Goal: Information Seeking & Learning: Learn about a topic

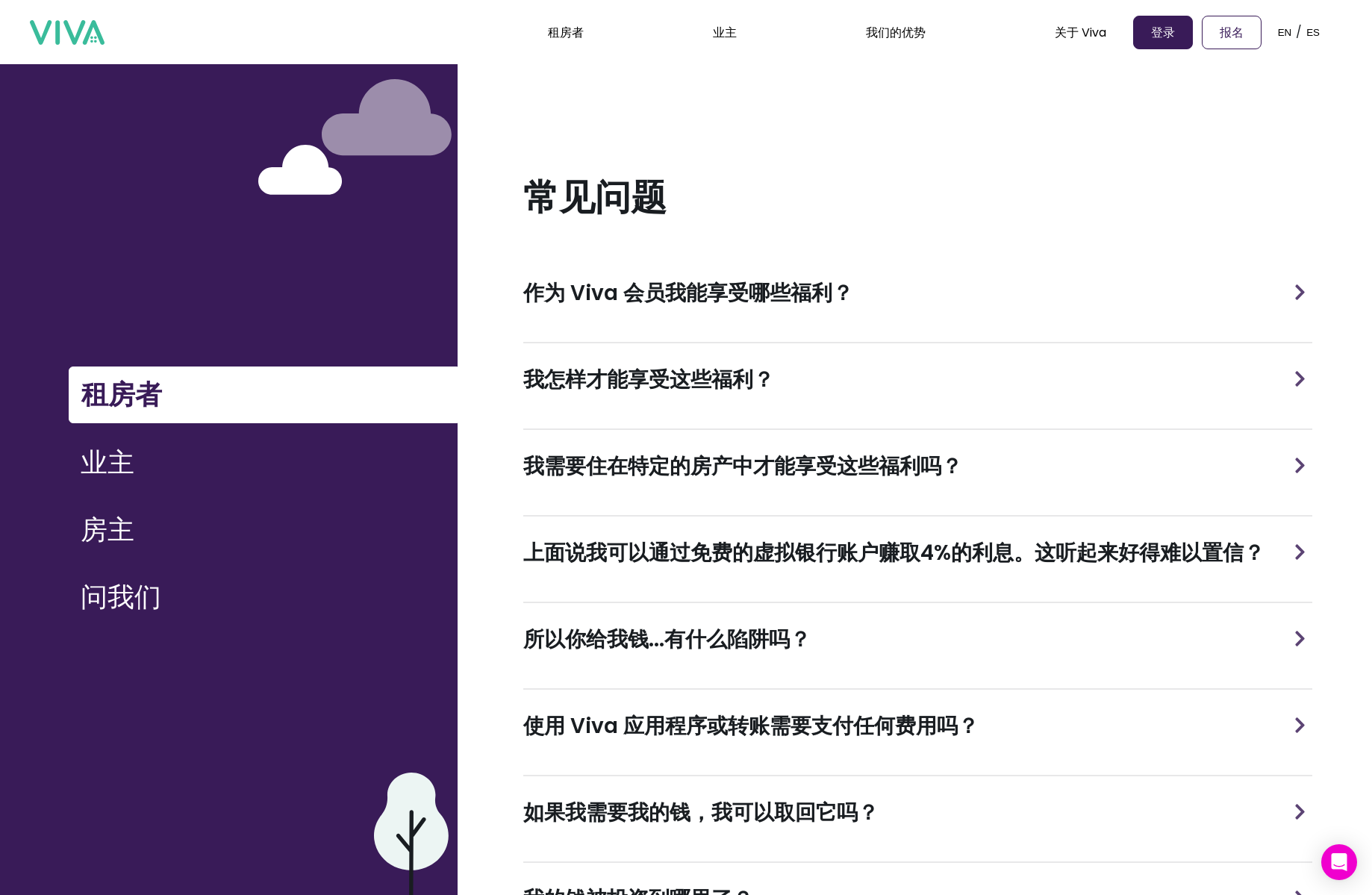
click at [914, 287] on div "作为 Viva 会员我能享受哪些福利？" at bounding box center [918, 293] width 789 height 73
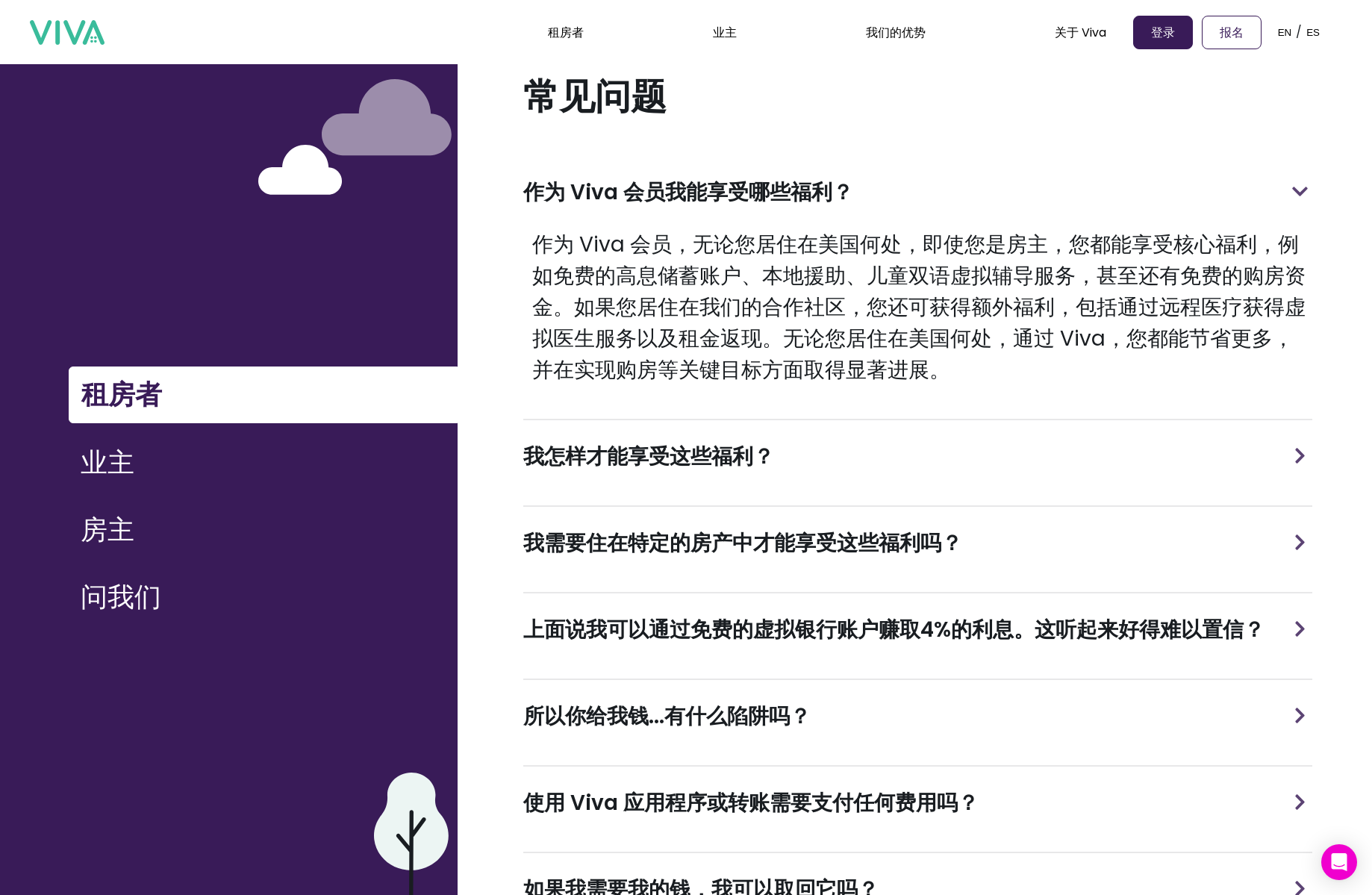
scroll to position [99, 0]
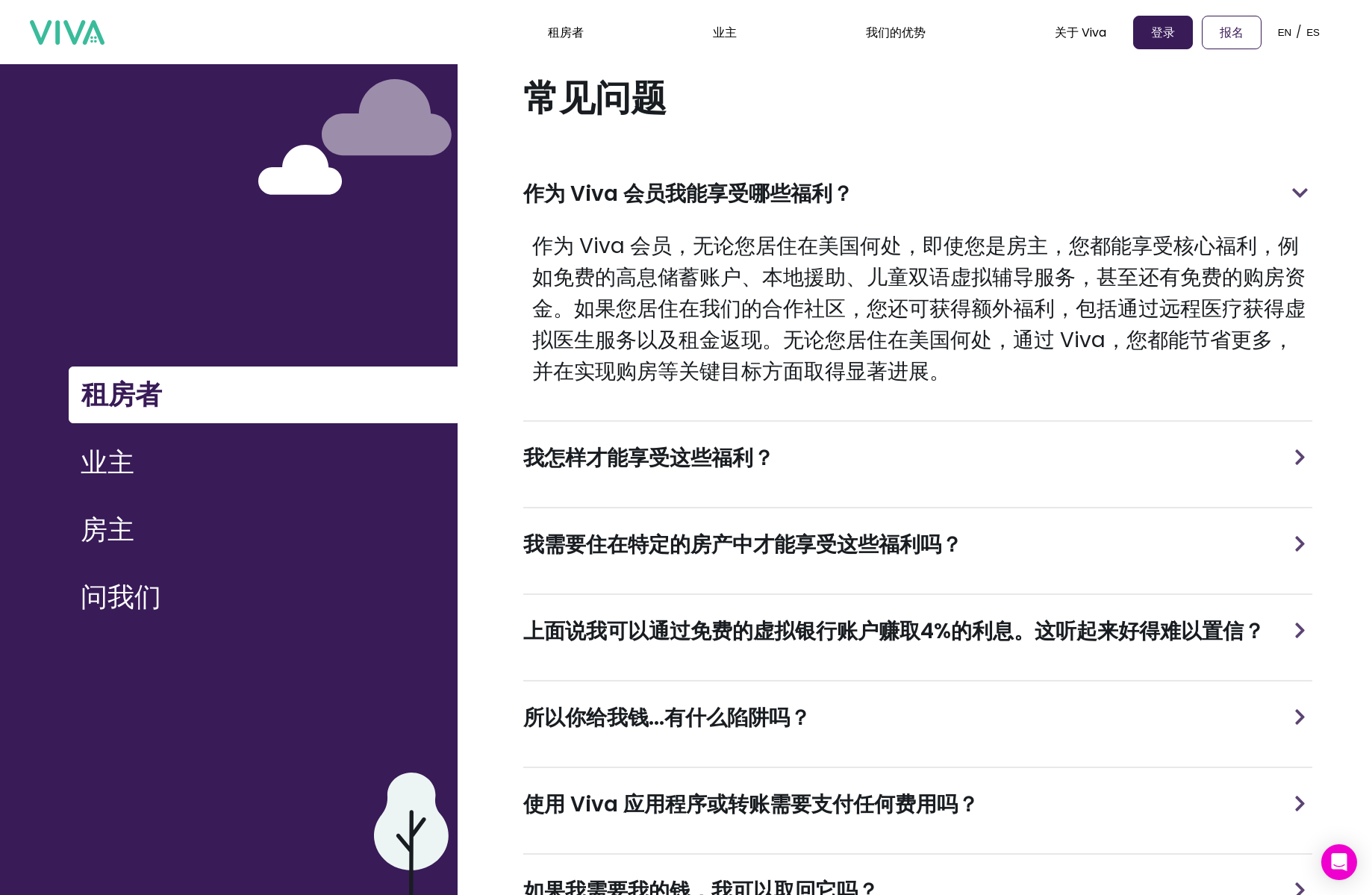
click at [868, 459] on div "我怎样才能享受这些福利？" at bounding box center [918, 458] width 789 height 73
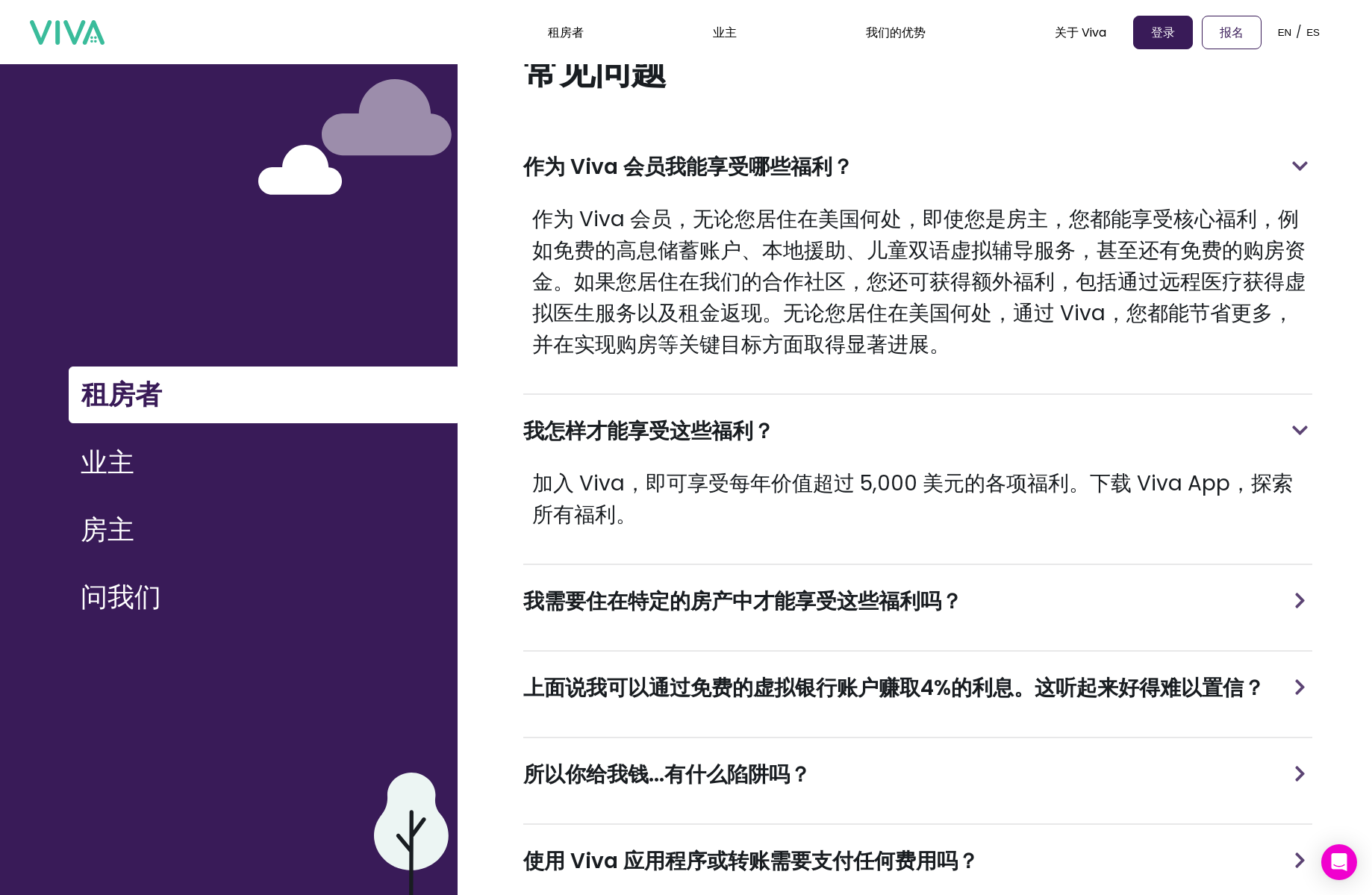
scroll to position [135, 0]
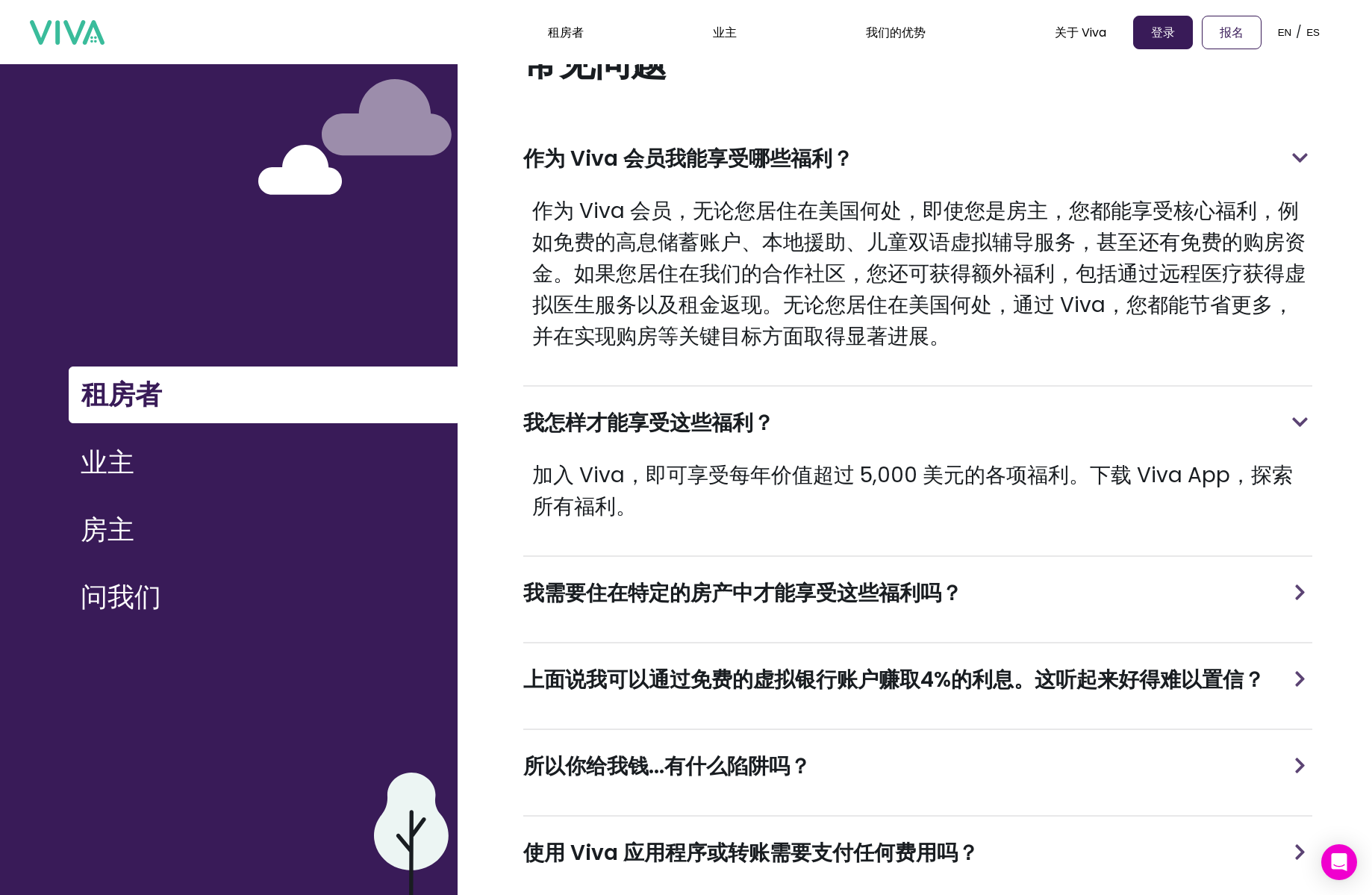
click at [874, 580] on font "我需要住在特定的房产中才能享受这些福利吗？" at bounding box center [743, 593] width 439 height 30
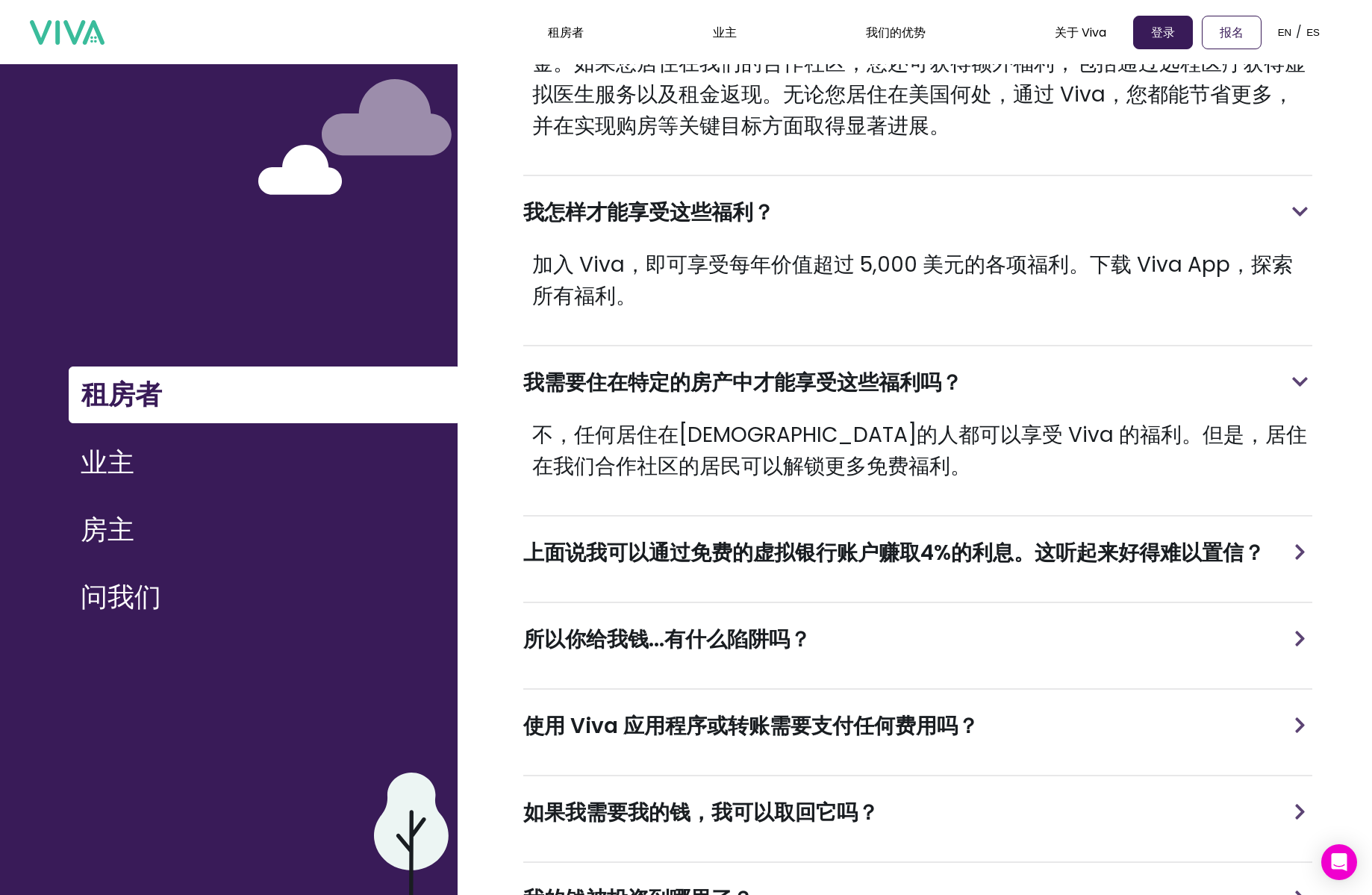
scroll to position [349, 0]
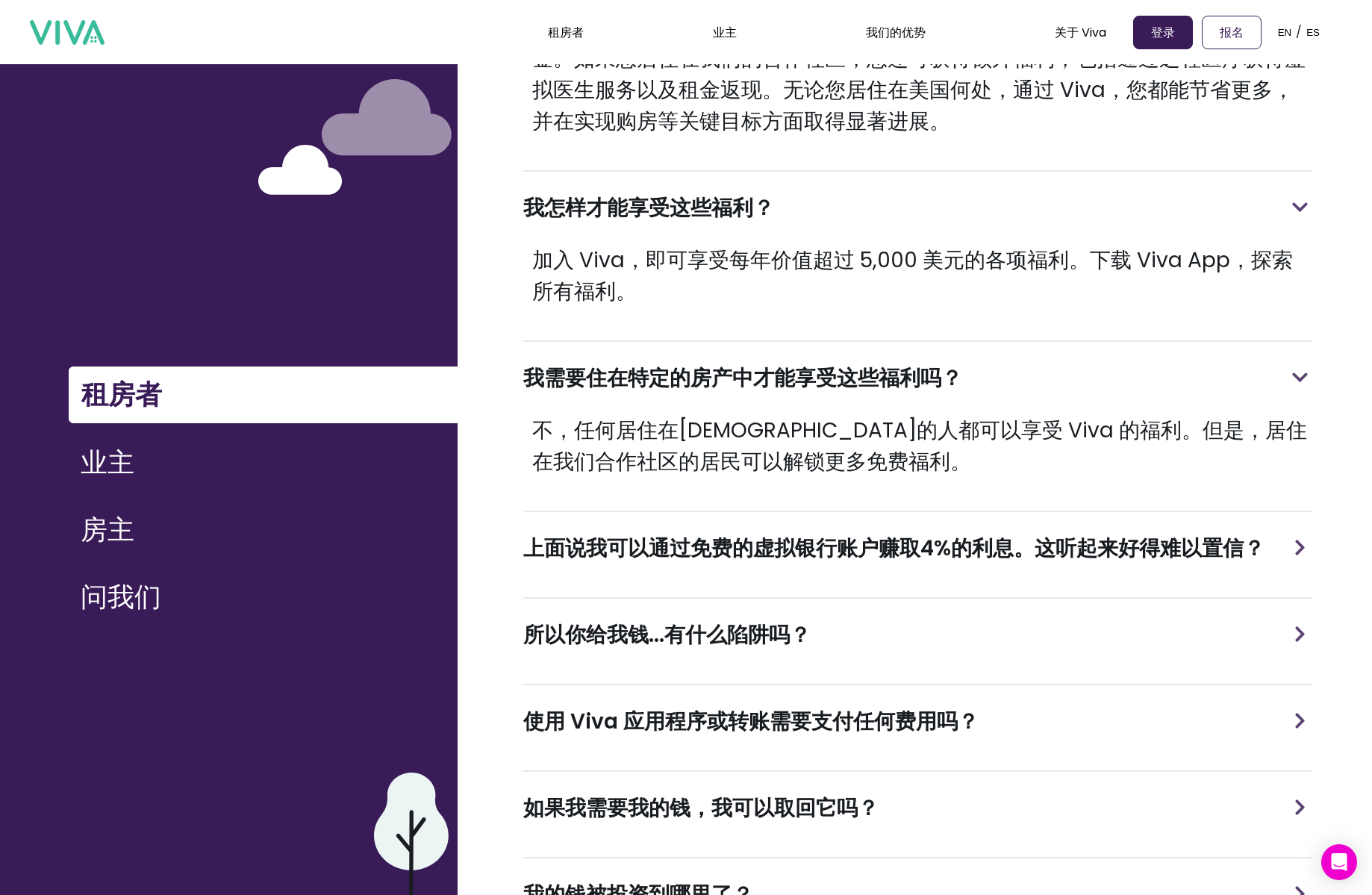
click at [865, 552] on font "上面说我可以通过免费的虚拟银行账户赚取4%的利息。这听起来好得难以置信？" at bounding box center [894, 549] width 742 height 30
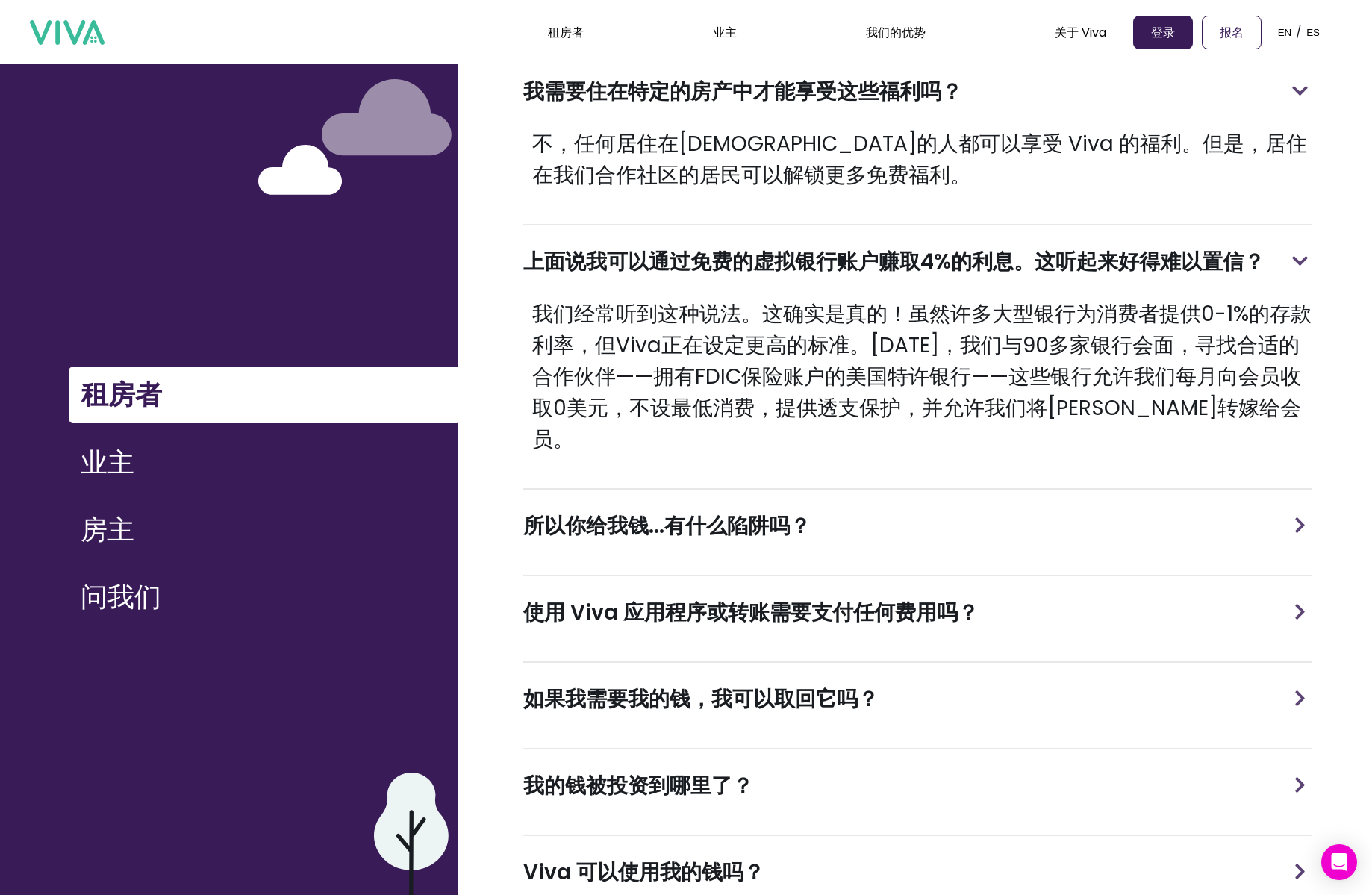
scroll to position [638, 0]
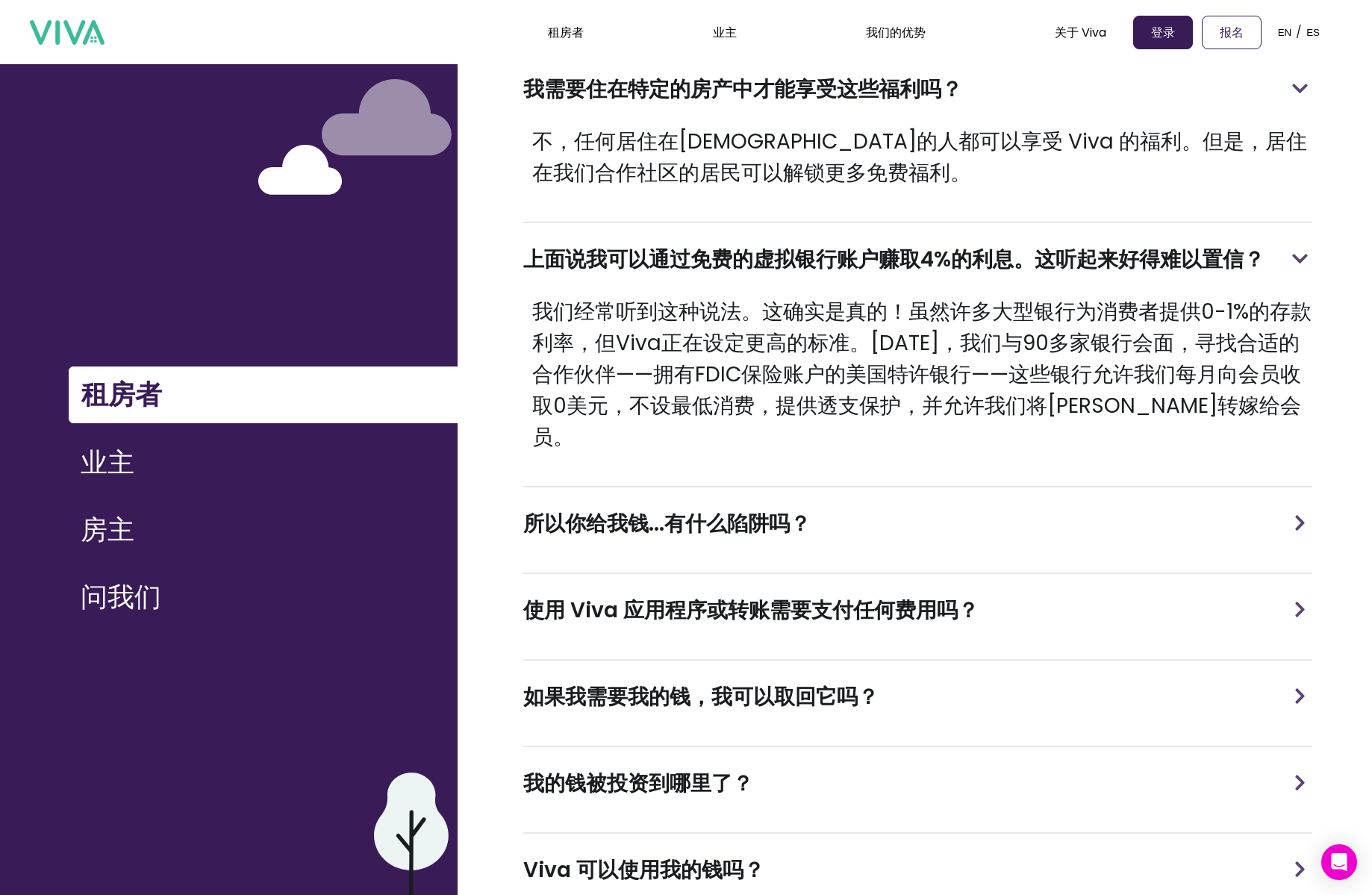
click at [822, 488] on div "所以你给我钱...有什么陷阱吗？" at bounding box center [918, 524] width 789 height 73
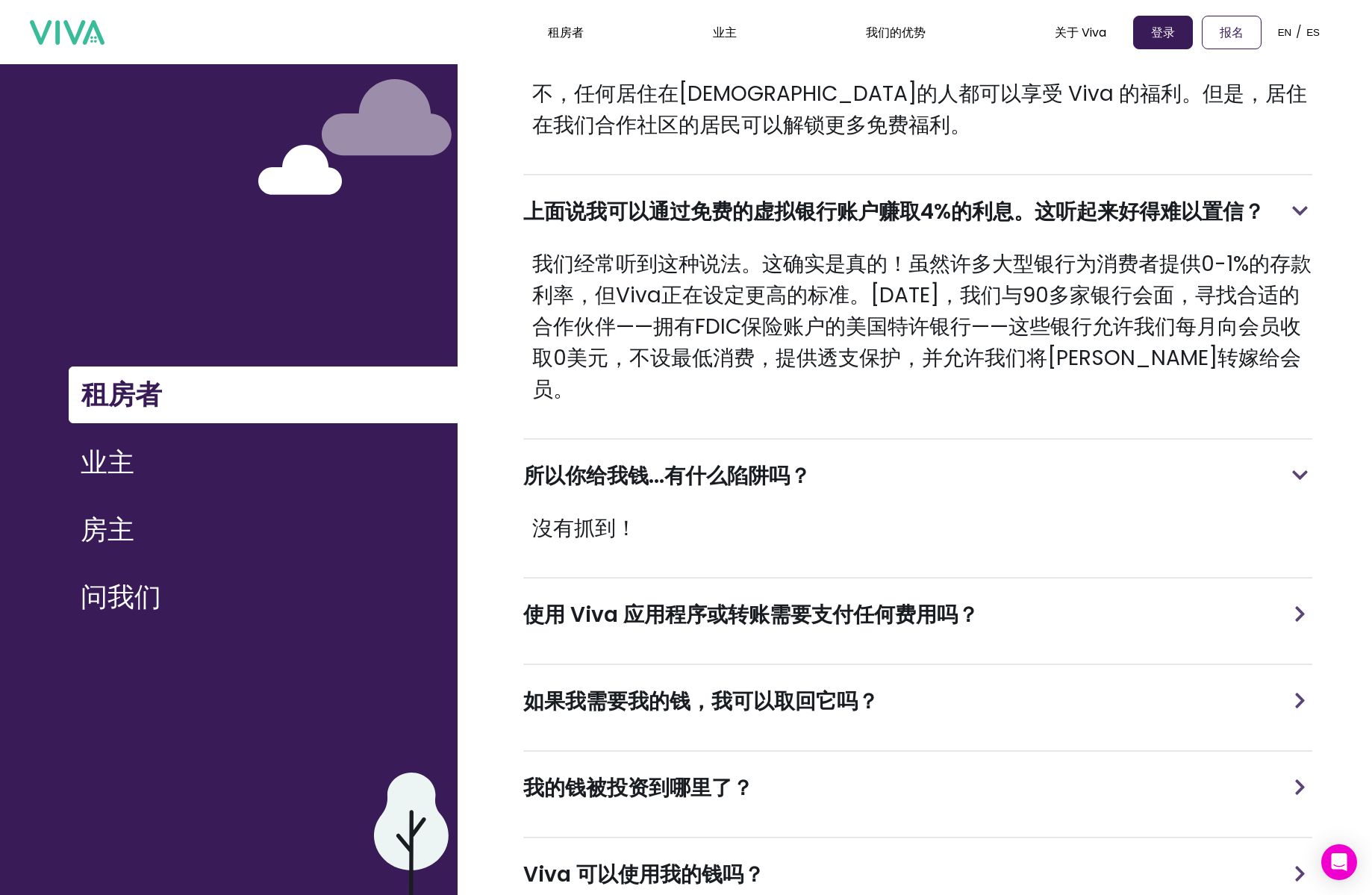
scroll to position [696, 0]
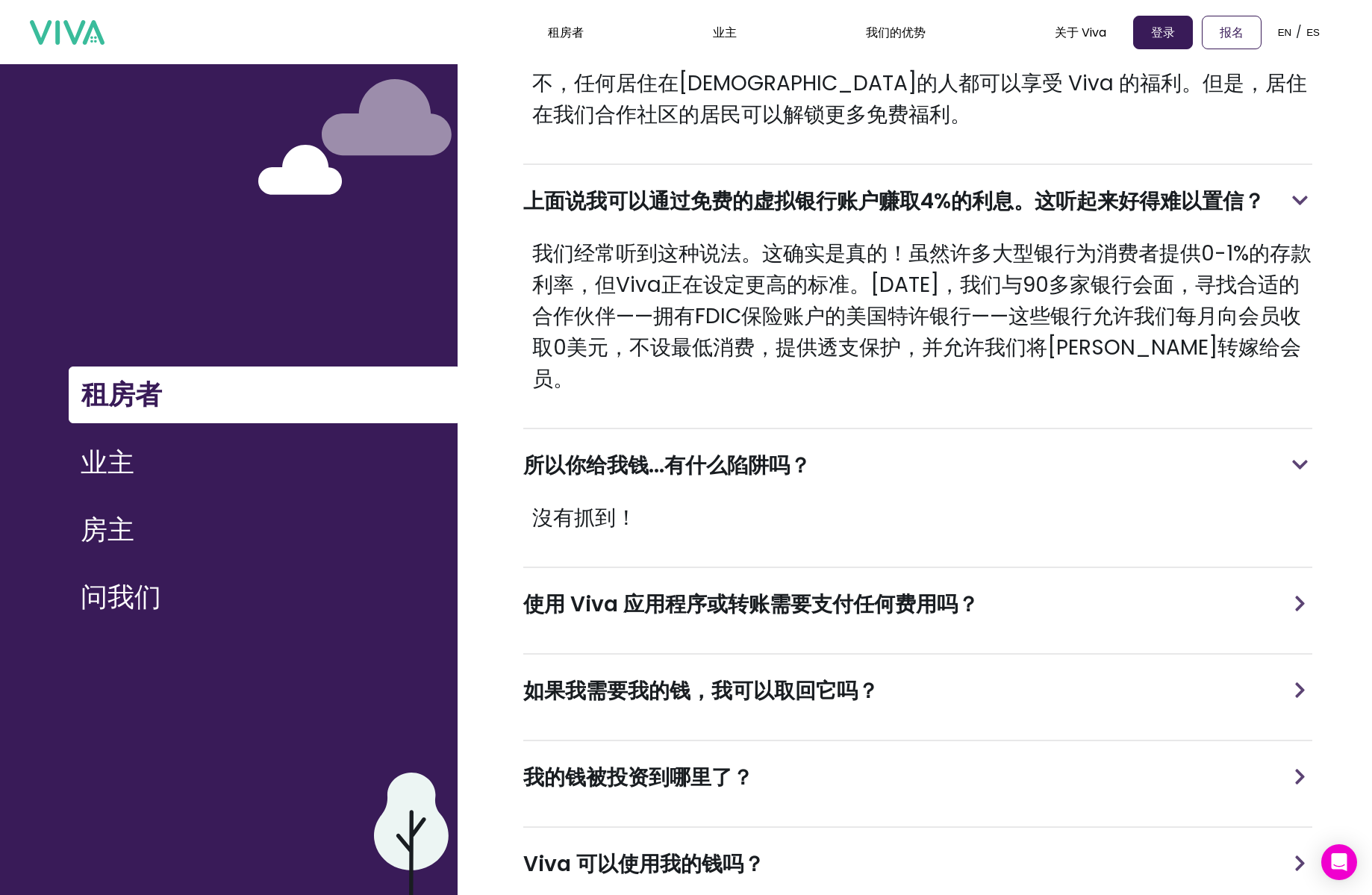
click at [834, 590] on font "使用 Viva 应用程序或转账需要支付任何费用吗？" at bounding box center [750, 605] width 455 height 30
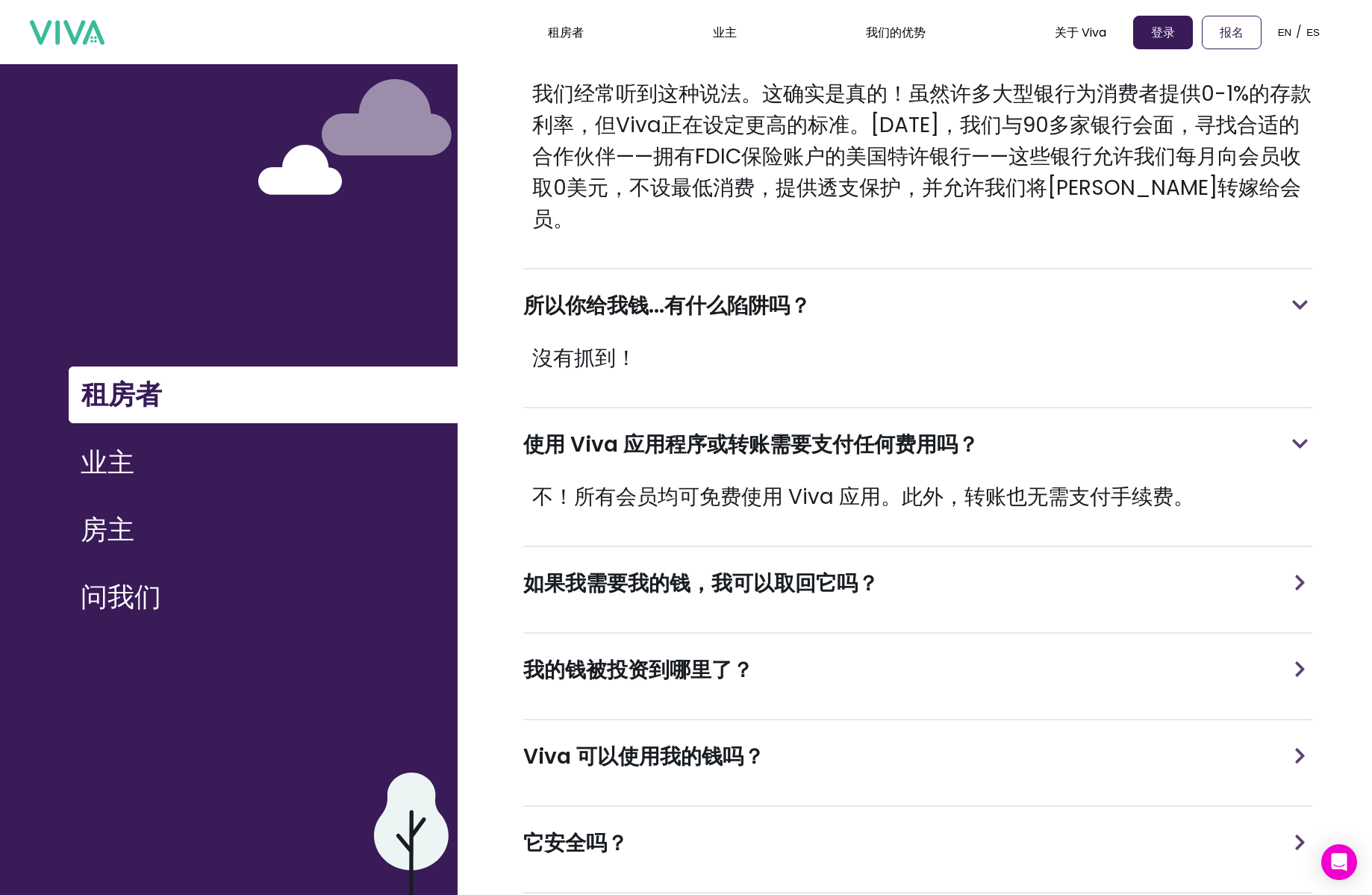
scroll to position [859, 0]
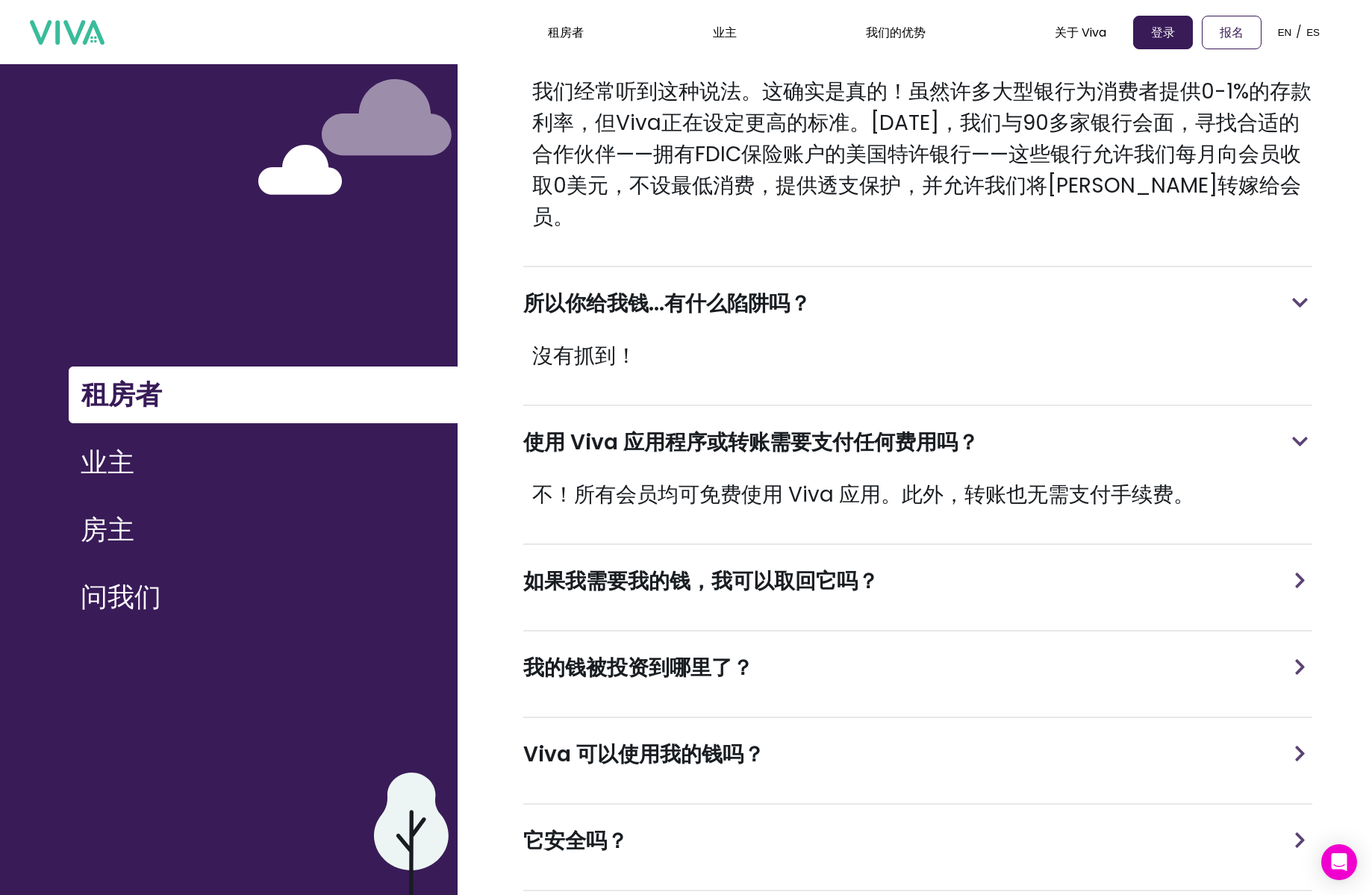
click at [837, 558] on div "如果我需要我的钱，我可以取回它吗？" at bounding box center [918, 581] width 789 height 73
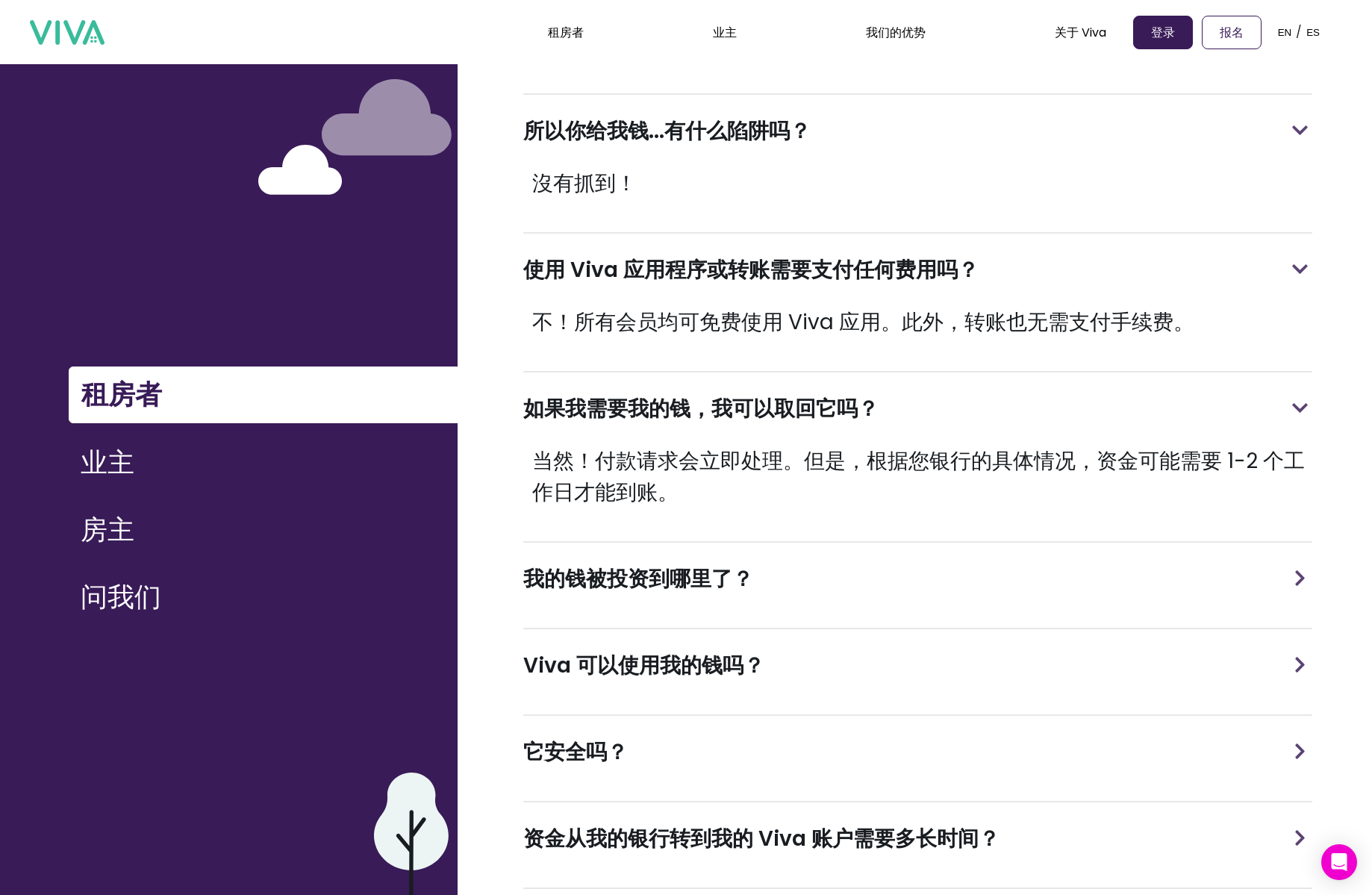
scroll to position [1036, 0]
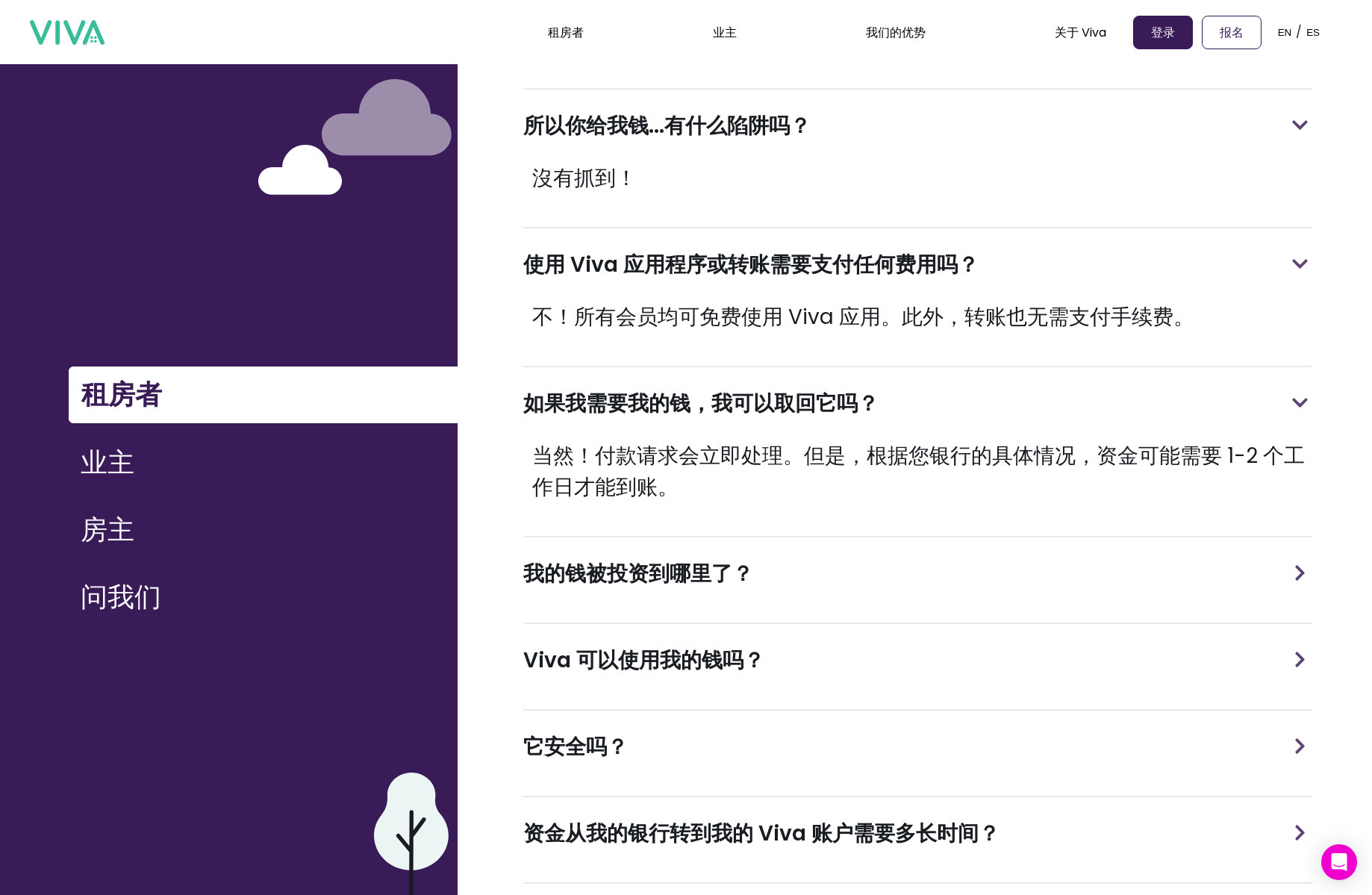
click at [816, 537] on div "我的钱被投资到哪里了？" at bounding box center [918, 573] width 789 height 73
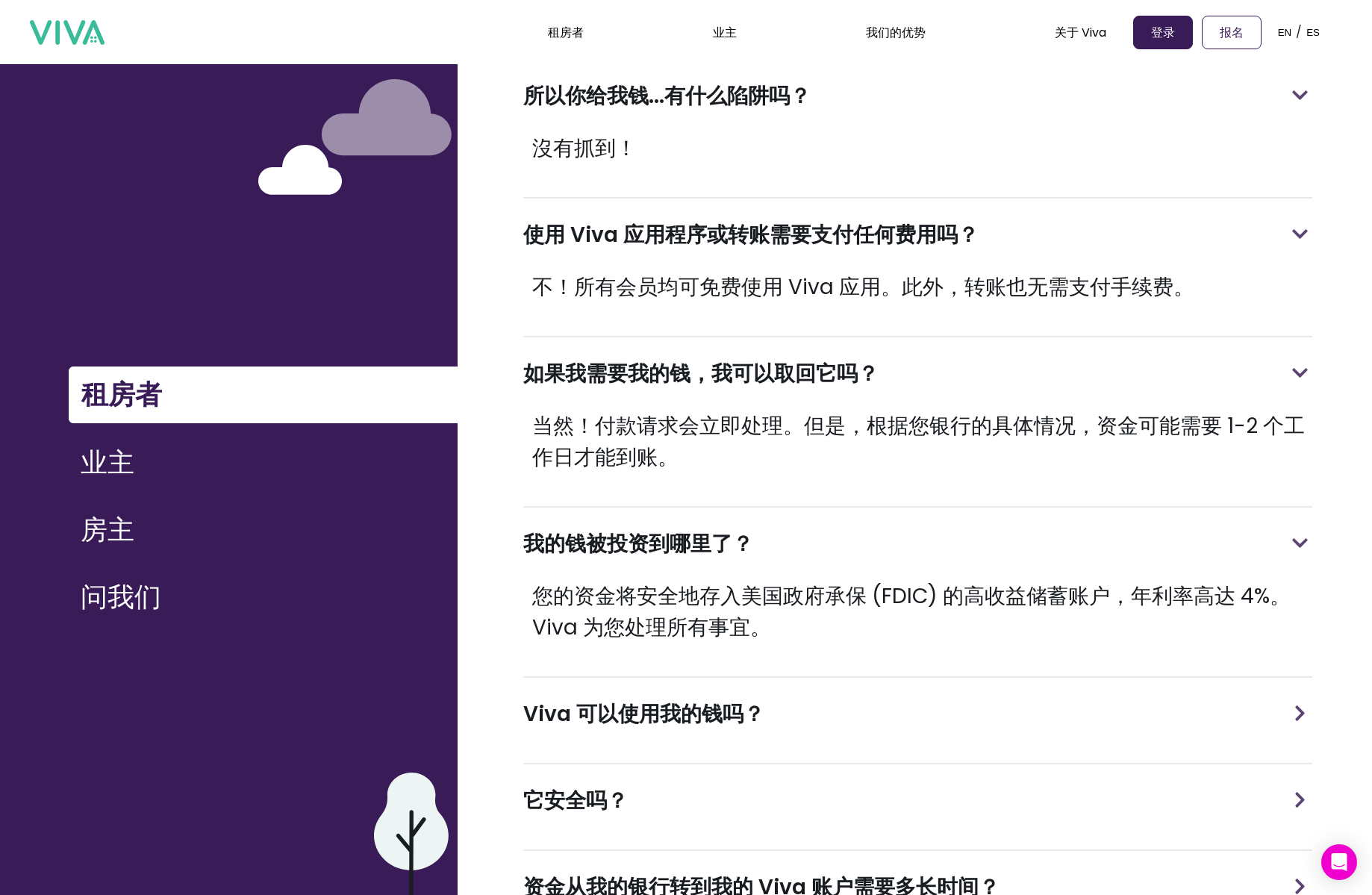
scroll to position [1078, 0]
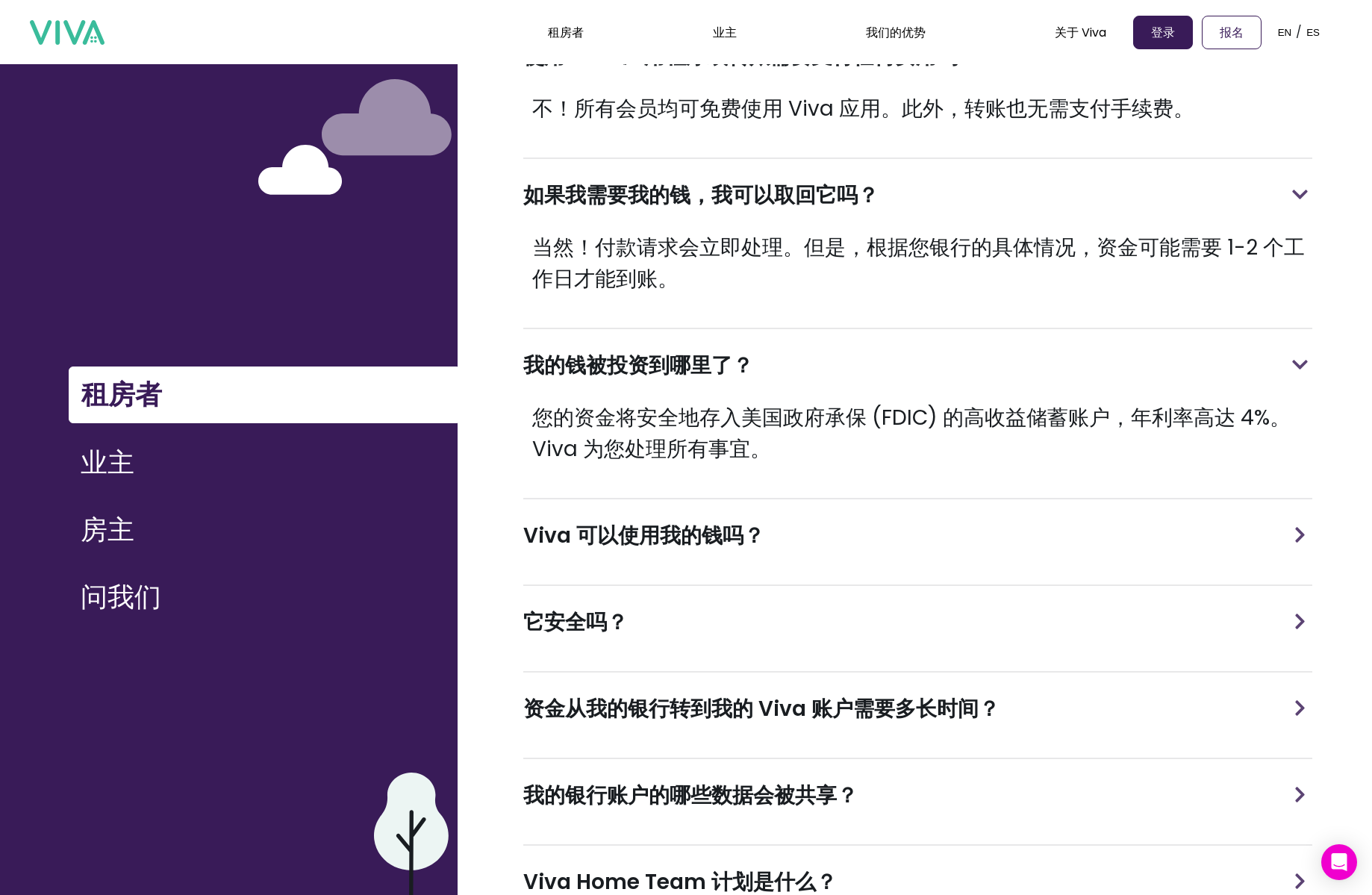
click at [810, 521] on div "Viva 可以使用我的钱吗？" at bounding box center [918, 536] width 789 height 73
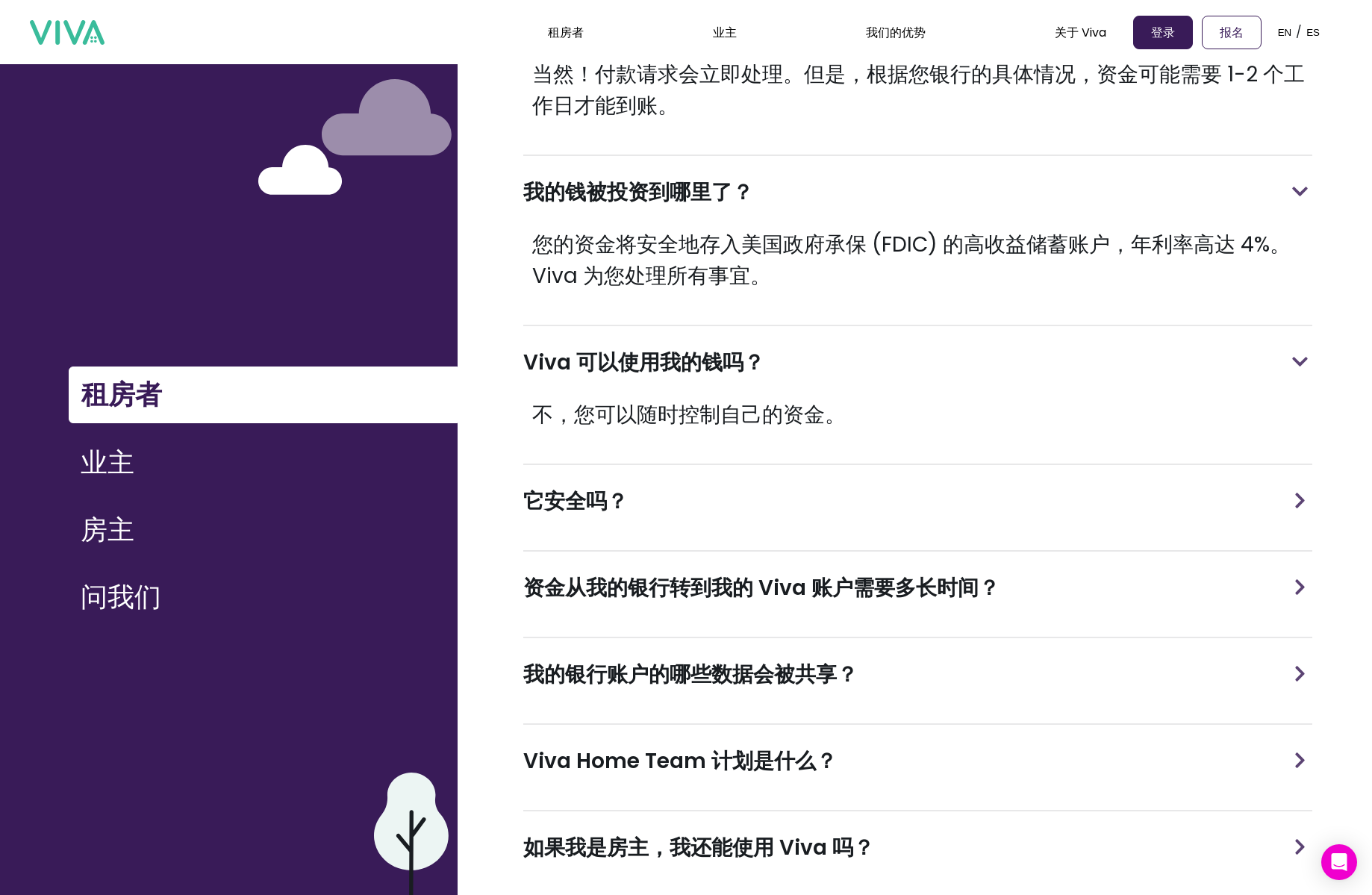
scroll to position [1421, 0]
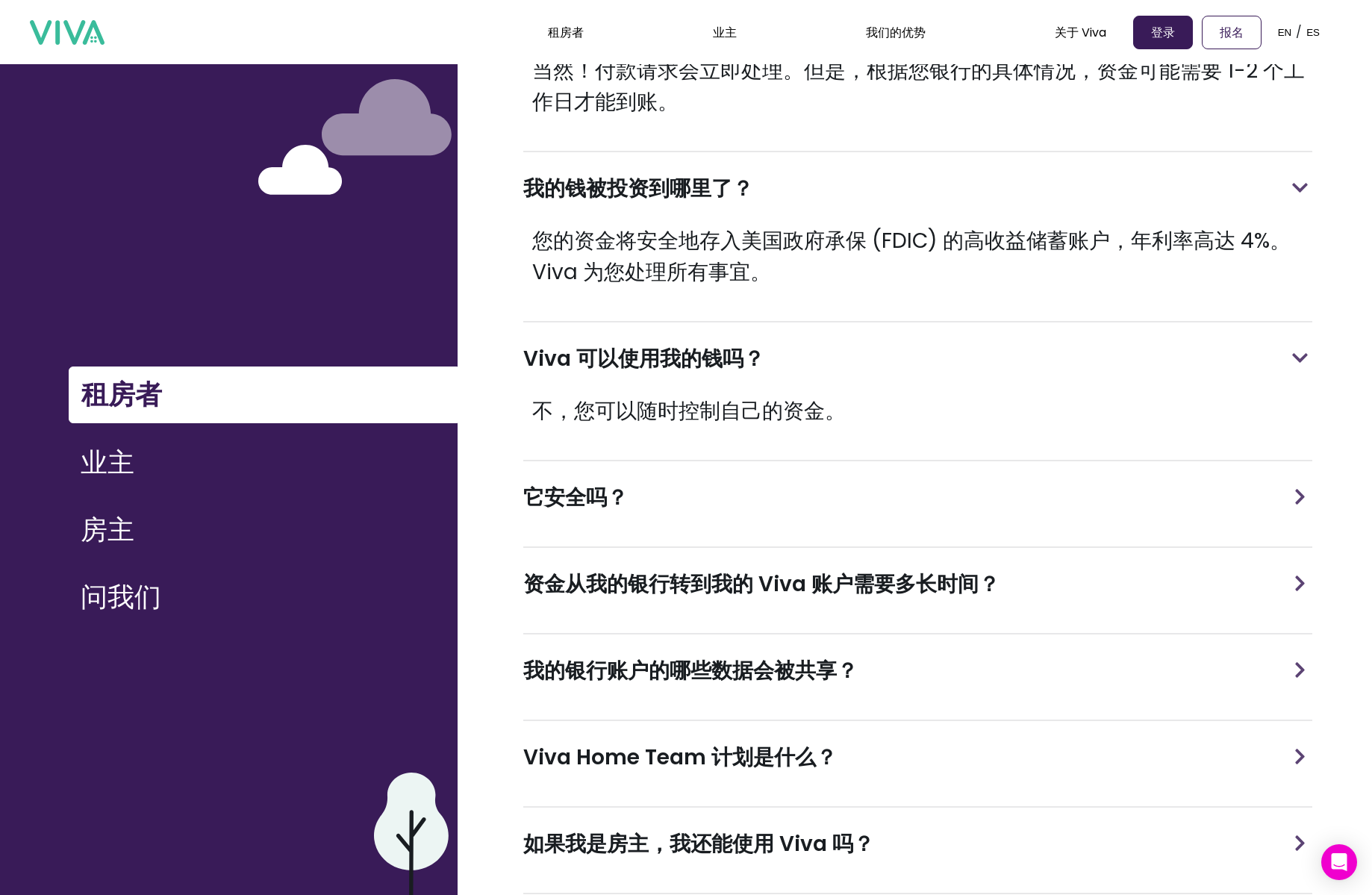
click at [809, 488] on div "它安全吗？" at bounding box center [918, 498] width 789 height 73
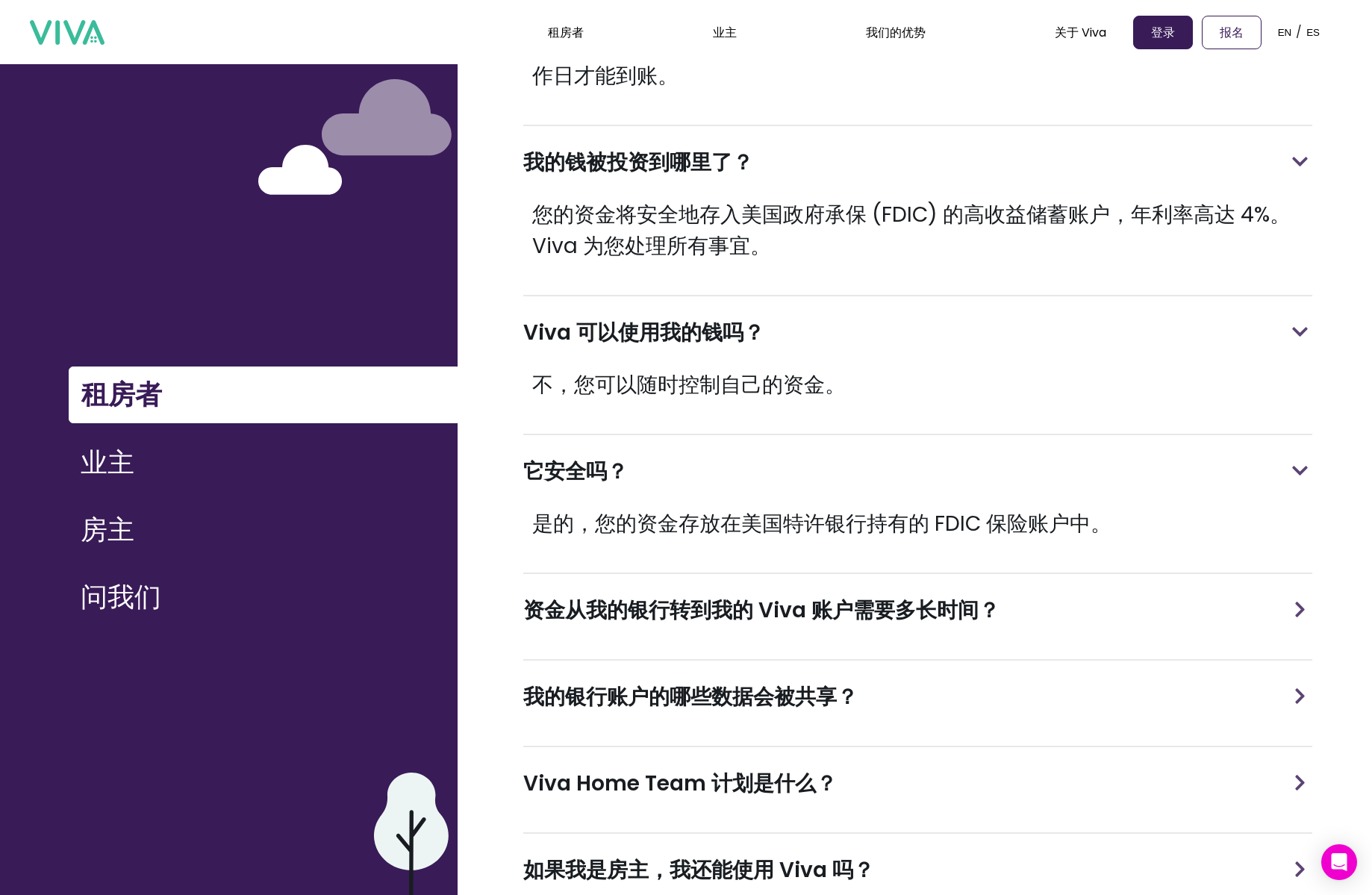
scroll to position [1457, 0]
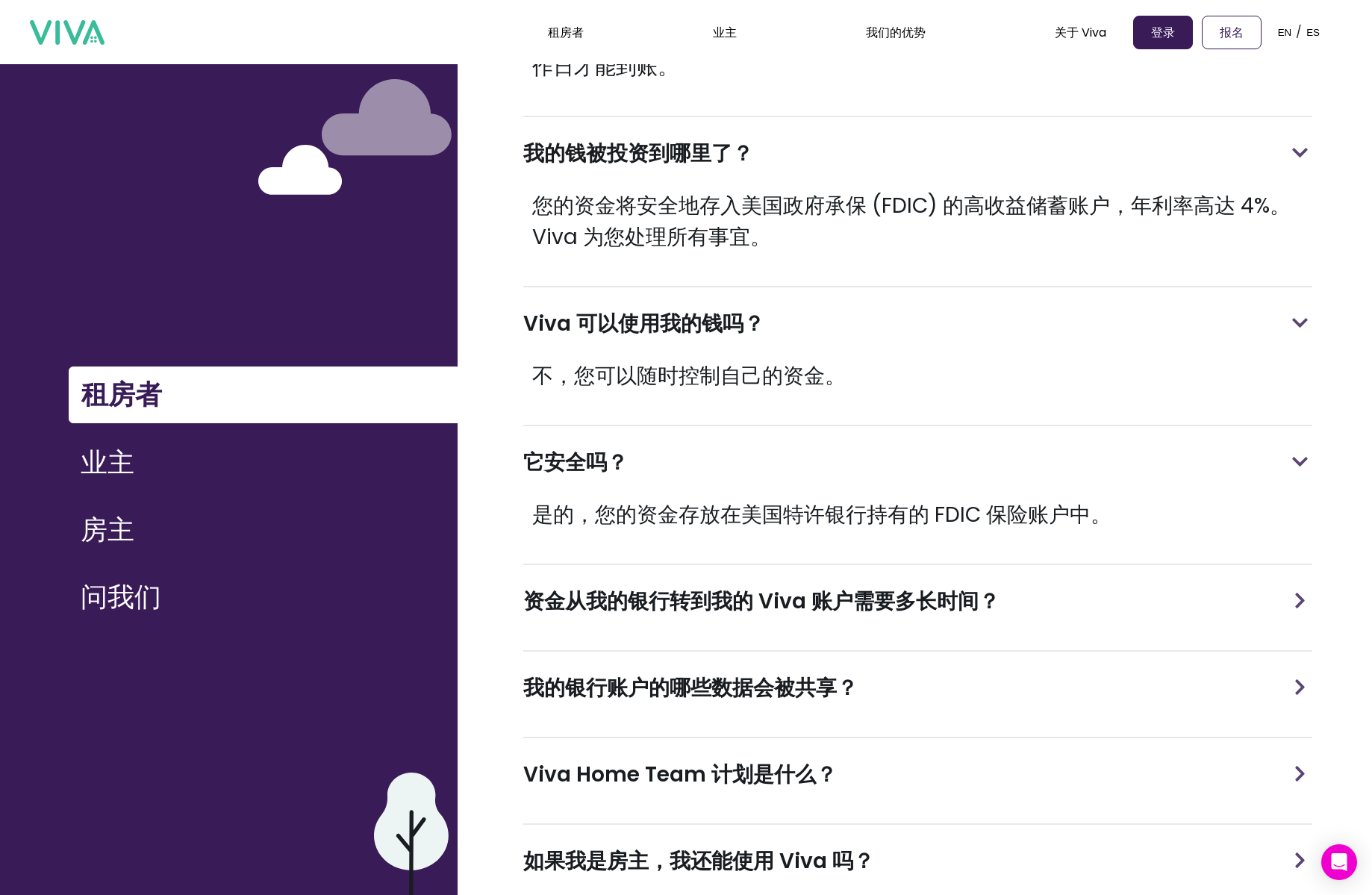
click at [809, 587] on font "资金从我的银行转到我的 Viva 账户需要多长时间？" at bounding box center [761, 602] width 476 height 30
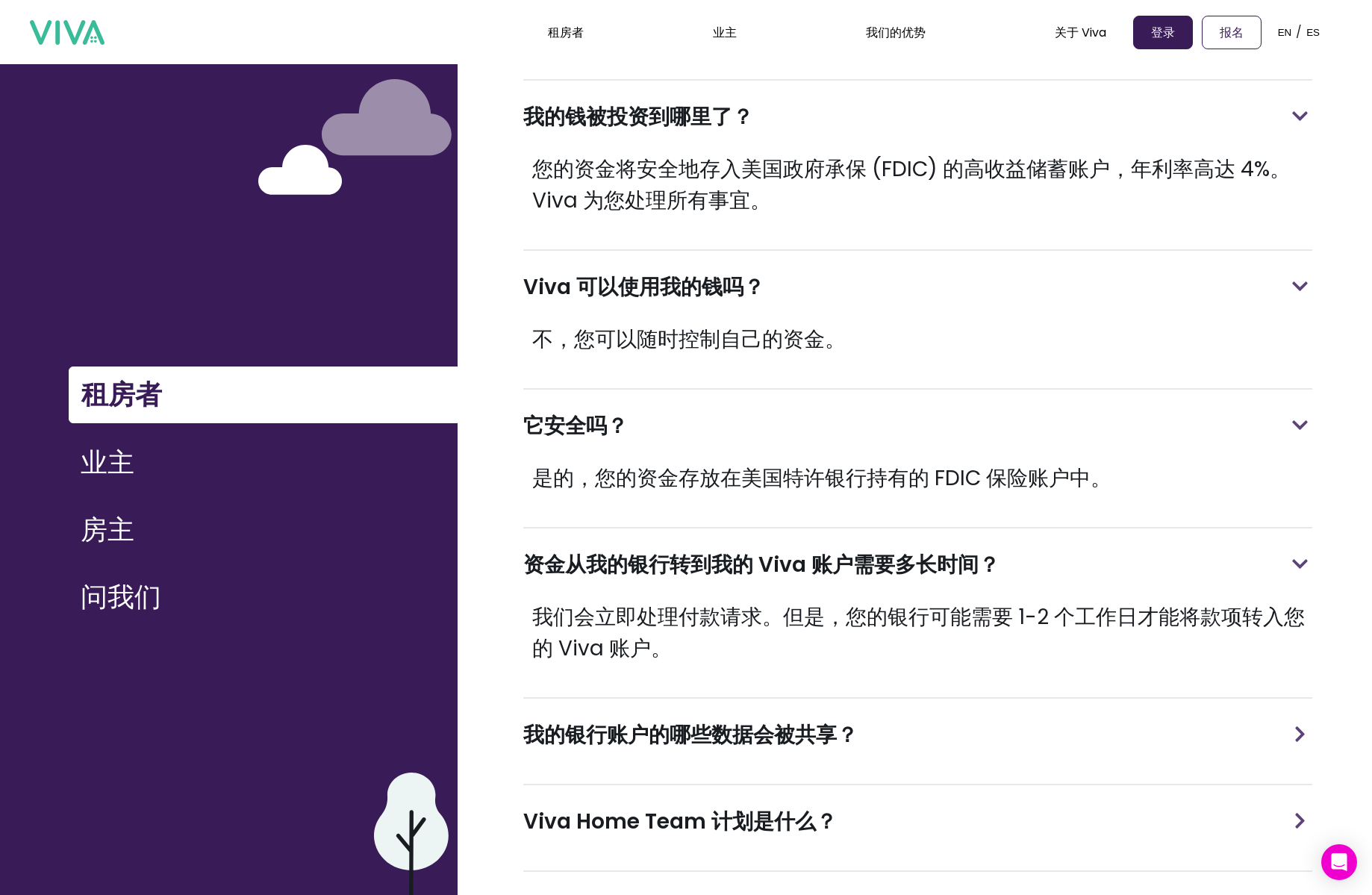
scroll to position [1559, 0]
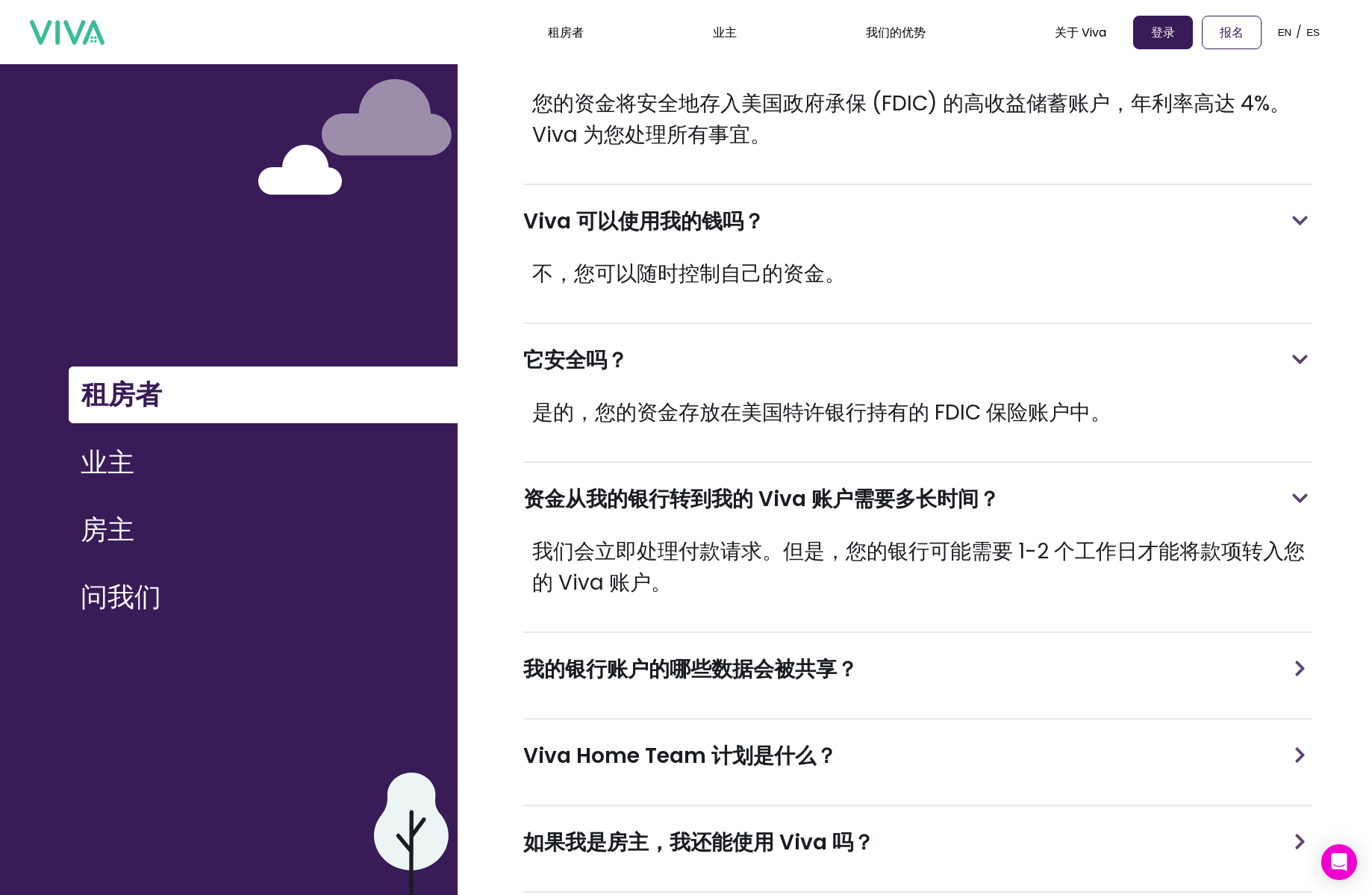
click at [788, 654] on h3 "我的银行账户的哪些数据会被共享？" at bounding box center [690, 670] width 334 height 31
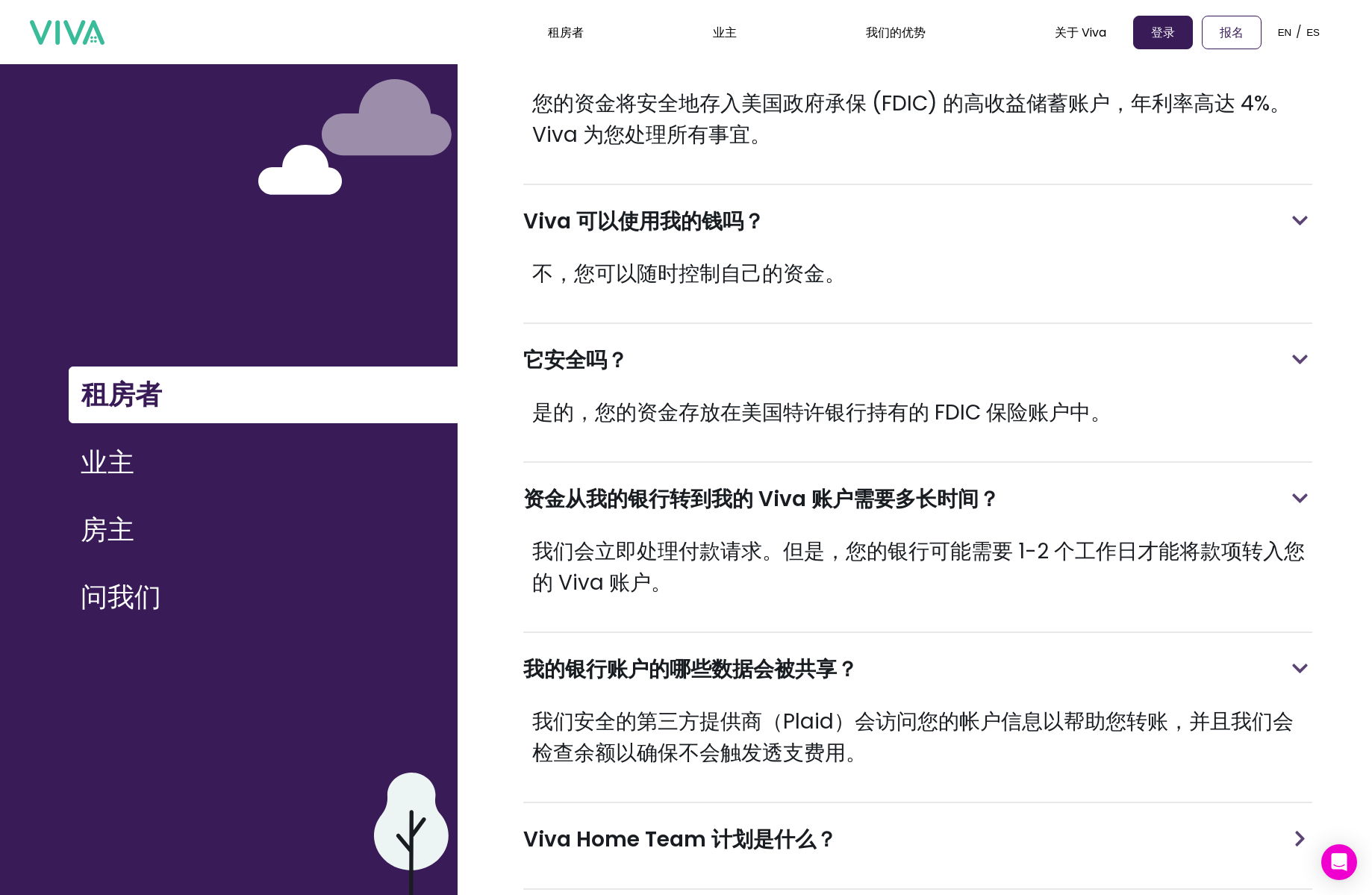
scroll to position [1634, 0]
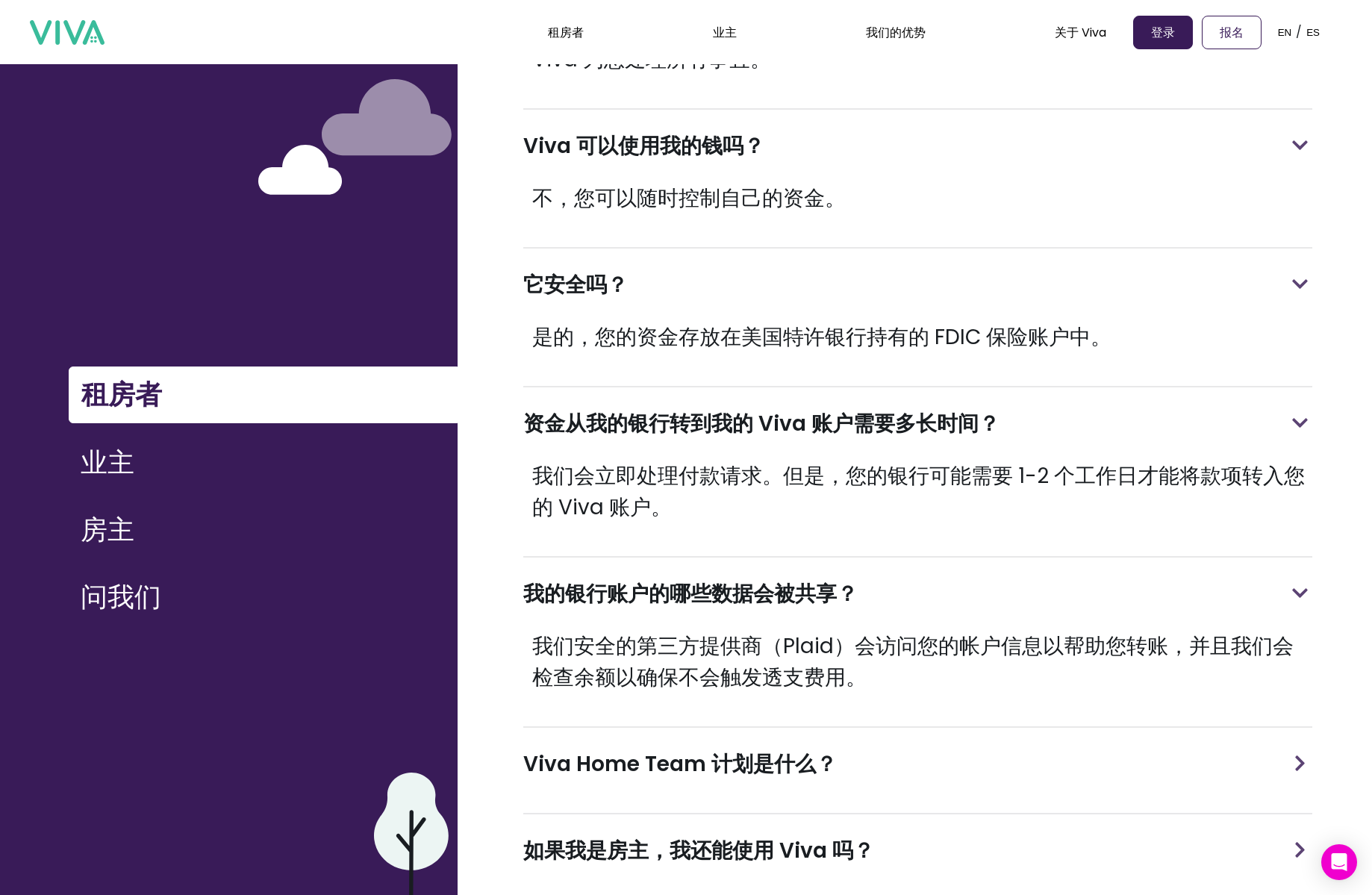
click at [798, 749] on font "Viva Home Team 计划是什么？" at bounding box center [680, 764] width 314 height 30
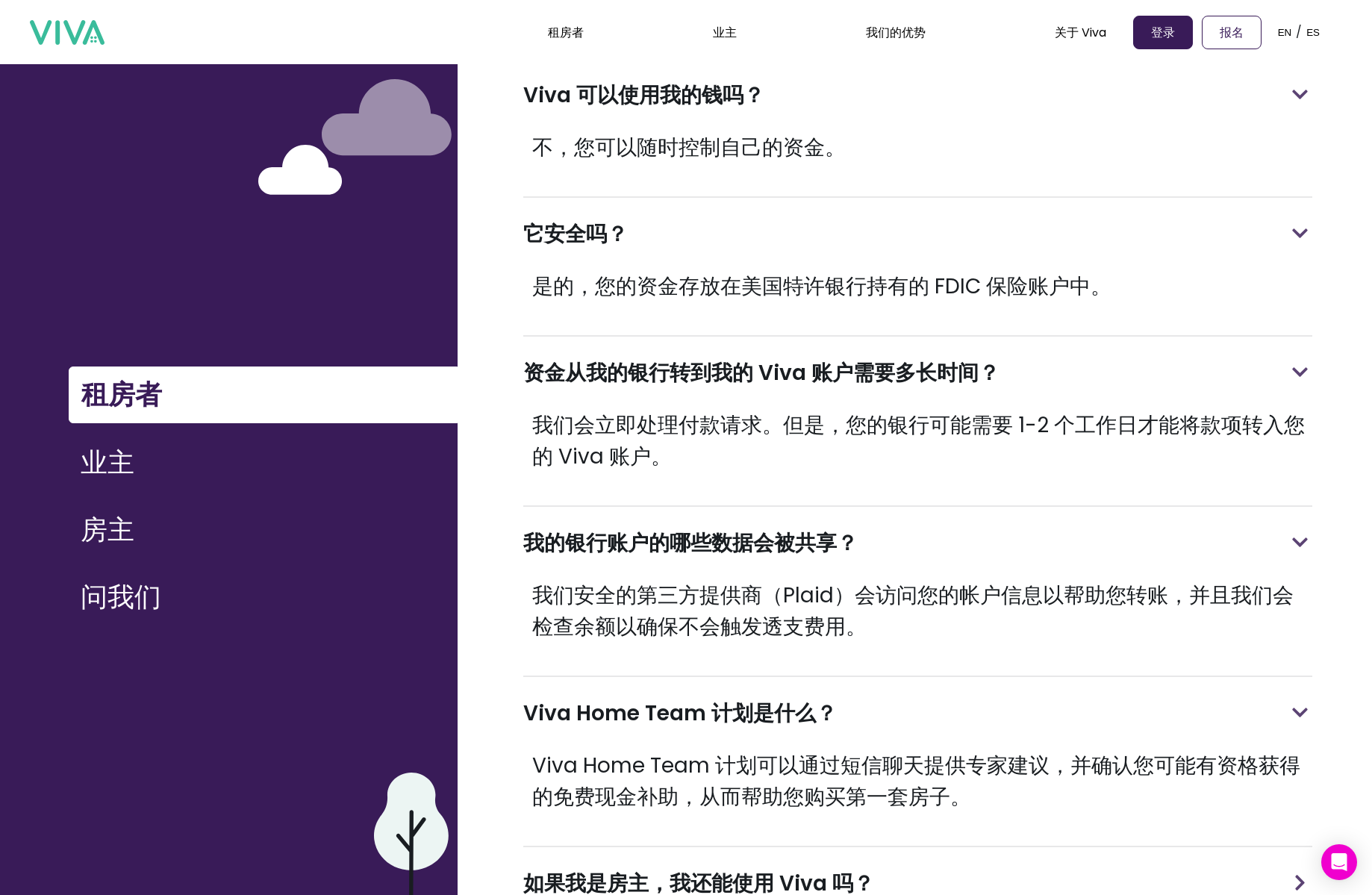
scroll to position [1726, 0]
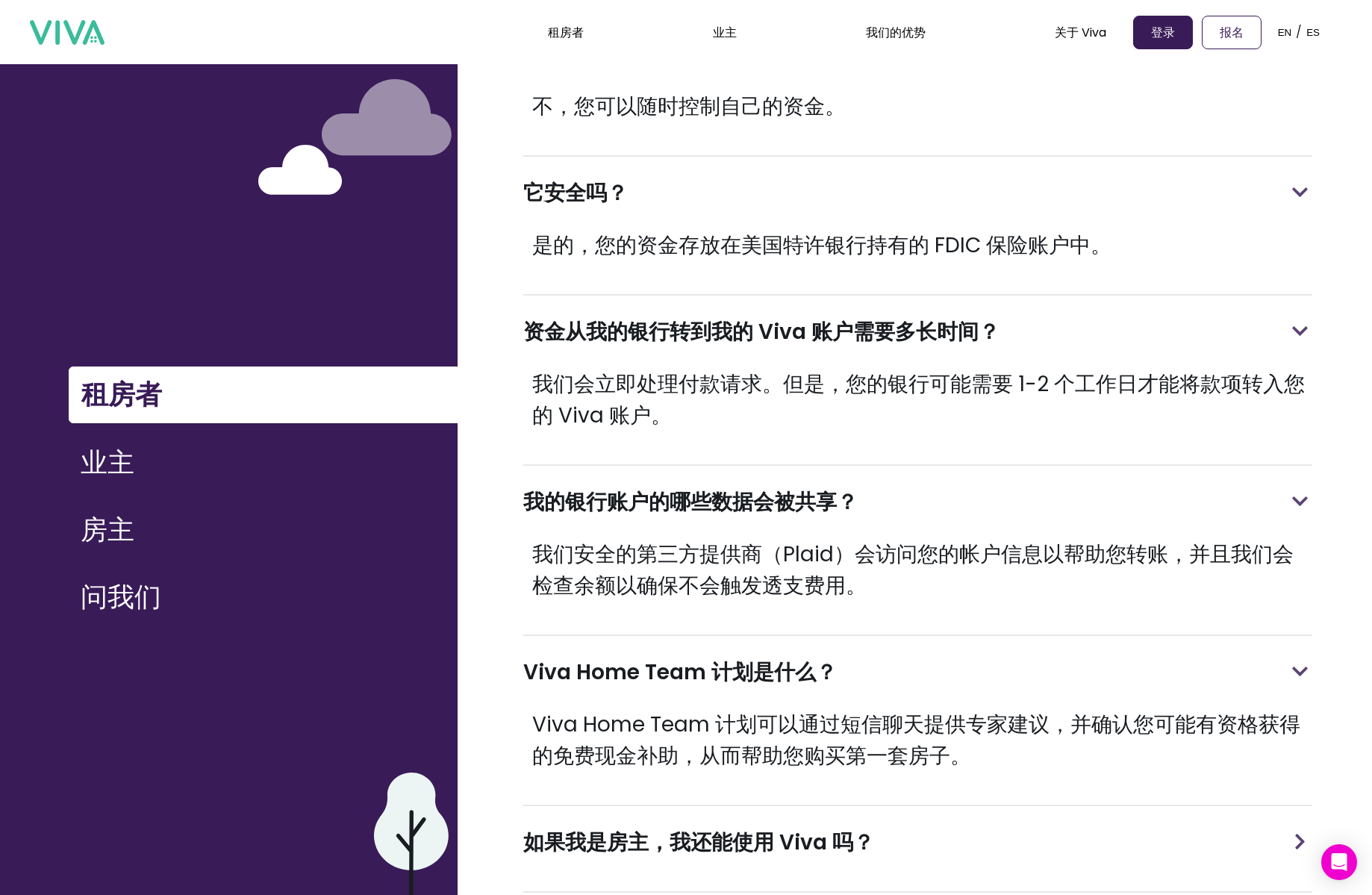
click at [813, 806] on div "如果我是房主，我还能使用 Viva 吗？" at bounding box center [918, 843] width 789 height 73
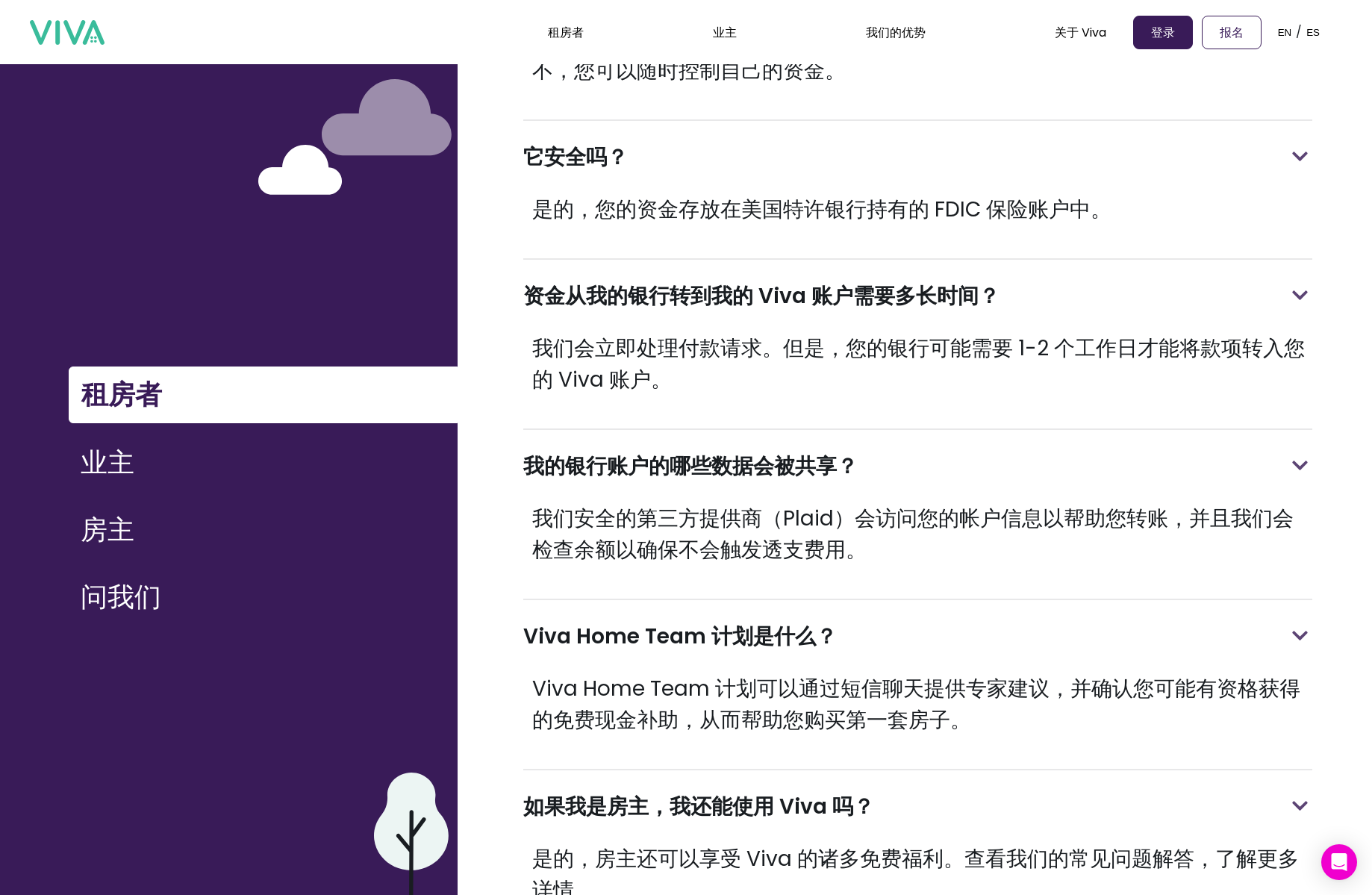
scroll to position [1801, 0]
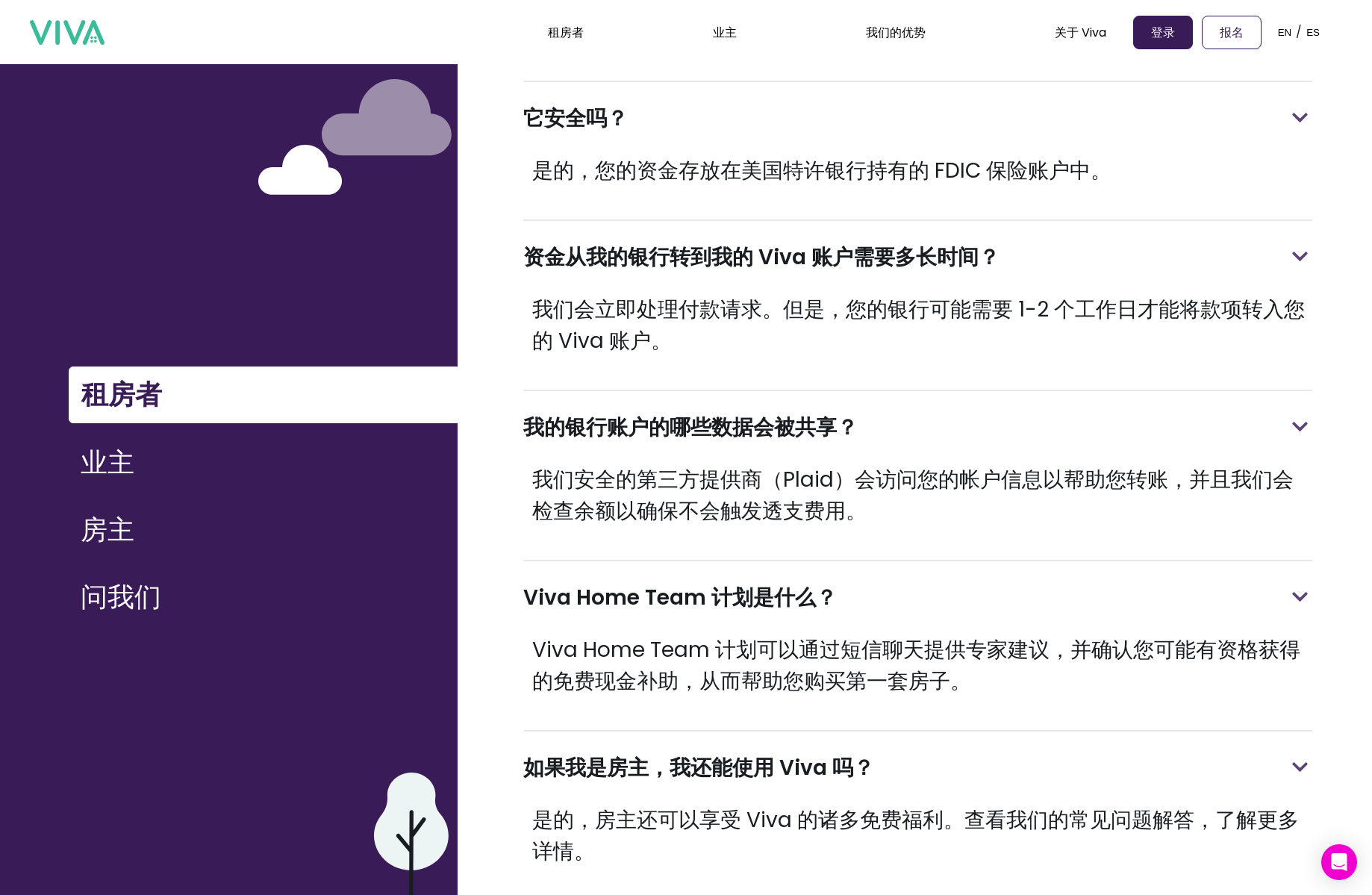
click at [216, 456] on button "业主" at bounding box center [263, 462] width 388 height 55
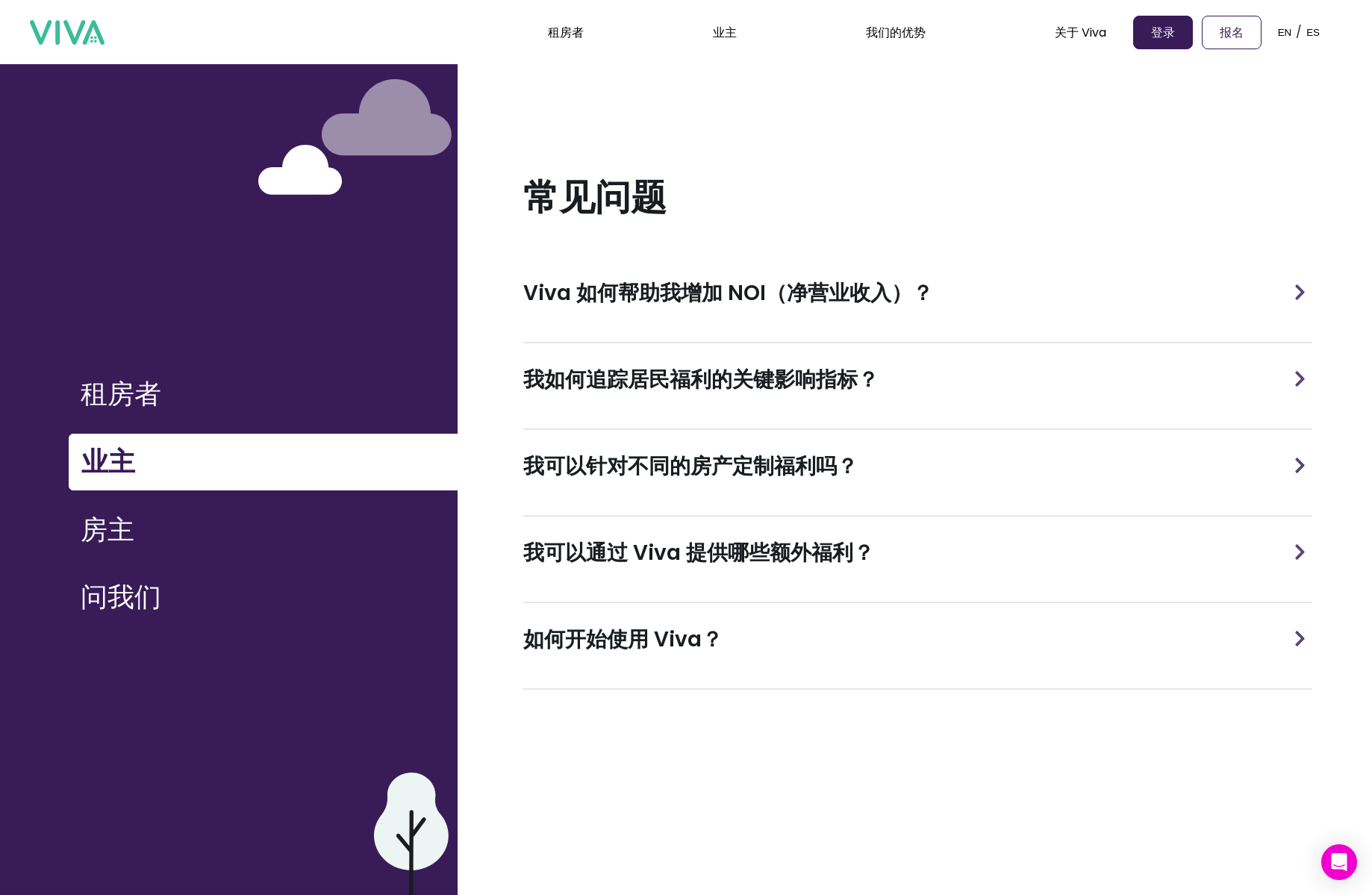
click at [722, 286] on font "Viva 如何帮助我增加 NOI（净营业收入）？" at bounding box center [728, 293] width 410 height 30
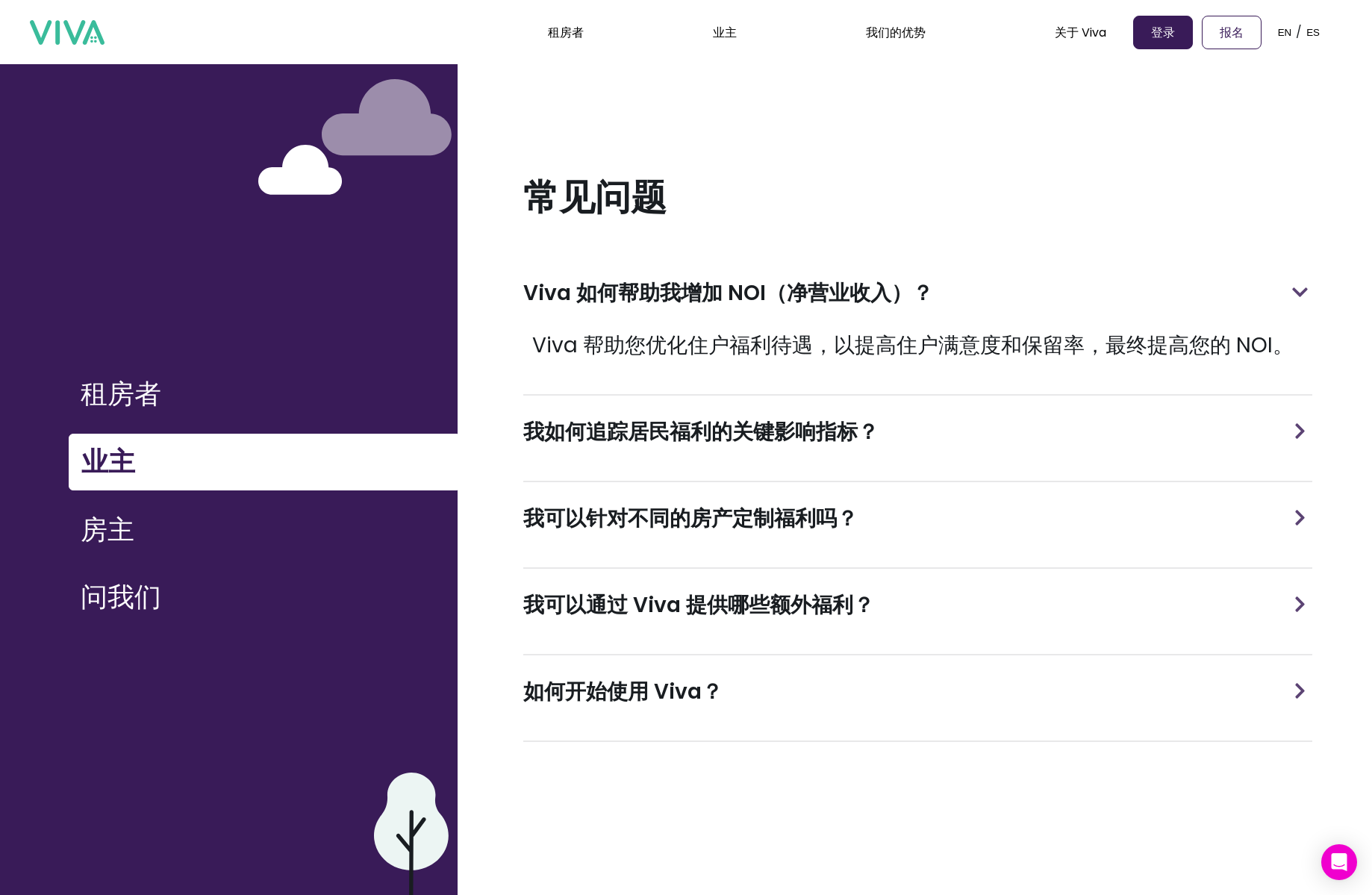
click at [691, 417] on font "我如何追踪居民福利的关键影响指标？" at bounding box center [700, 432] width 355 height 30
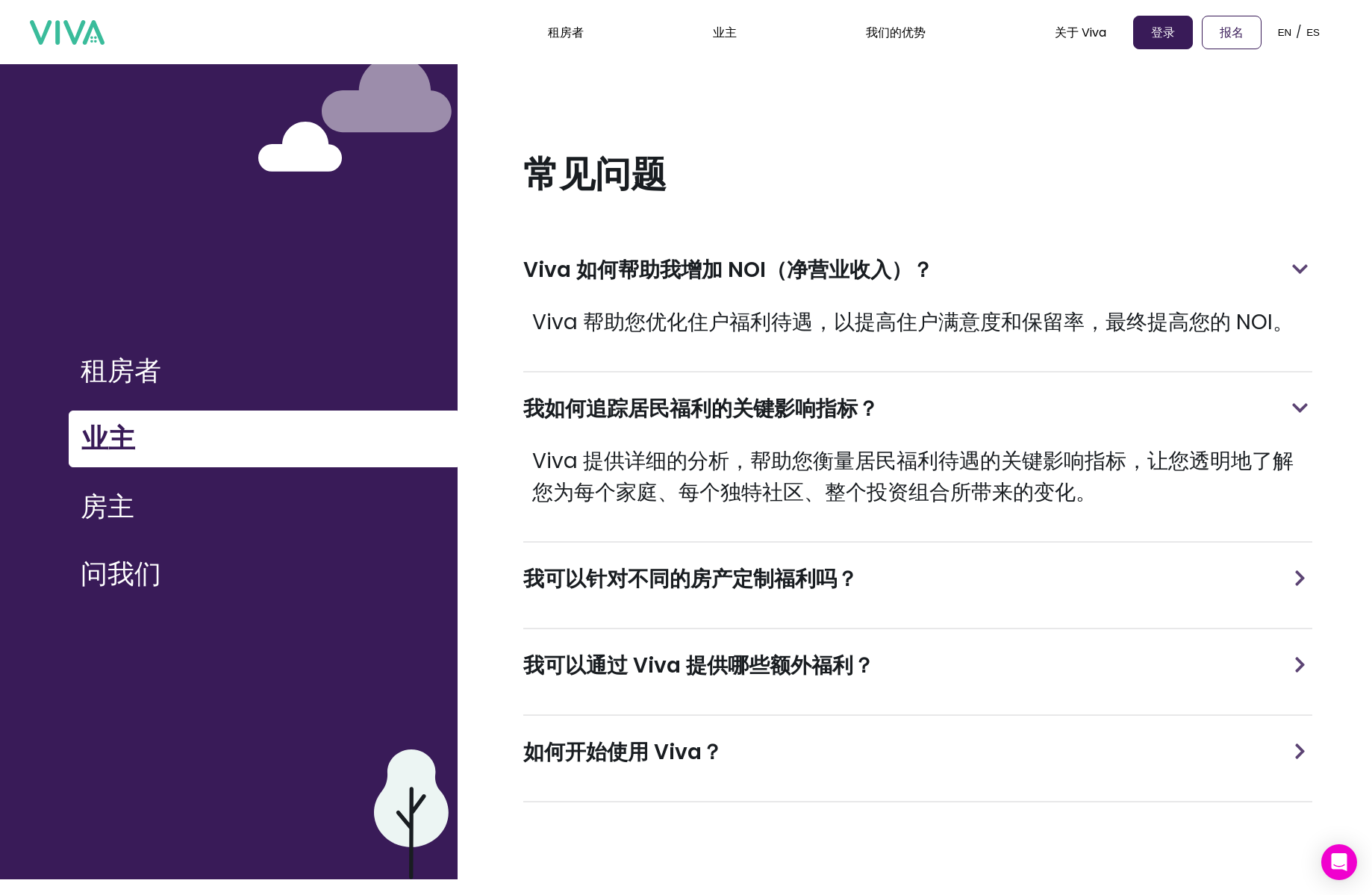
scroll to position [23, 0]
click at [720, 595] on div "我可以针对不同的房产定制福利吗？" at bounding box center [918, 580] width 789 height 73
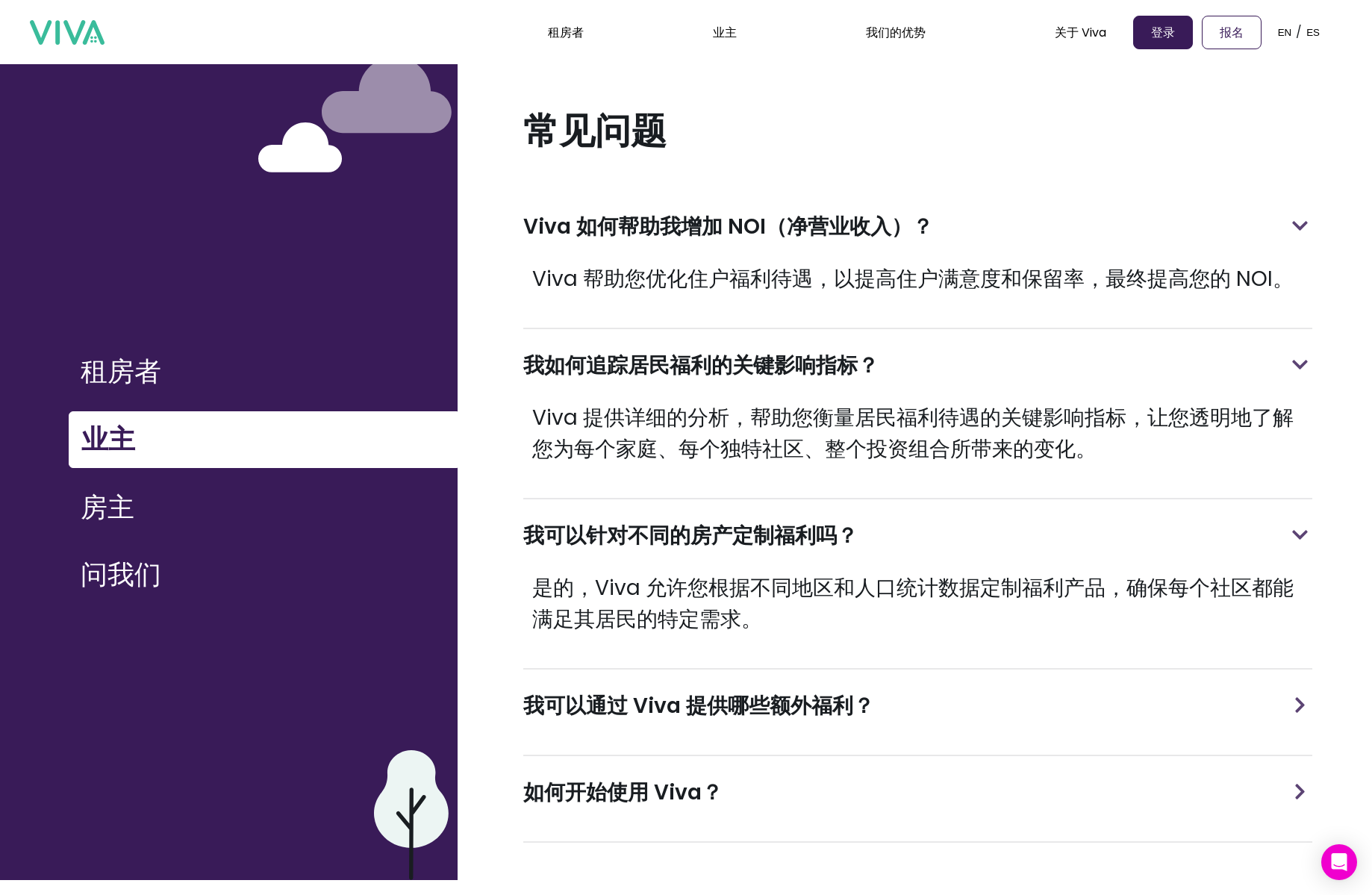
scroll to position [27, 0]
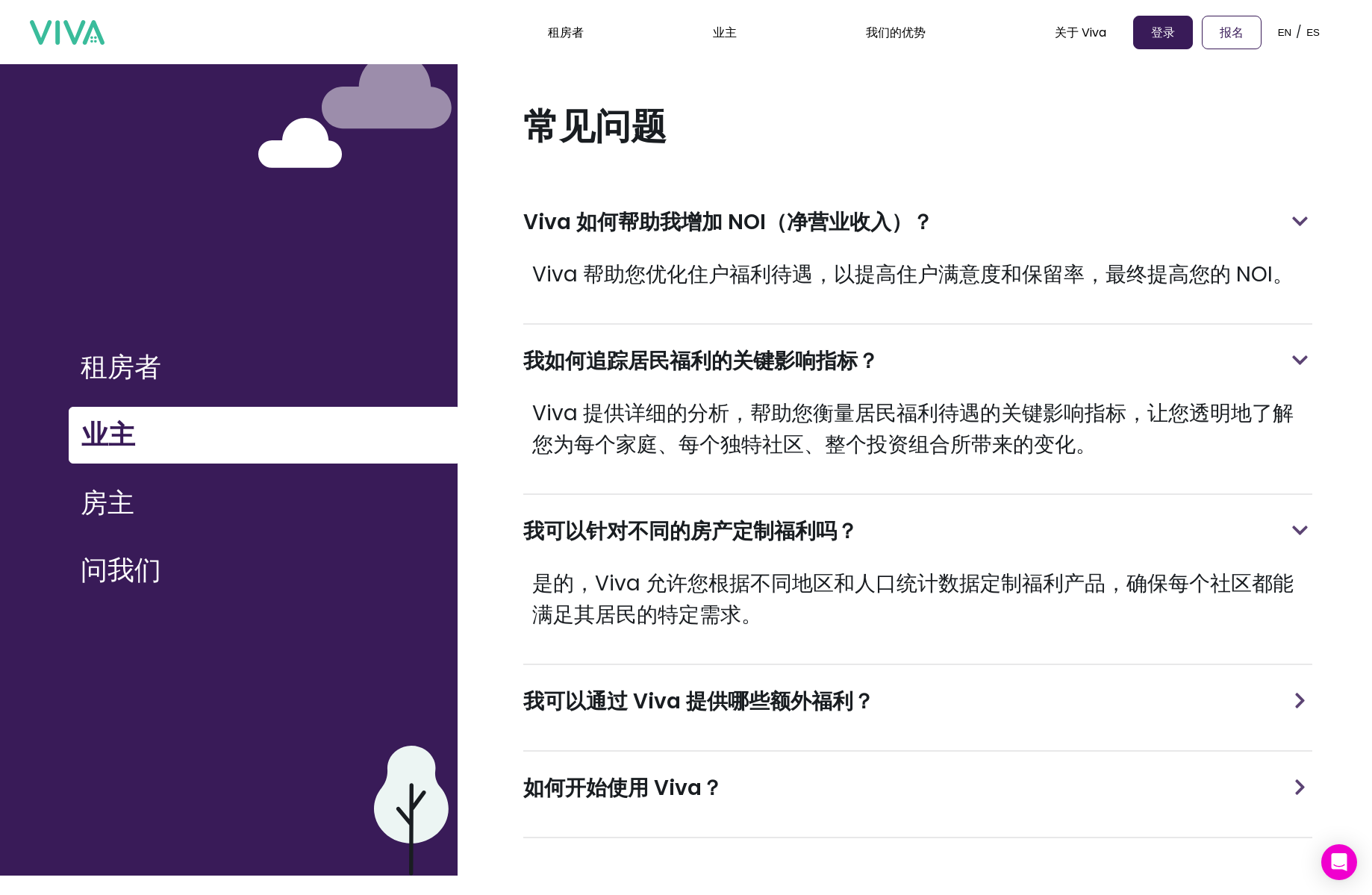
click at [718, 674] on div "我可以通过 Viva 提供哪些额外福利？" at bounding box center [918, 701] width 789 height 73
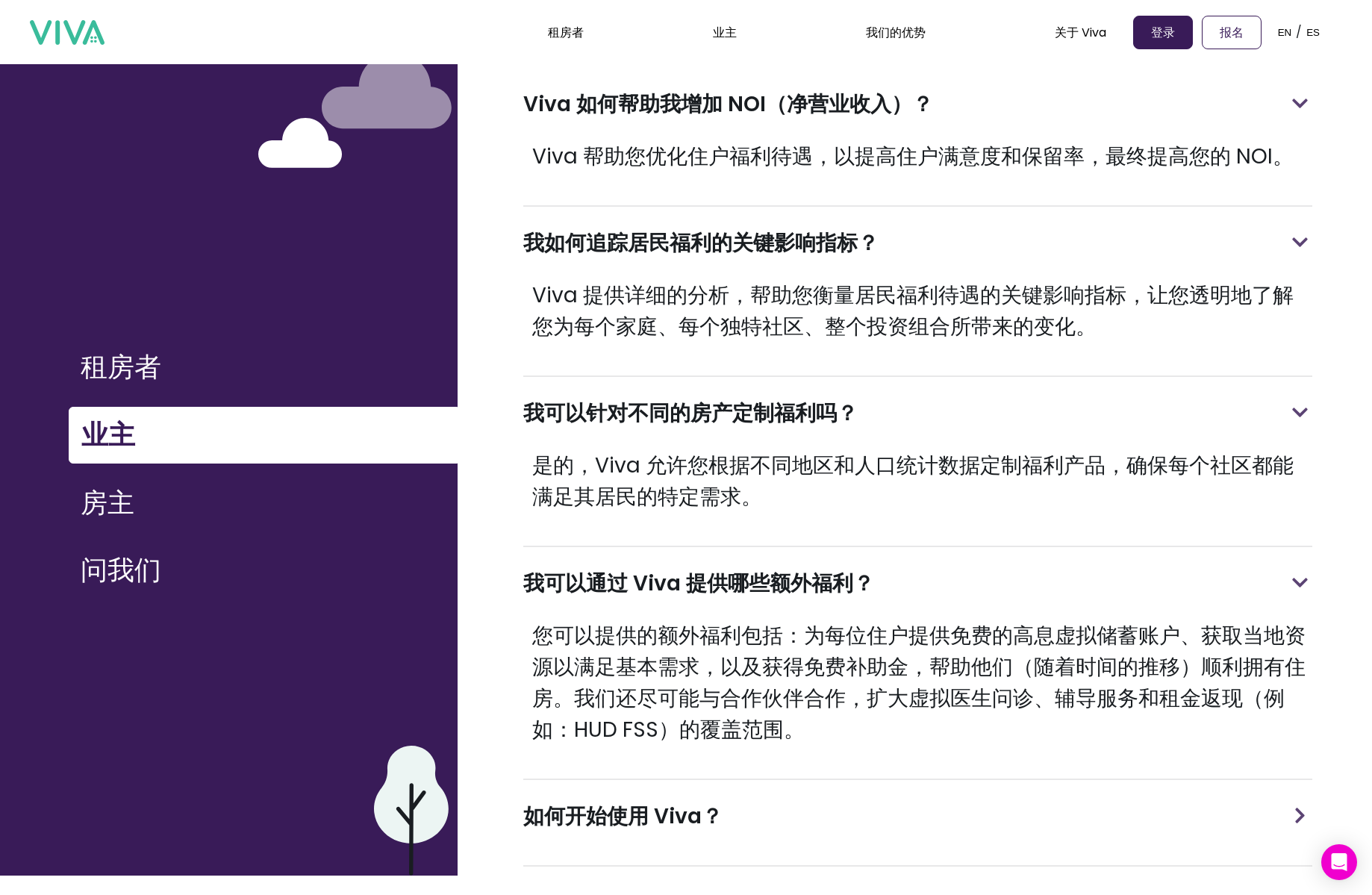
scroll to position [191, 0]
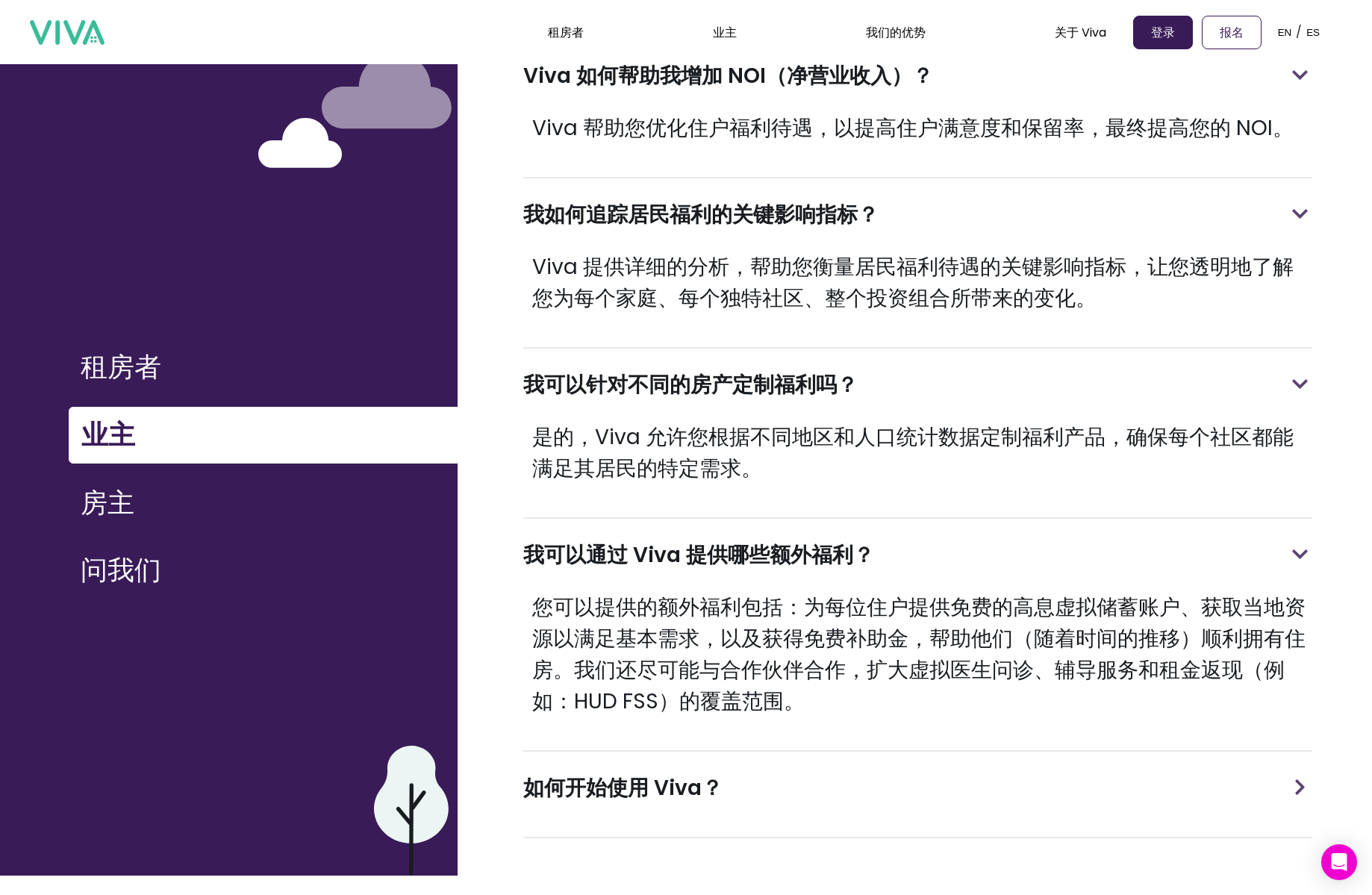
click at [730, 775] on div "如何开始使用 Viva？" at bounding box center [918, 788] width 789 height 73
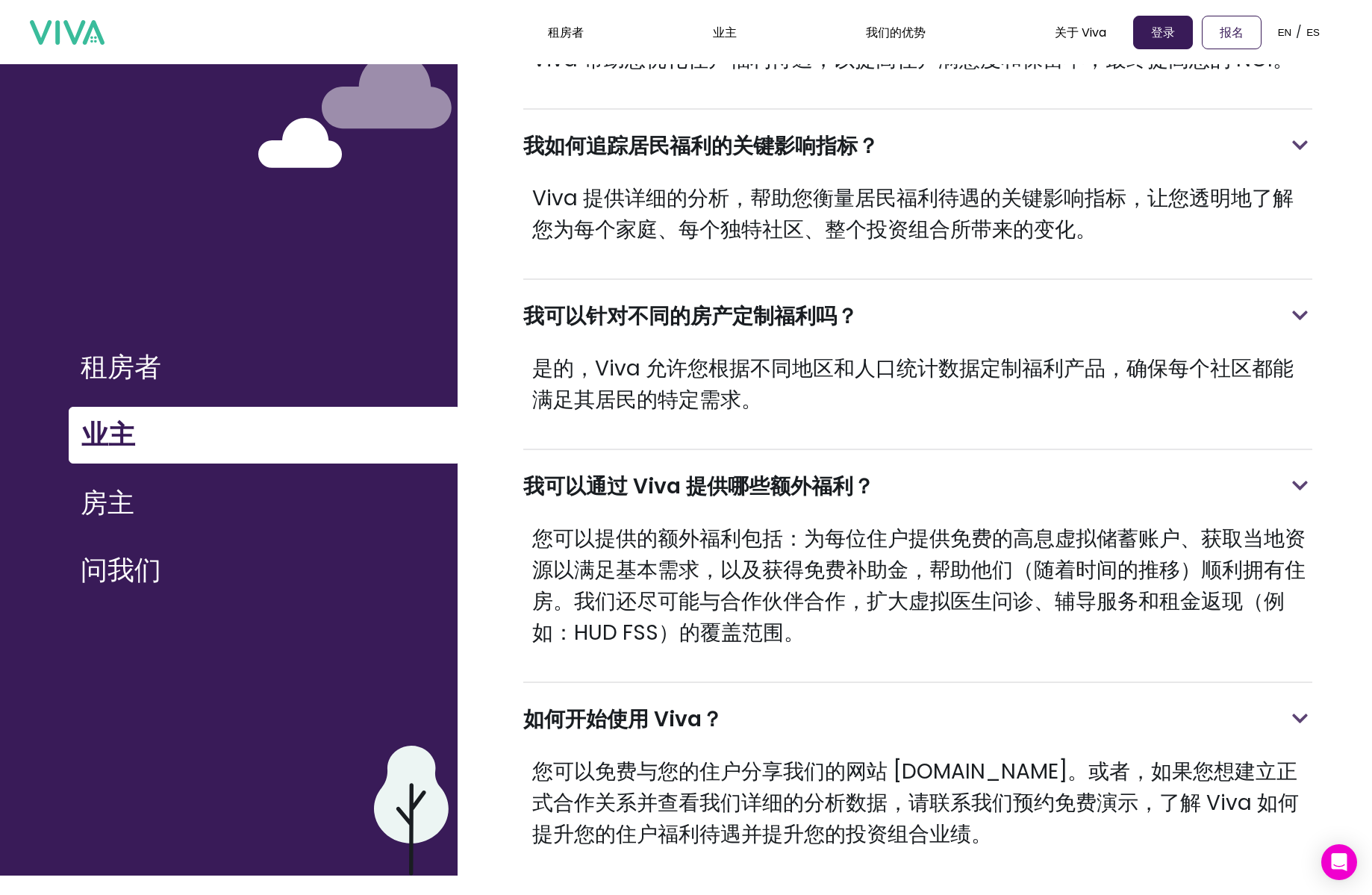
scroll to position [305, 0]
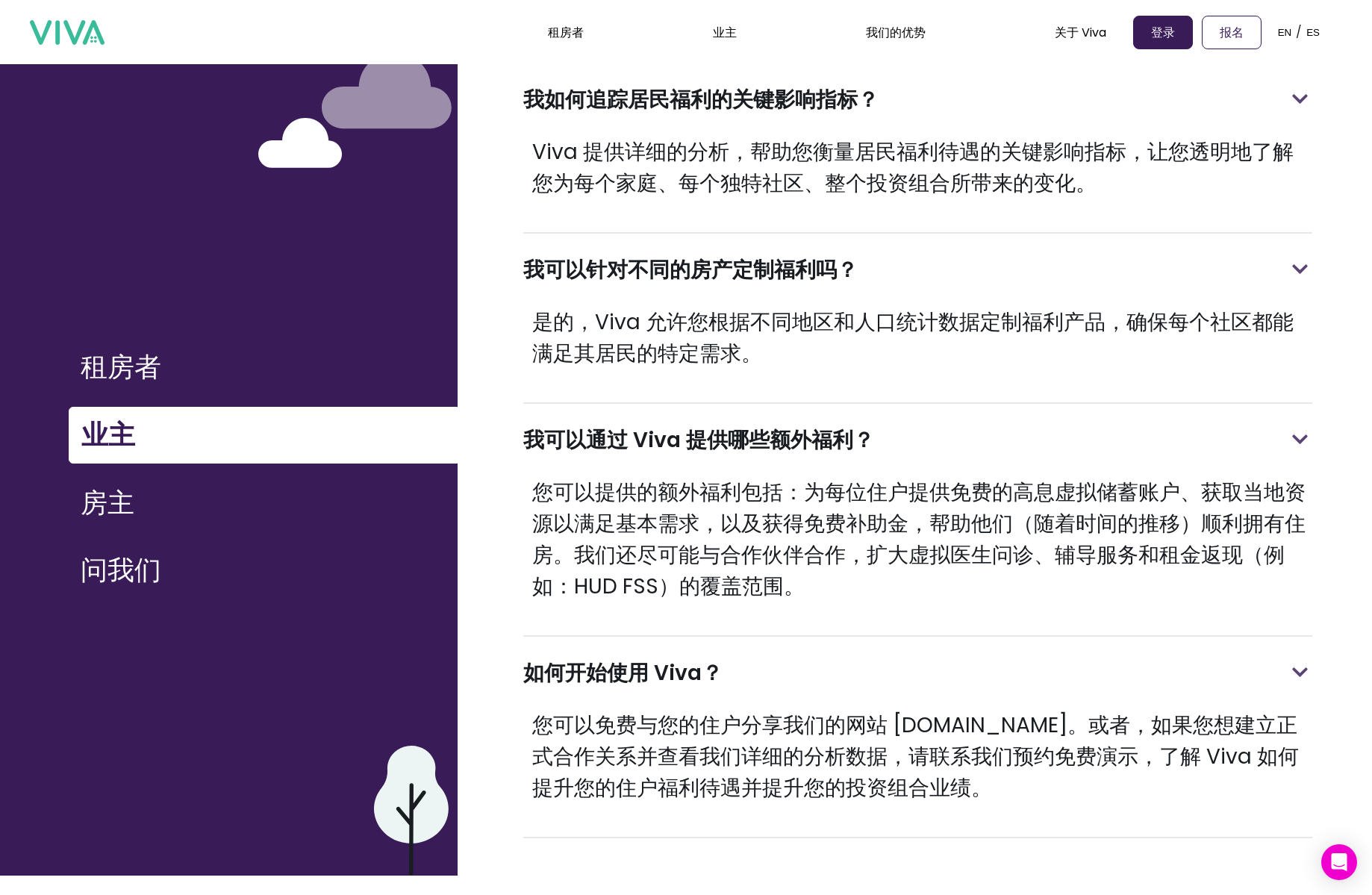
click at [166, 511] on button "房主" at bounding box center [263, 503] width 388 height 55
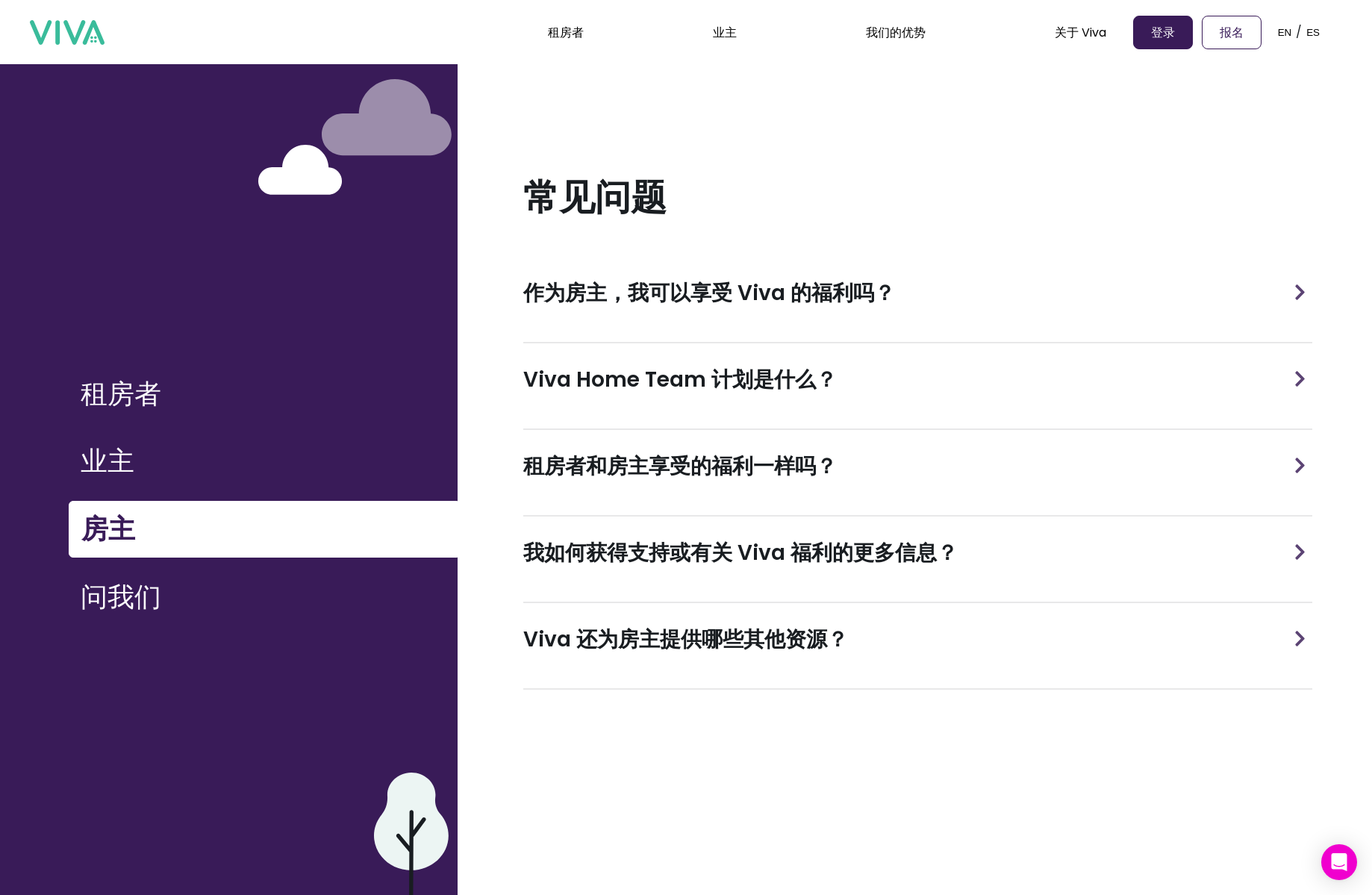
click at [1259, 102] on div "常见问题 作为房主，我可以享受 Viva 的福利吗？ Viva Home Team 计划是什么？ 租房者和房主享受的福利一样吗？ 我如何获得支持或有关 Viv…" at bounding box center [915, 477] width 915 height 850
click at [838, 278] on font "作为房主，我可以享受 Viva 的福利吗？" at bounding box center [709, 293] width 372 height 30
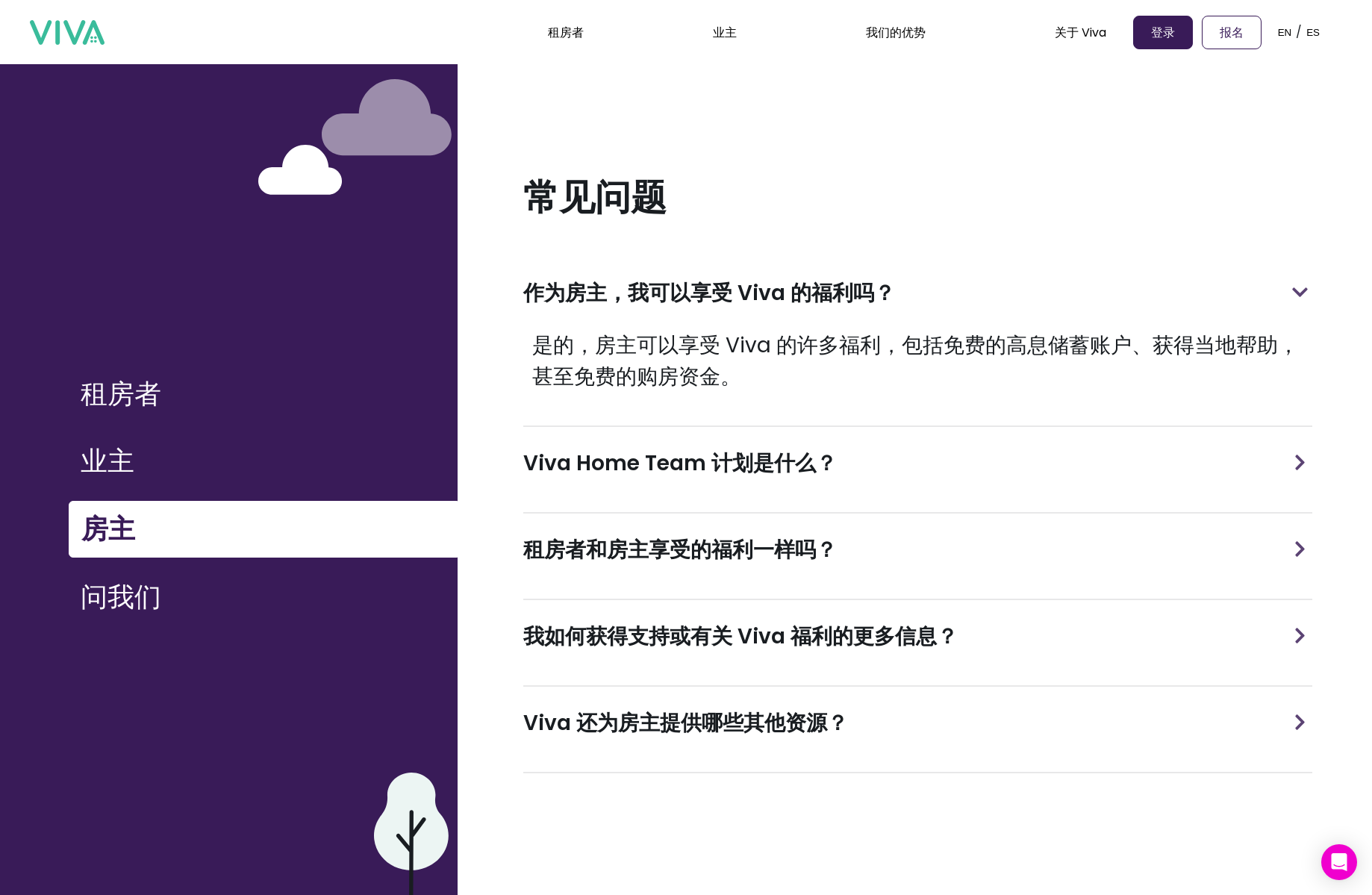
click at [836, 445] on div "Viva Home Team 计划是什么？" at bounding box center [918, 463] width 789 height 73
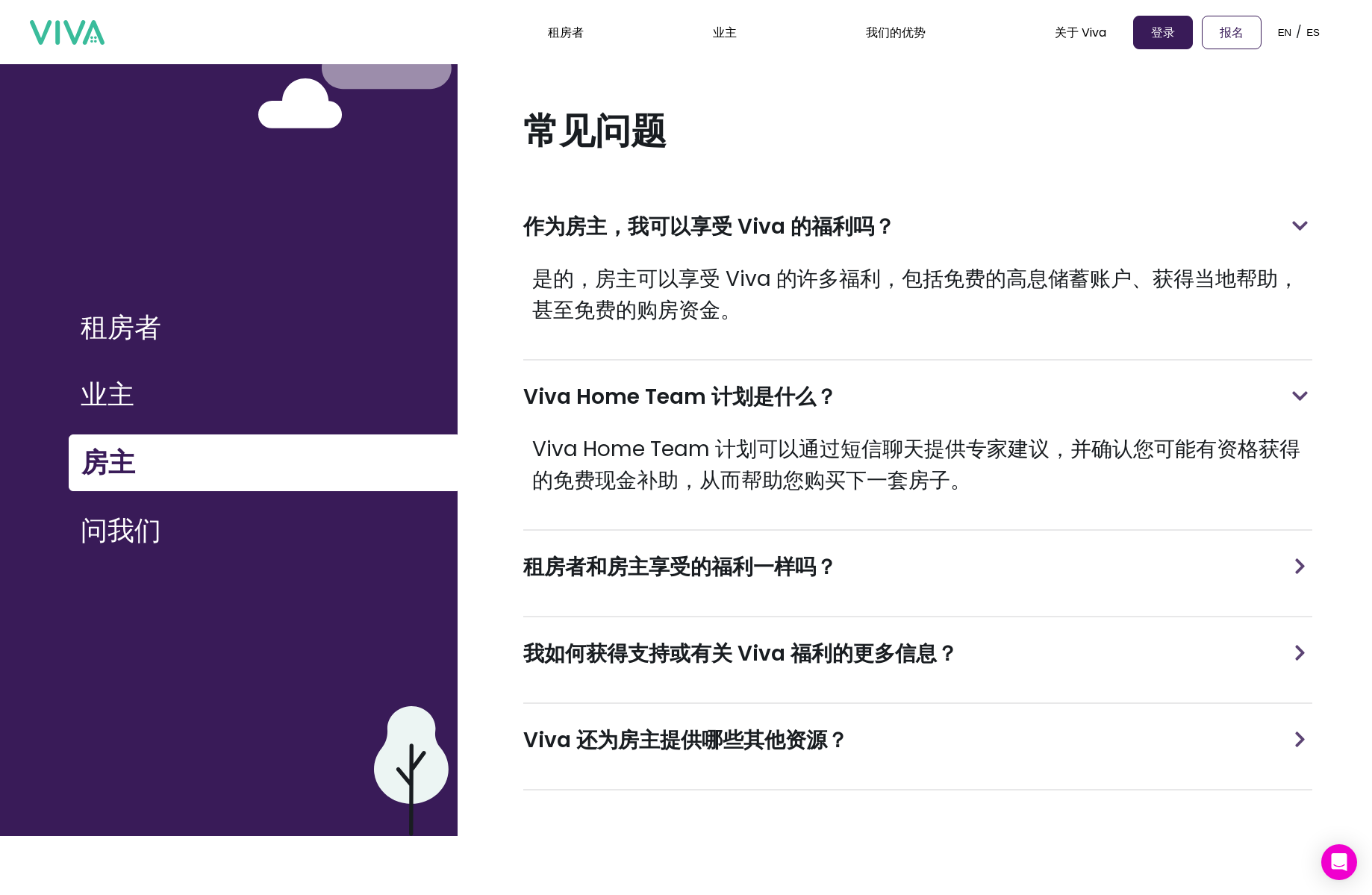
scroll to position [69, 0]
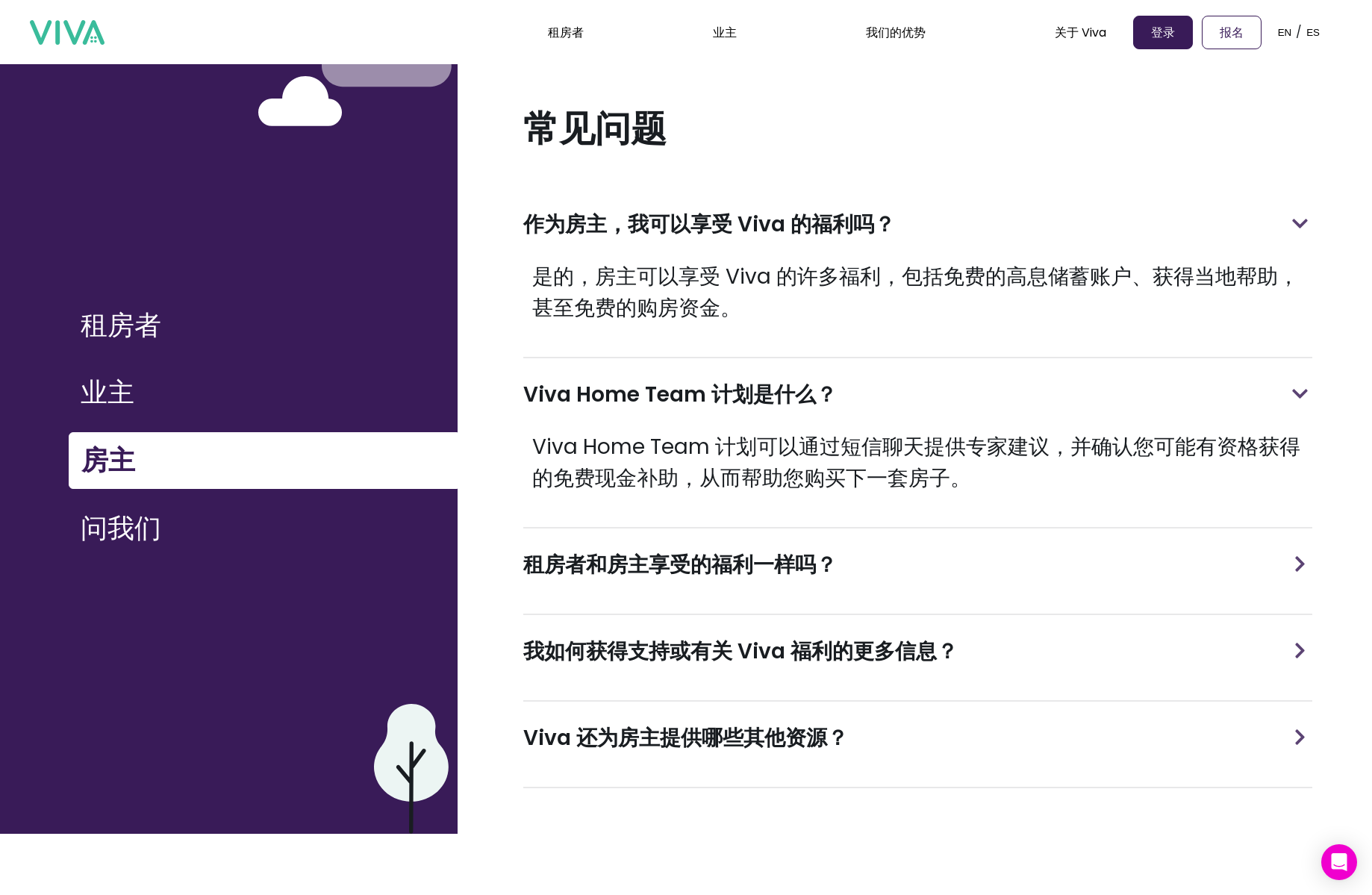
click at [489, 330] on section "常见问题 作为房主，我可以享受 Viva 的福利吗？ 是的，房主可以享受 Viva 的许多福利，包括免费的高息储蓄账户、获得当地帮助，甚至免费的购房资金。 V…" at bounding box center [915, 471] width 915 height 730
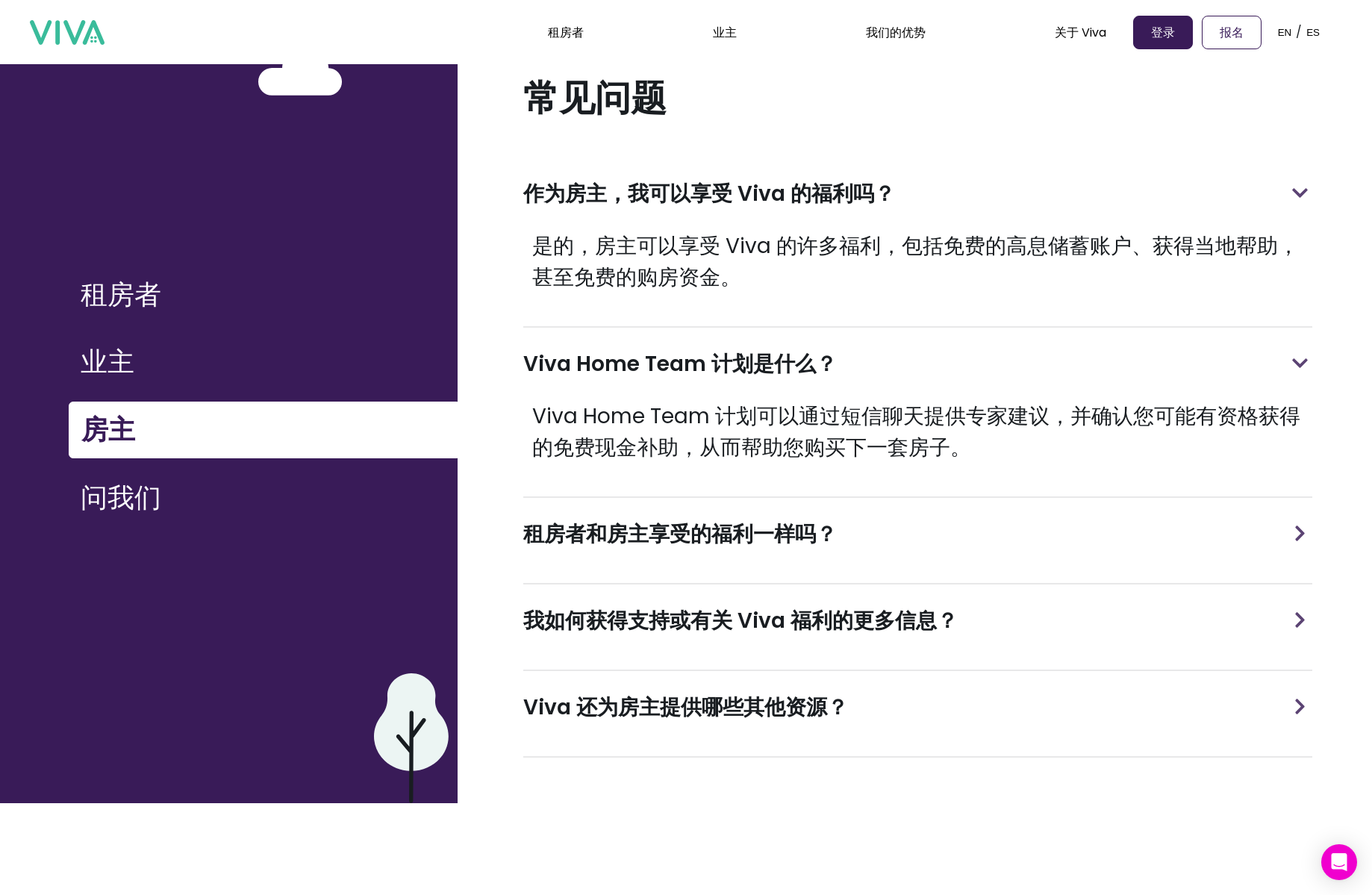
scroll to position [107, 0]
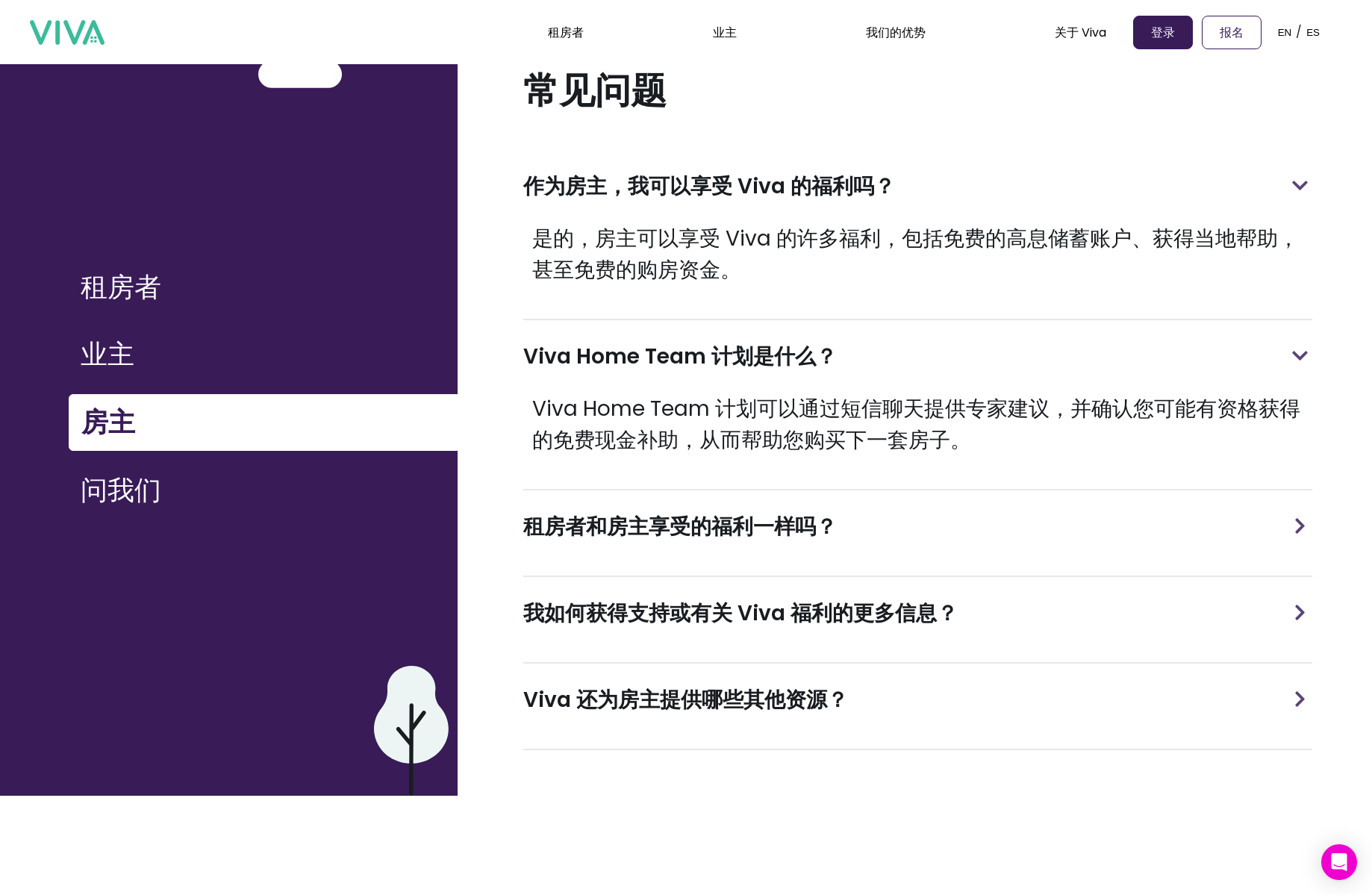
click at [859, 541] on div "租房者和房主享受的福利一样吗？" at bounding box center [918, 527] width 789 height 73
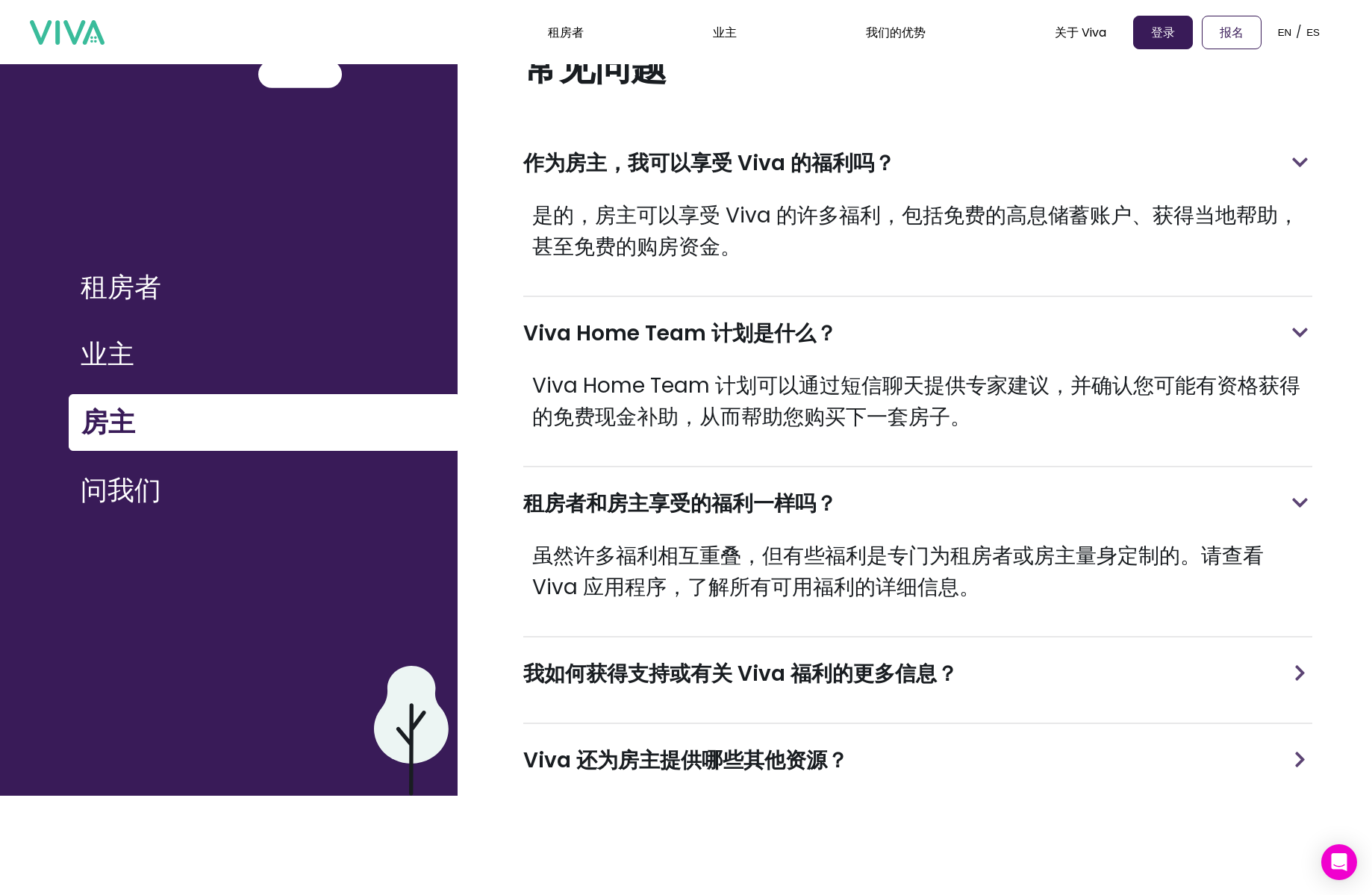
scroll to position [30, 0]
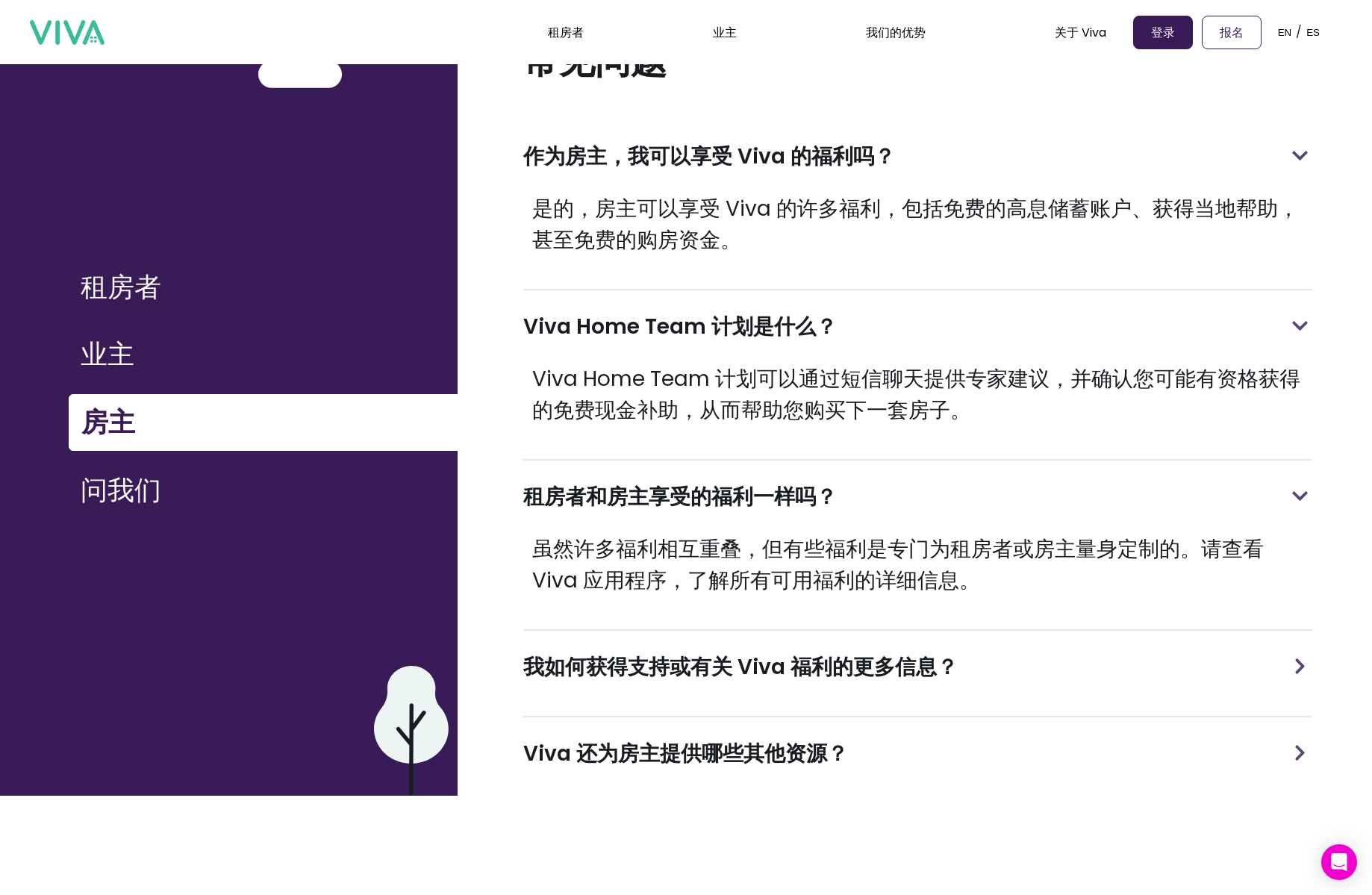
click at [956, 673] on div "我如何获得支持或有关 Viva 福利的更多信息？" at bounding box center [918, 667] width 789 height 73
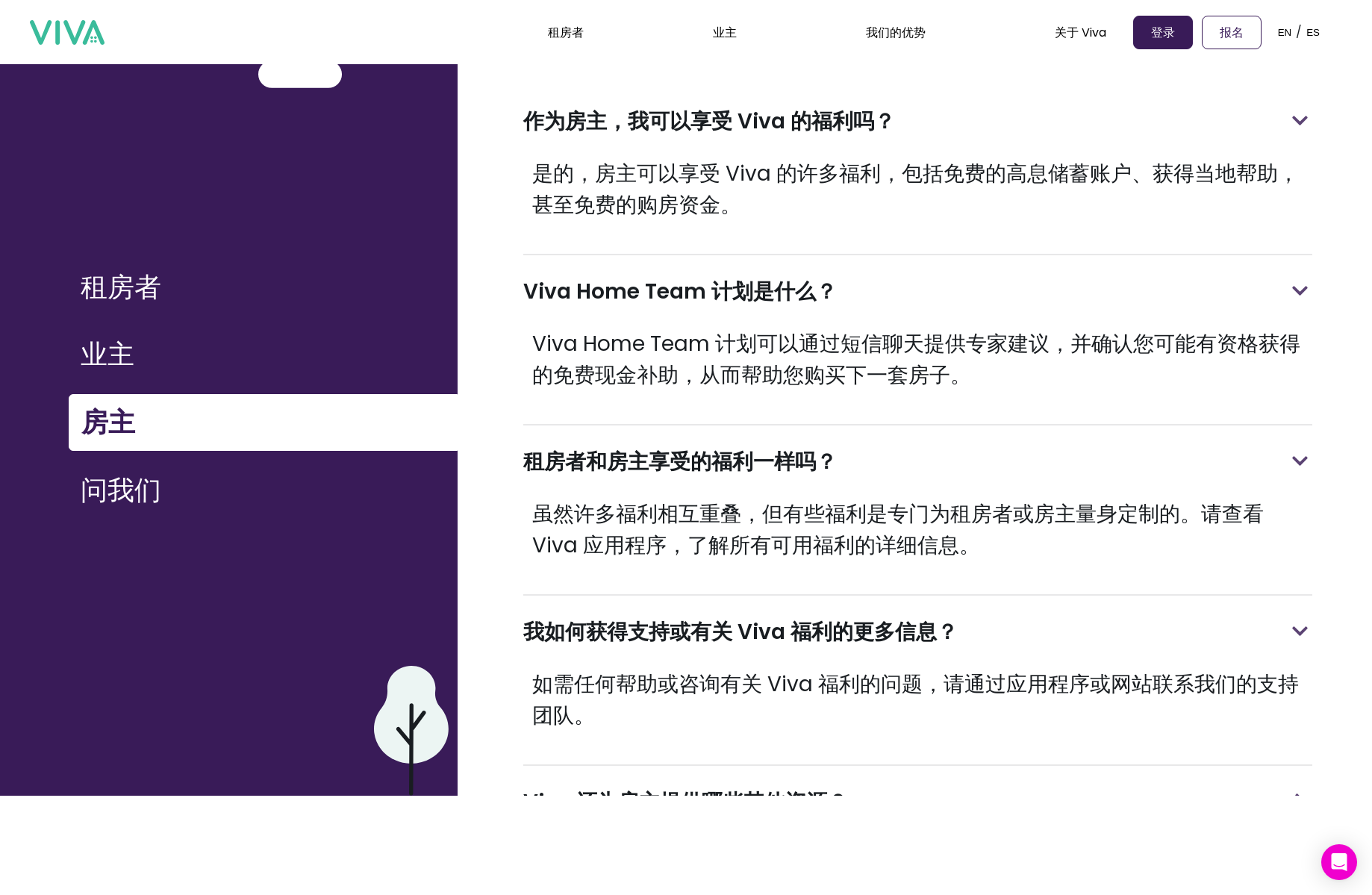
scroll to position [159, 0]
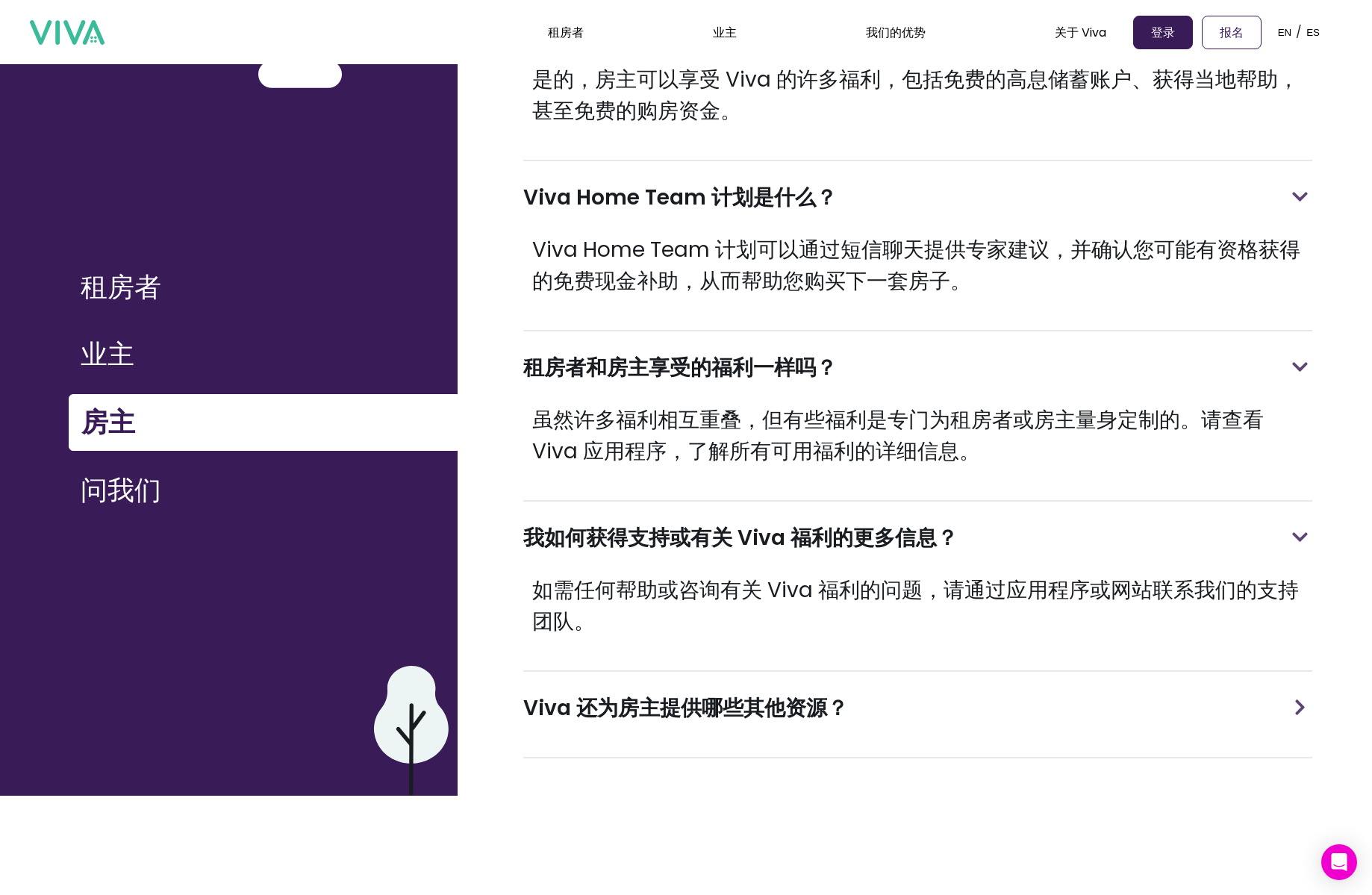
click at [954, 705] on div "Viva 还为房主提供哪些其他资源？" at bounding box center [918, 708] width 789 height 73
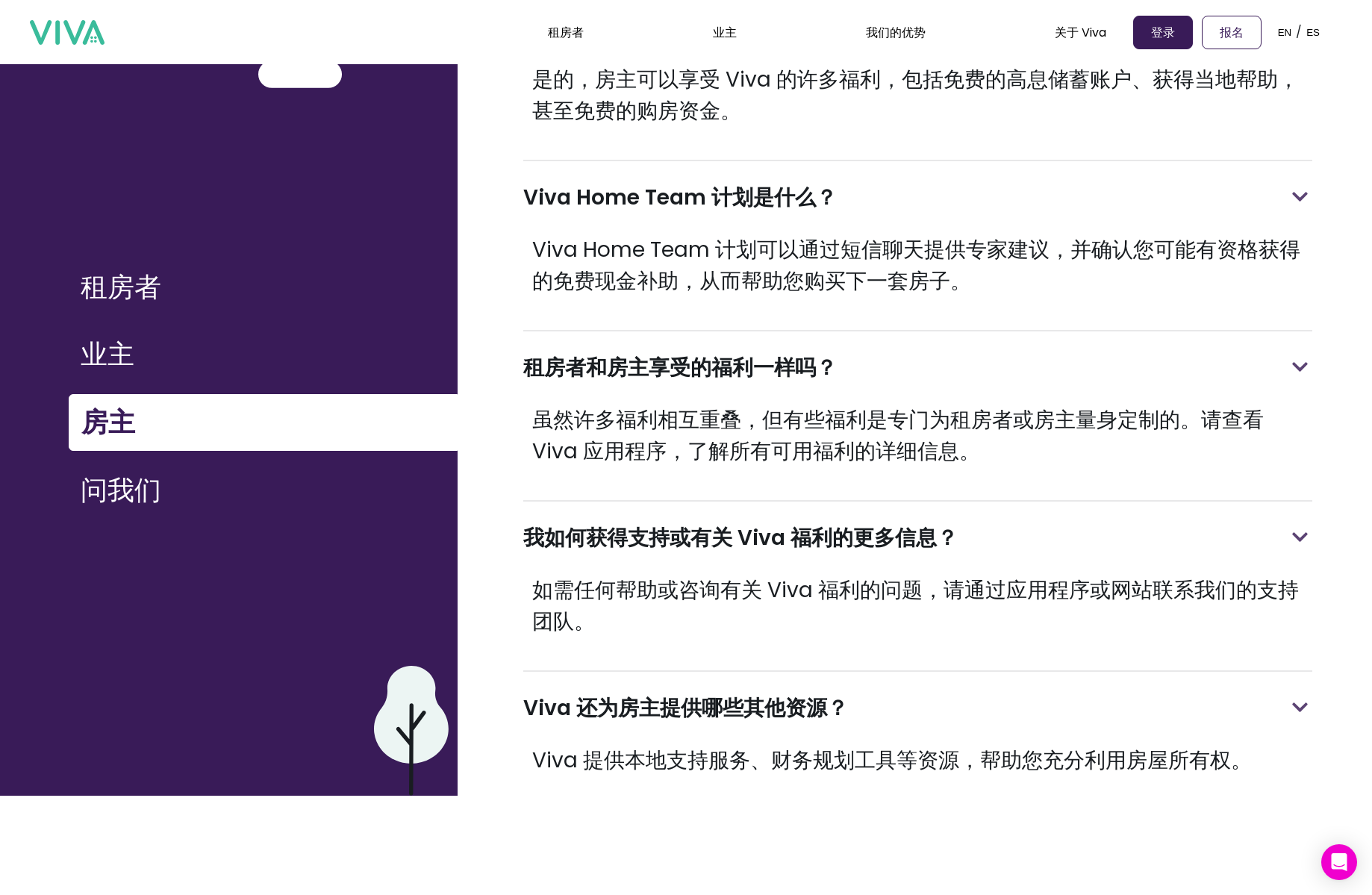
scroll to position [211, 0]
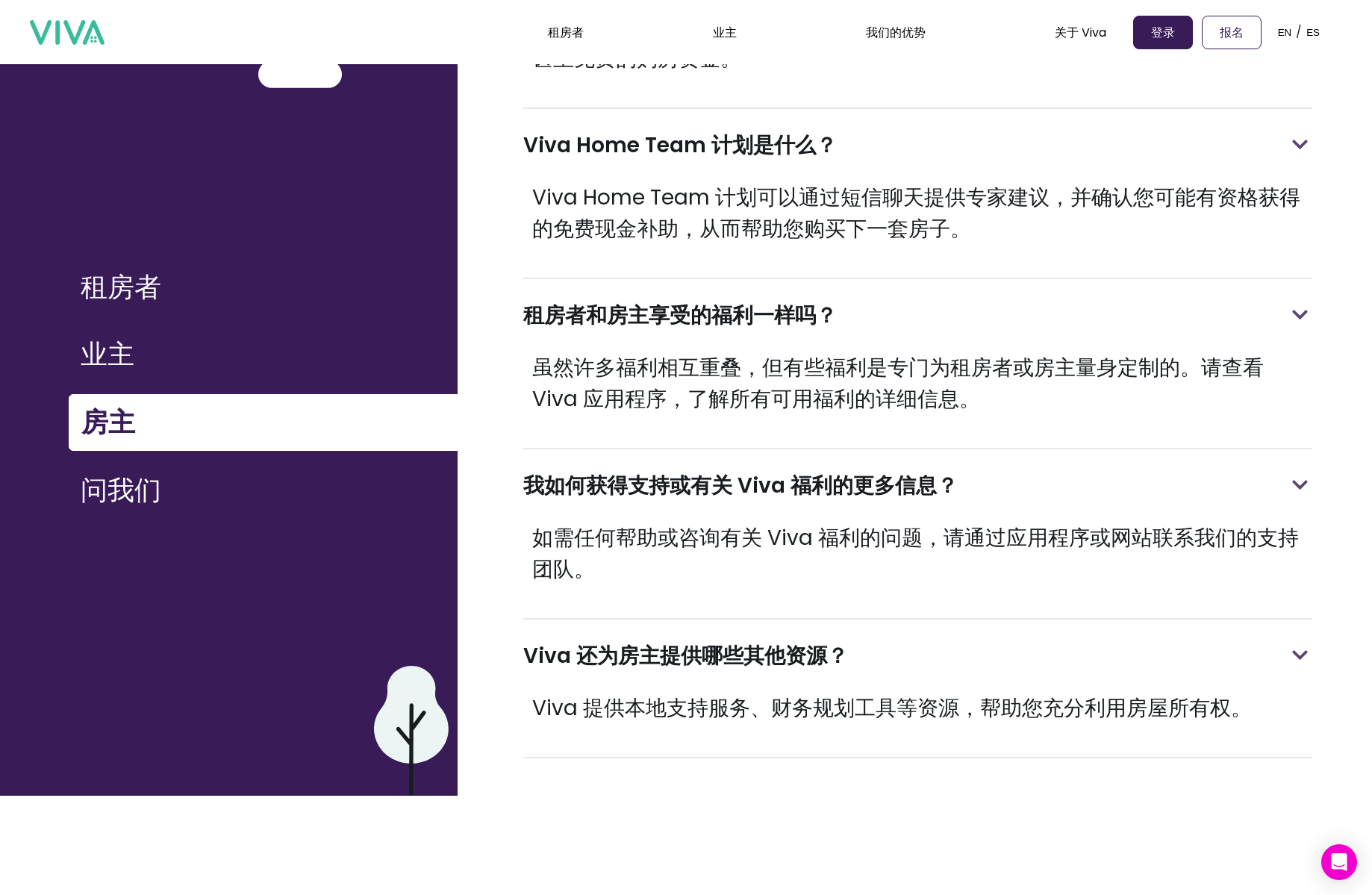
click at [310, 489] on button "问我们" at bounding box center [263, 491] width 388 height 55
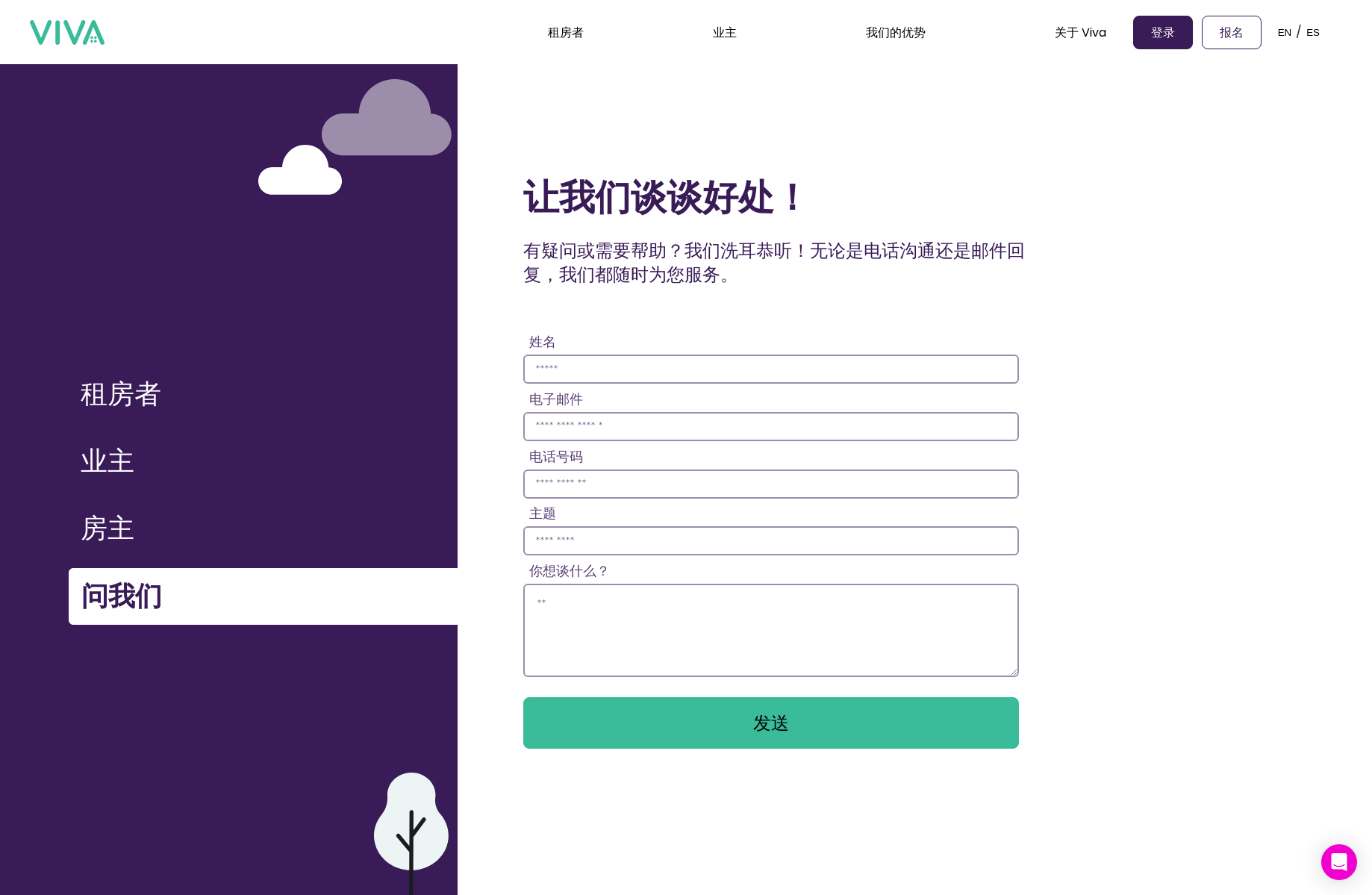
click at [64, 41] on img at bounding box center [67, 32] width 75 height 26
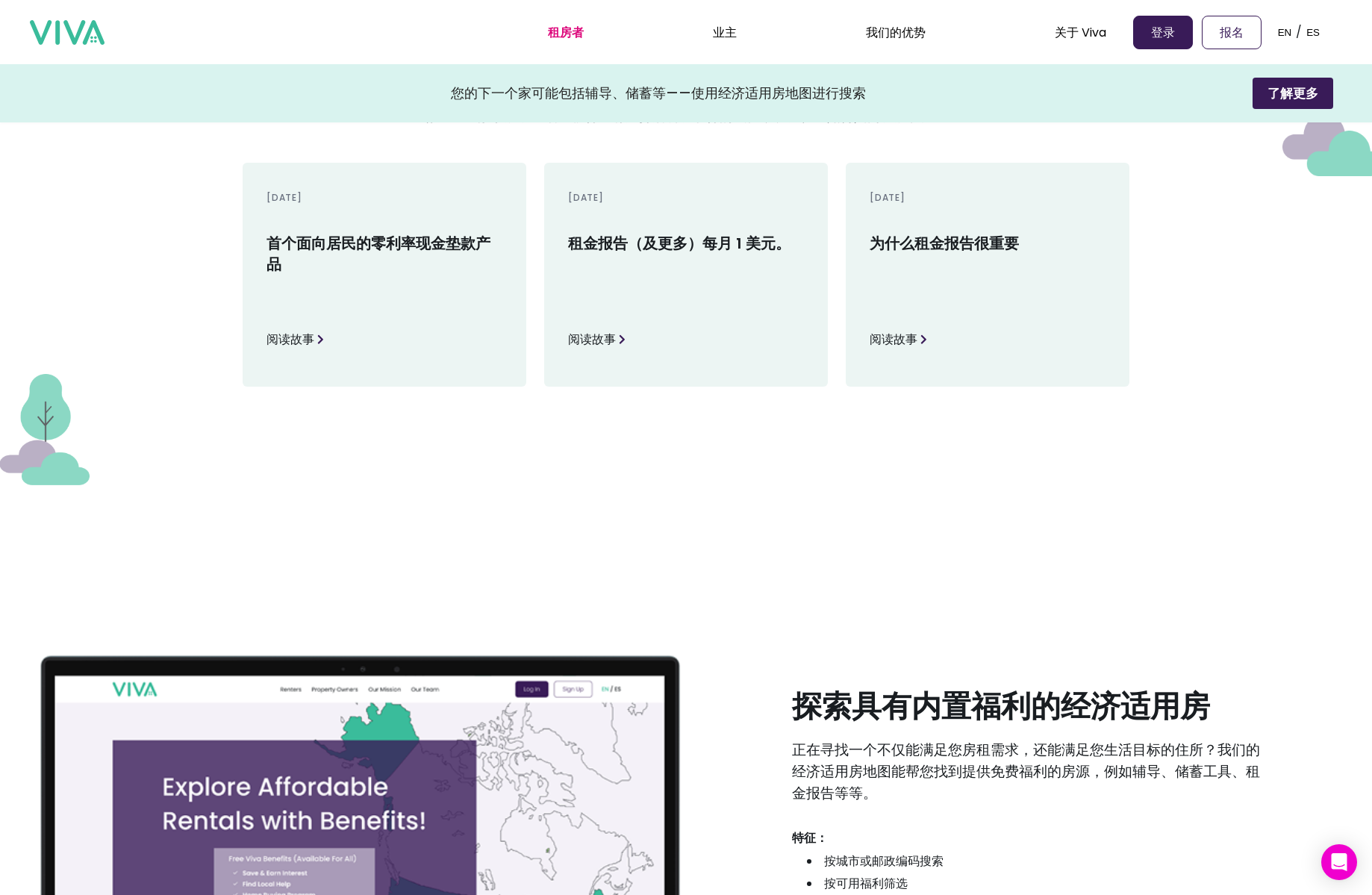
scroll to position [1912, 0]
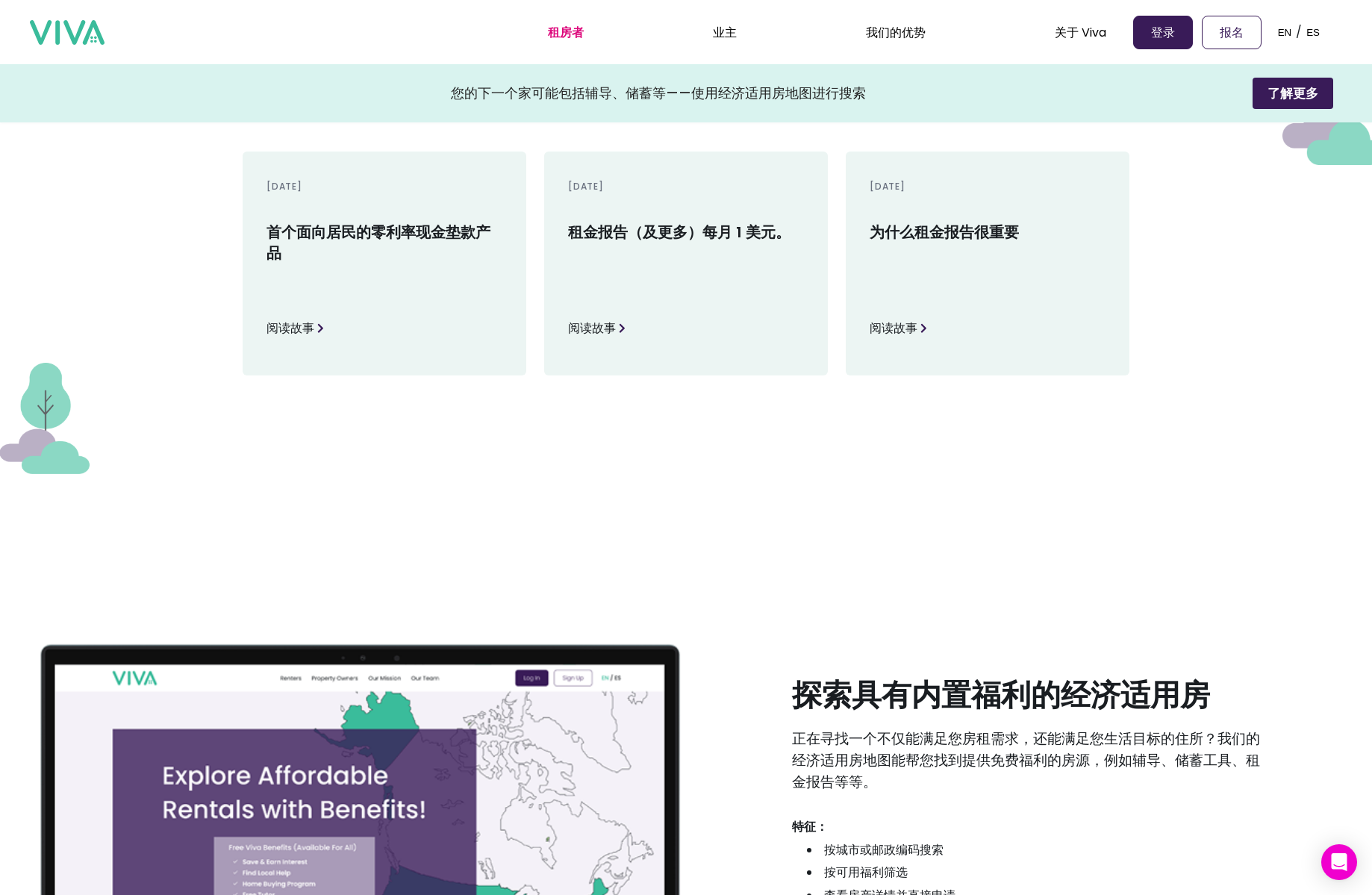
click at [296, 336] on font "阅读故事" at bounding box center [290, 328] width 48 height 17
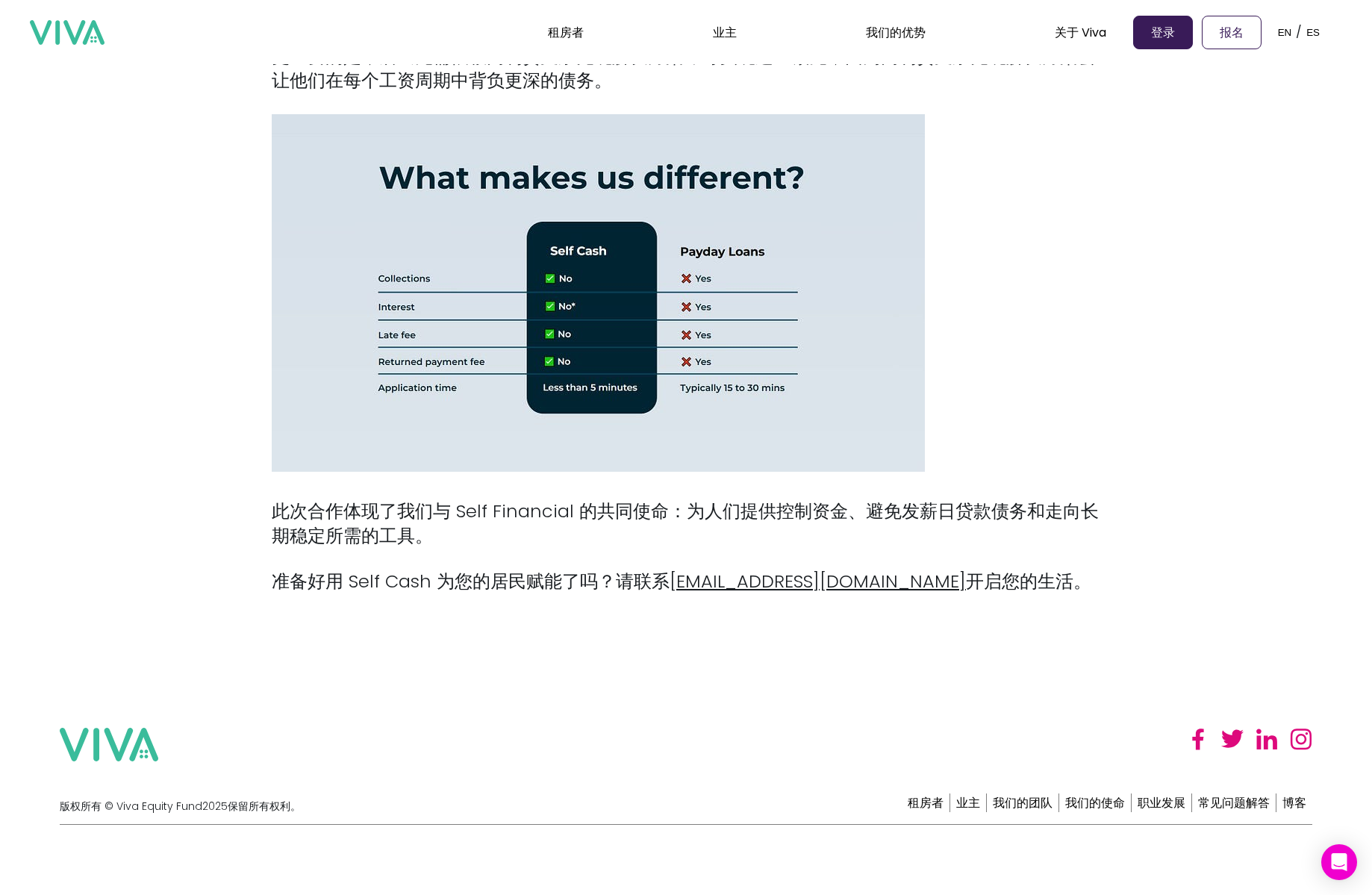
scroll to position [1184, 0]
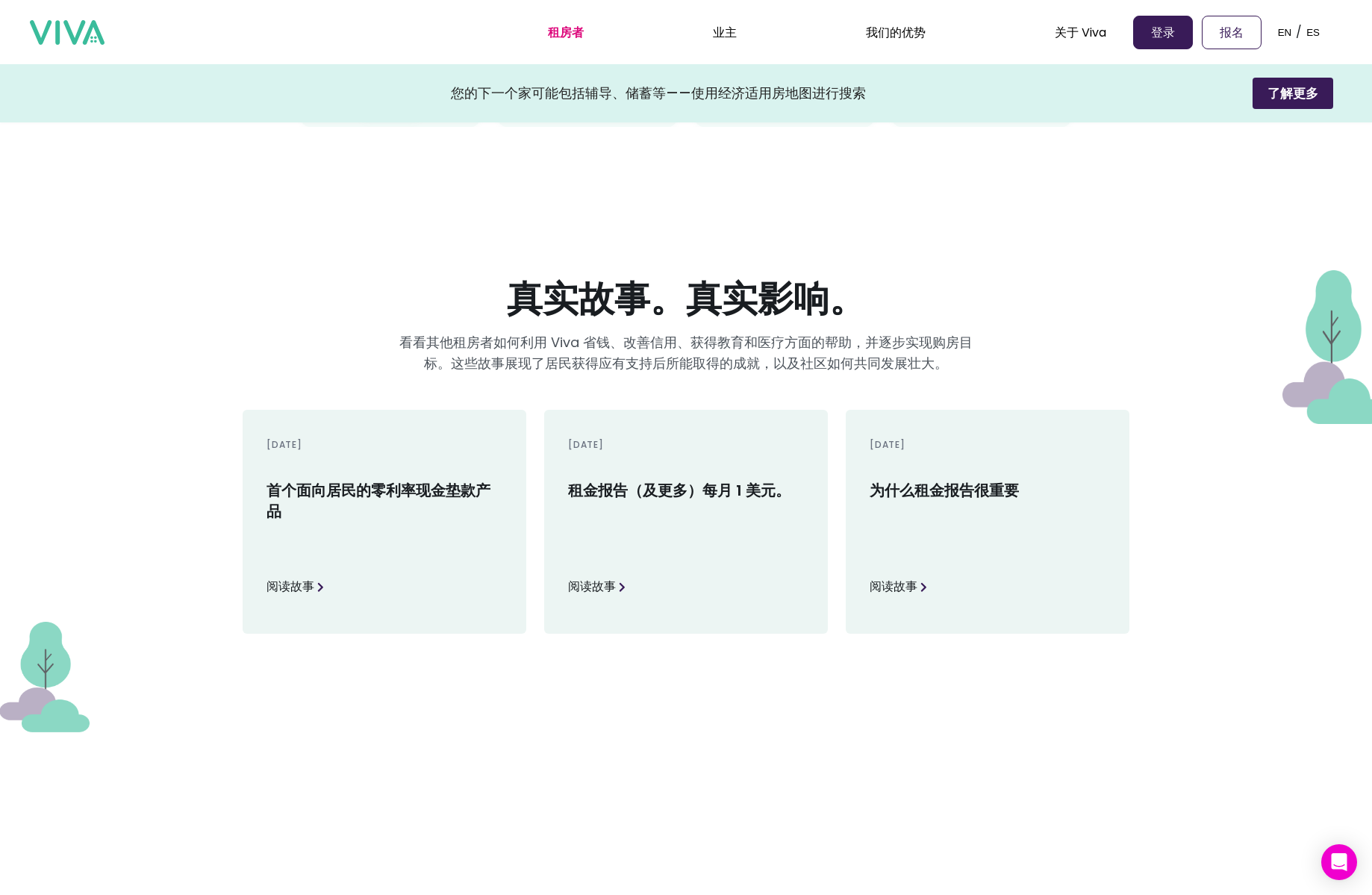
scroll to position [1820, 0]
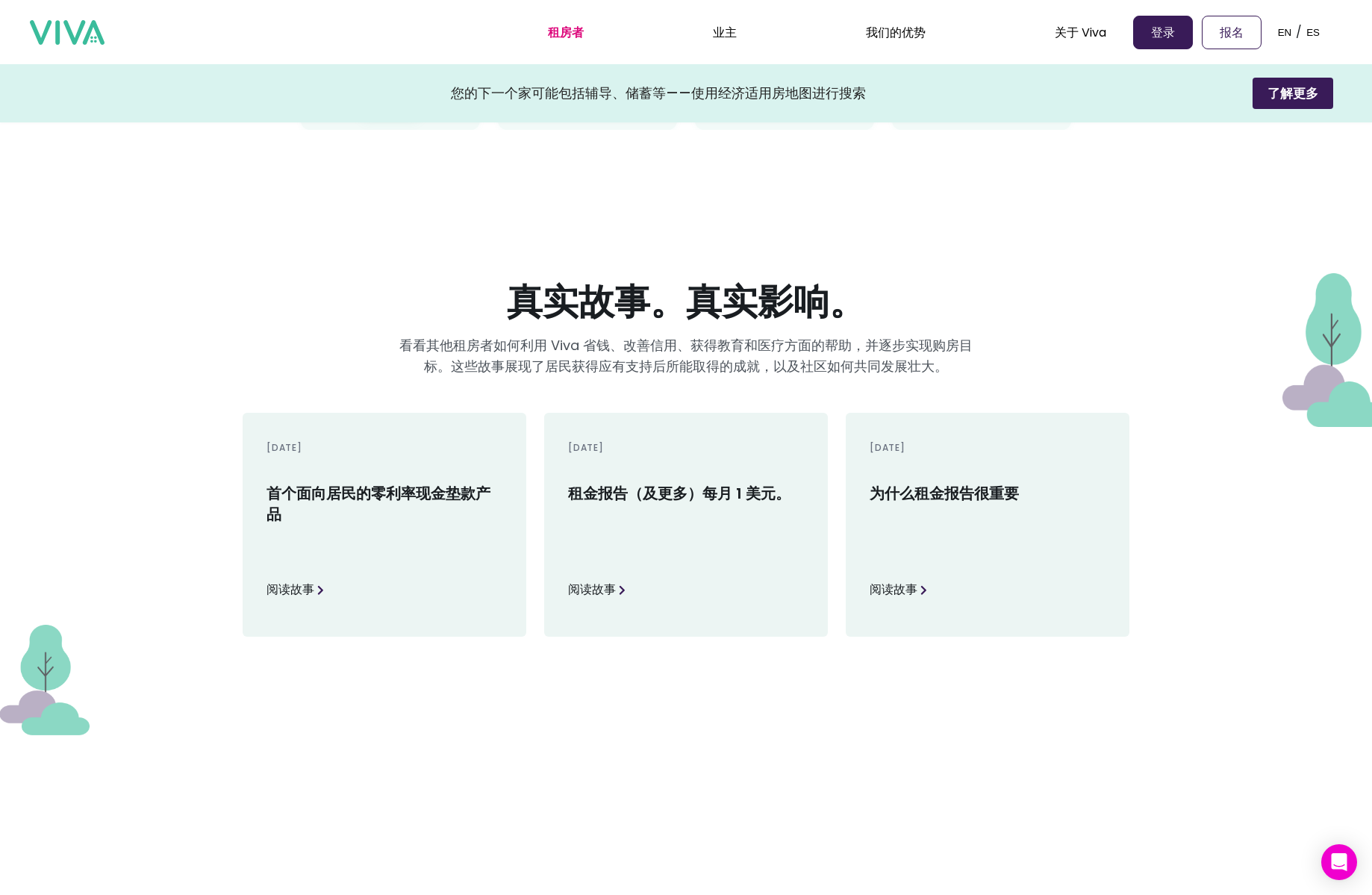
click at [598, 590] on font "阅读故事" at bounding box center [592, 588] width 48 height 17
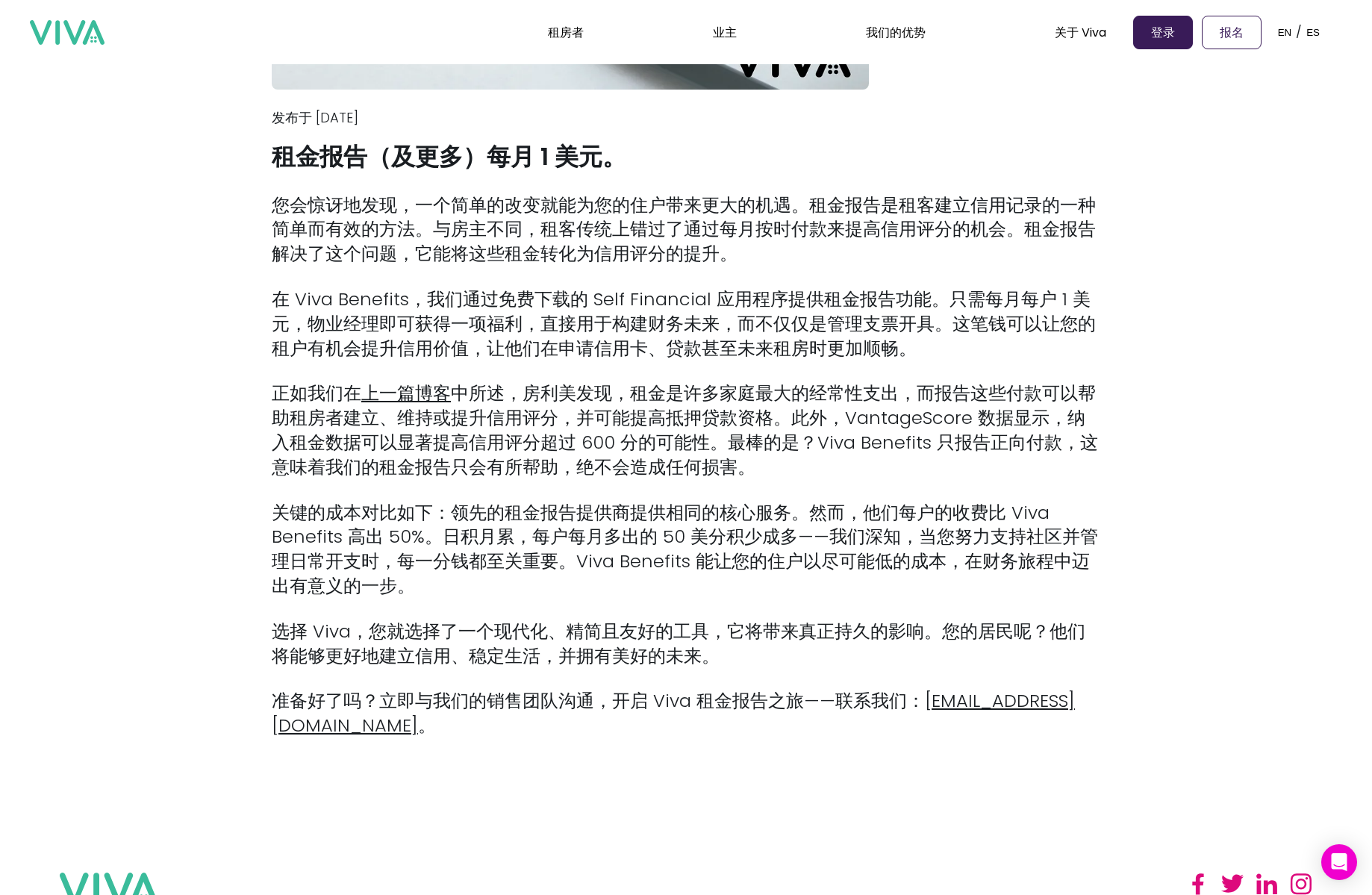
scroll to position [367, 0]
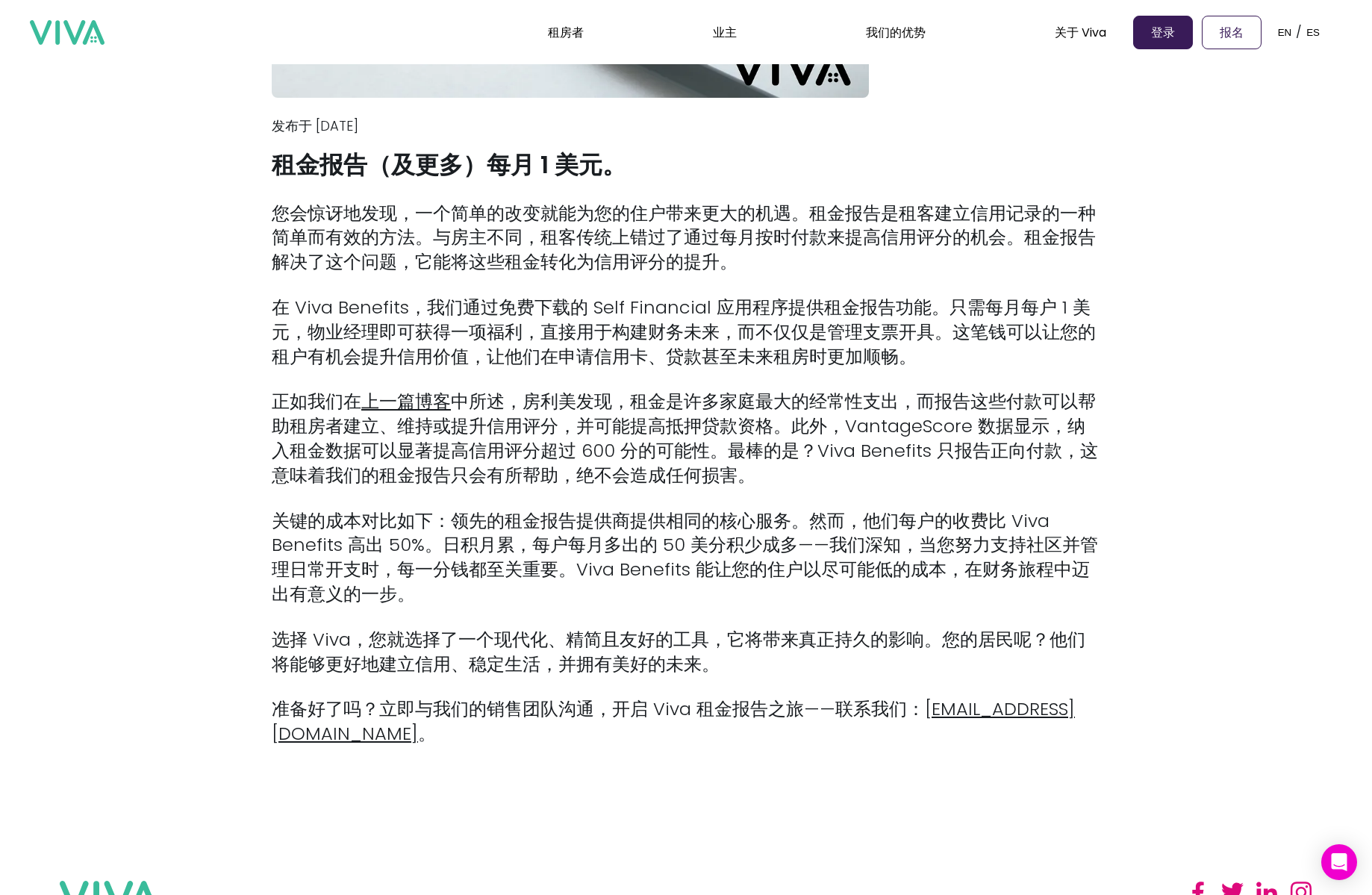
scroll to position [1786, 0]
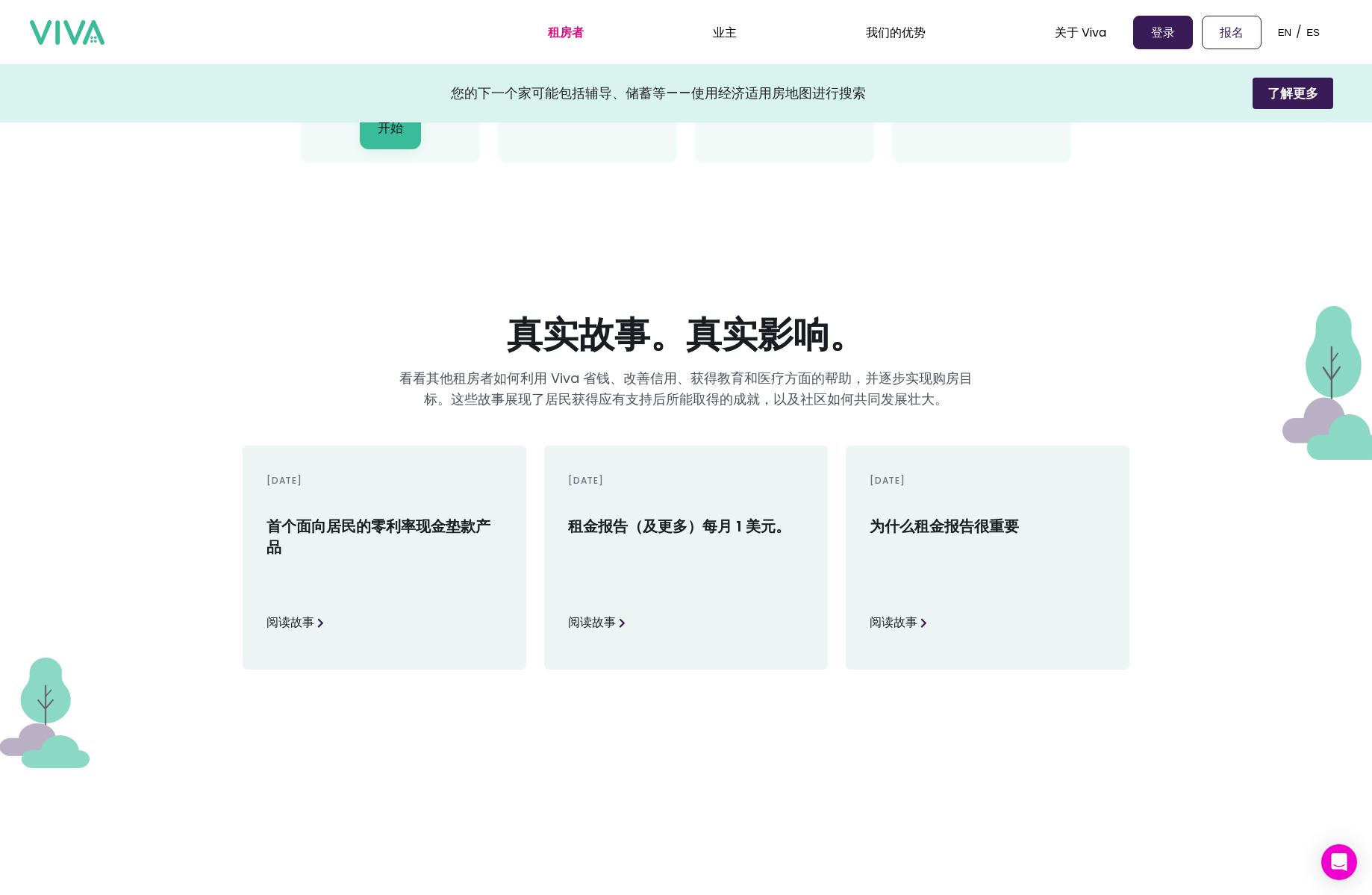
click at [925, 621] on img at bounding box center [924, 623] width 7 height 10
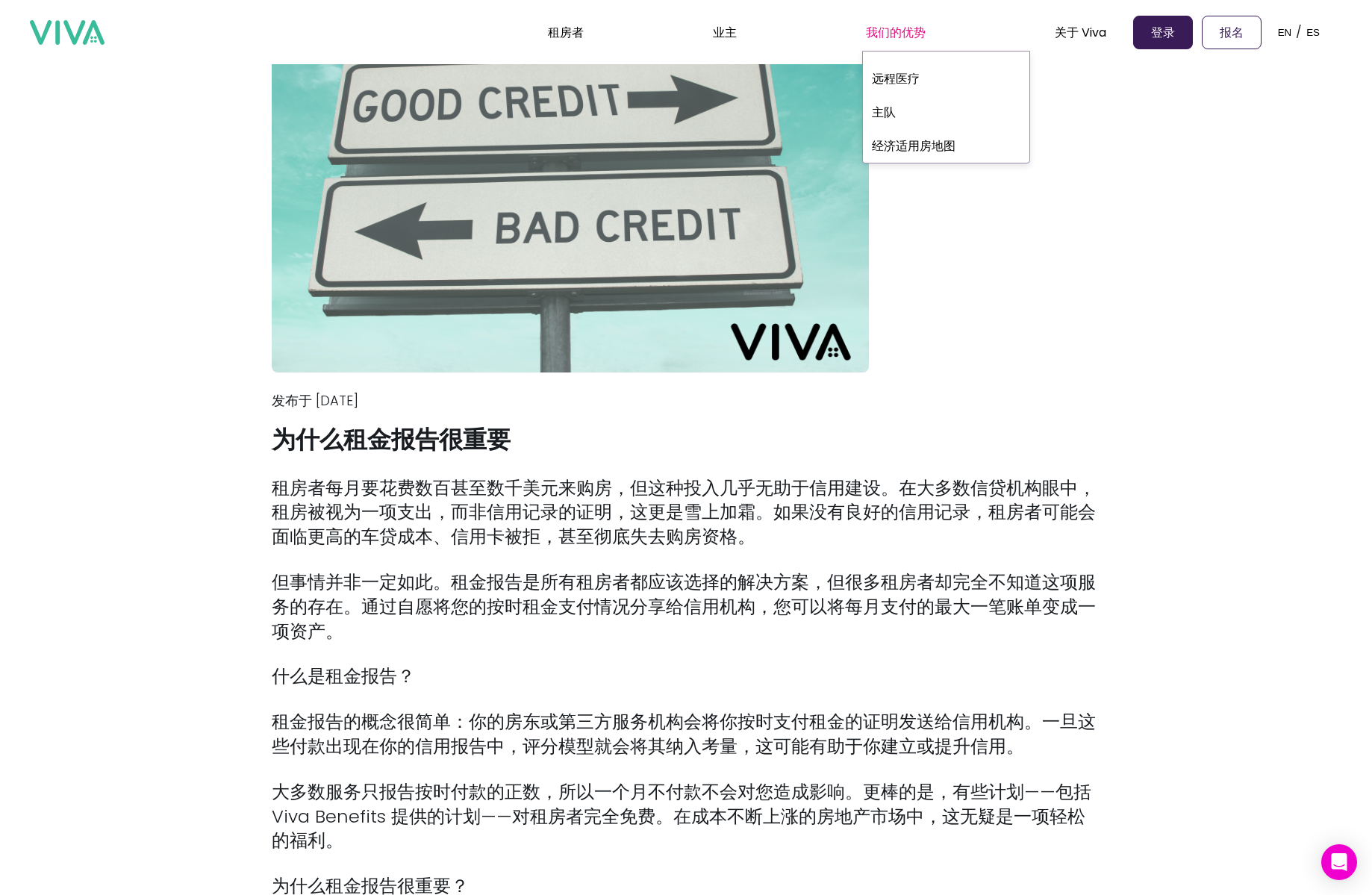
scroll to position [51, 0]
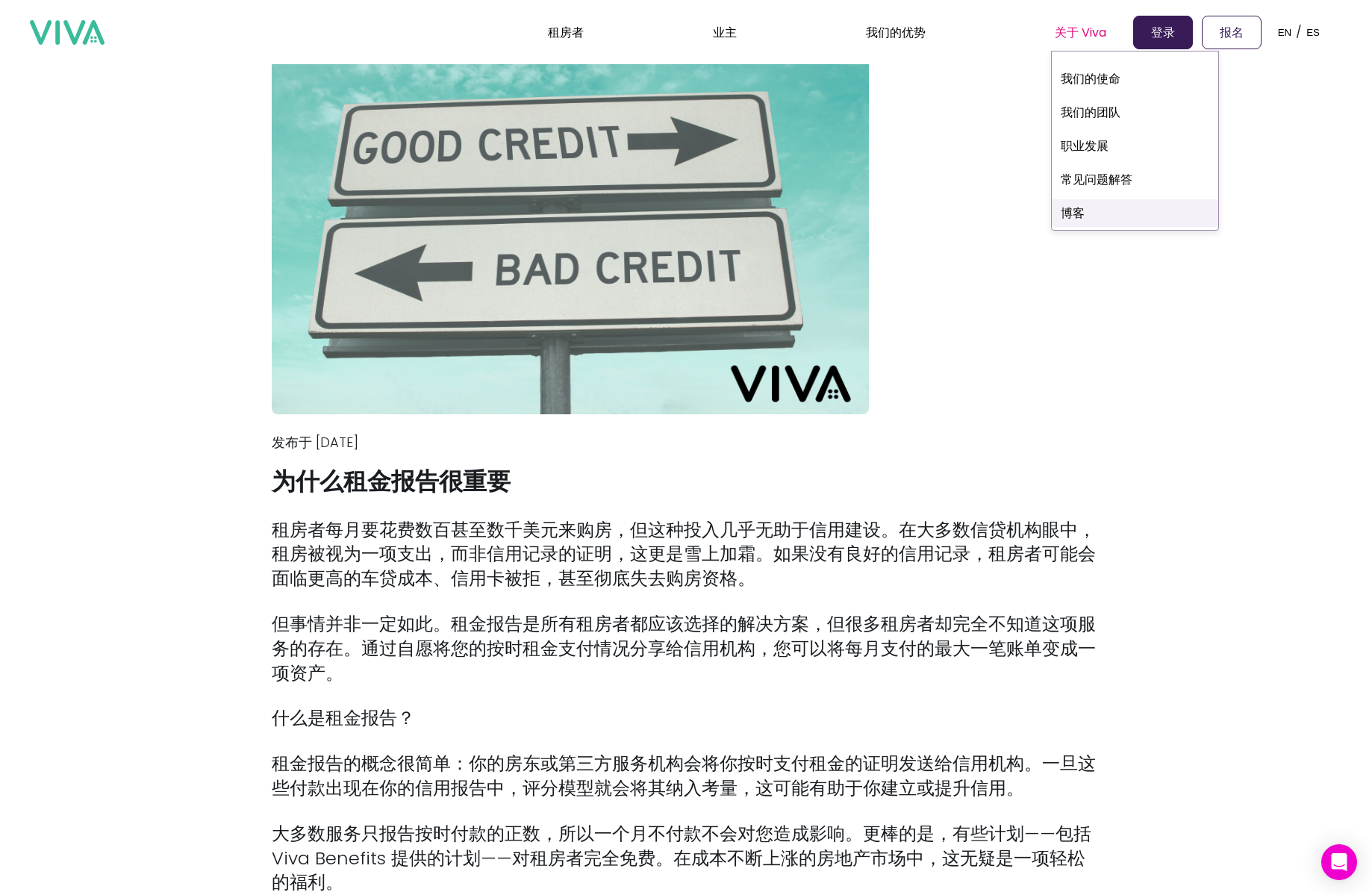
click at [1097, 205] on link "博客" at bounding box center [1134, 213] width 166 height 28
